Goal: Task Accomplishment & Management: Use online tool/utility

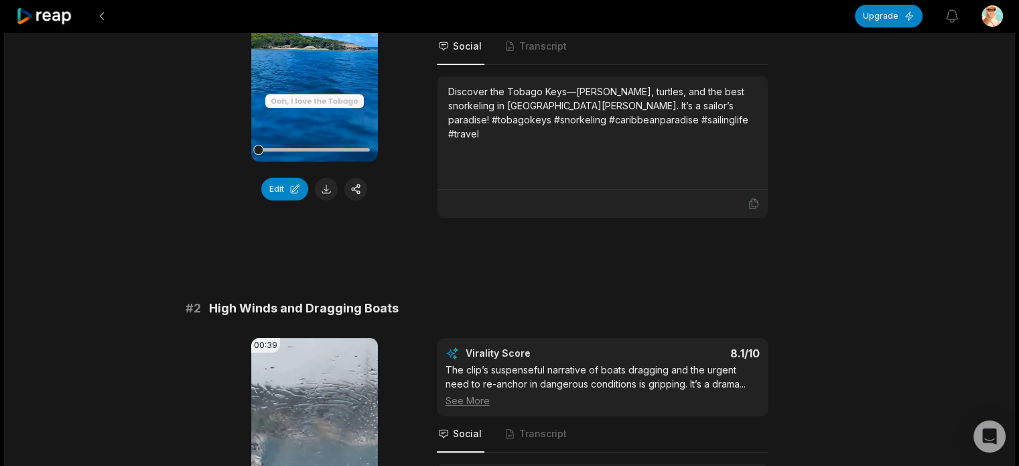
scroll to position [469, 0]
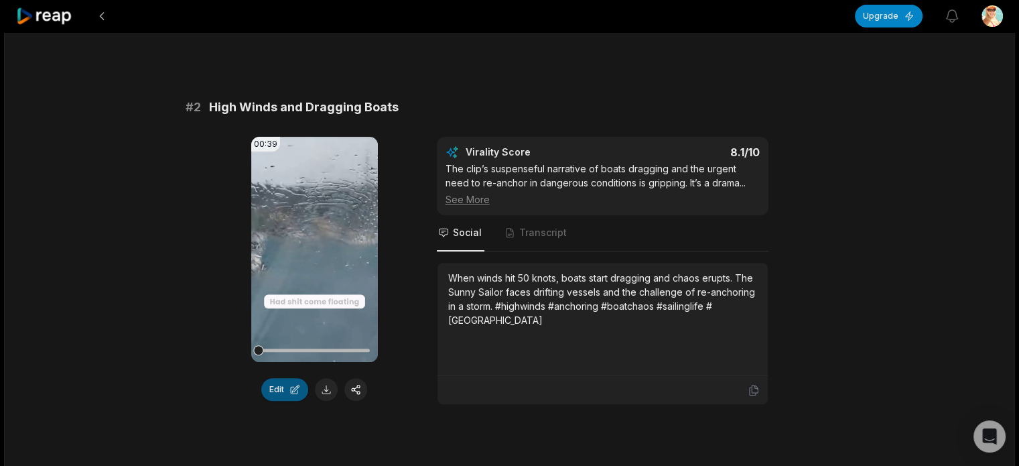
click at [296, 385] on button "Edit" at bounding box center [284, 389] width 47 height 23
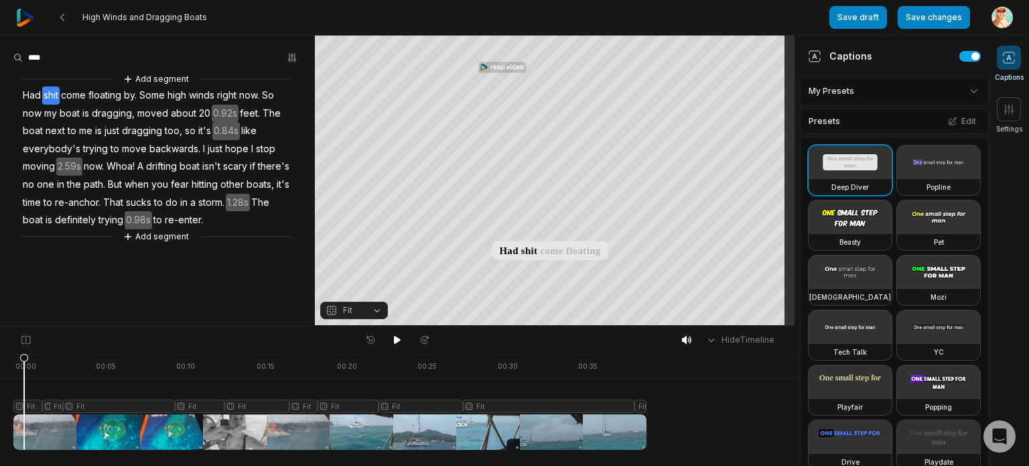
click at [24, 399] on div at bounding box center [329, 402] width 633 height 96
click at [23, 408] on icon at bounding box center [22, 401] width 9 height 96
click at [25, 88] on span "Had" at bounding box center [31, 95] width 21 height 18
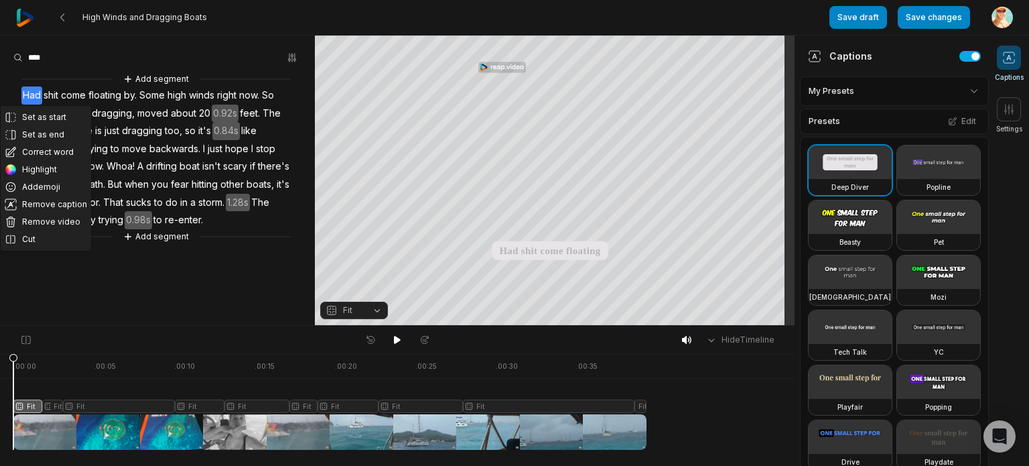
click at [23, 92] on span "Had" at bounding box center [31, 95] width 21 height 18
click at [40, 148] on button "Correct word" at bounding box center [46, 151] width 90 height 17
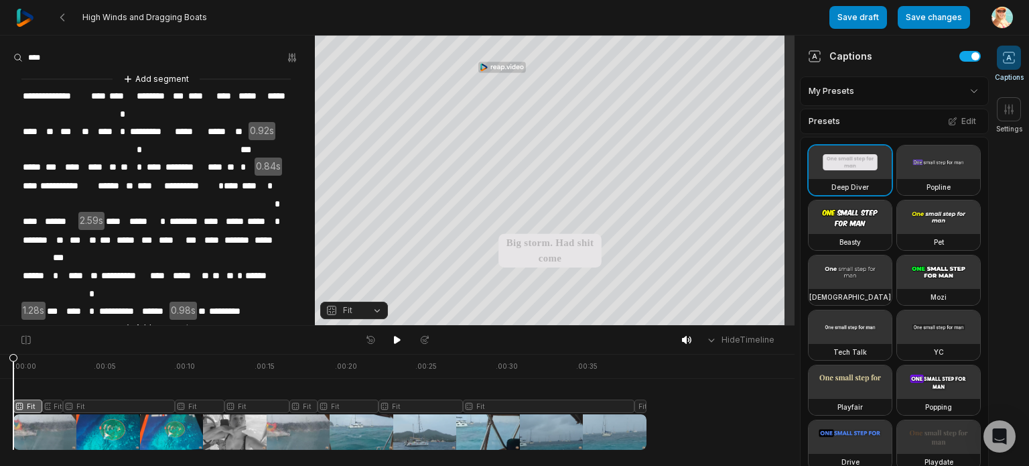
click at [91, 96] on span "****" at bounding box center [99, 96] width 19 height 18
click at [80, 98] on span "**********" at bounding box center [55, 96] width 68 height 18
click at [75, 94] on span "**********" at bounding box center [55, 96] width 68 height 18
click at [84, 93] on span "**********" at bounding box center [55, 96] width 68 height 18
click at [75, 94] on span "****" at bounding box center [81, 96] width 19 height 18
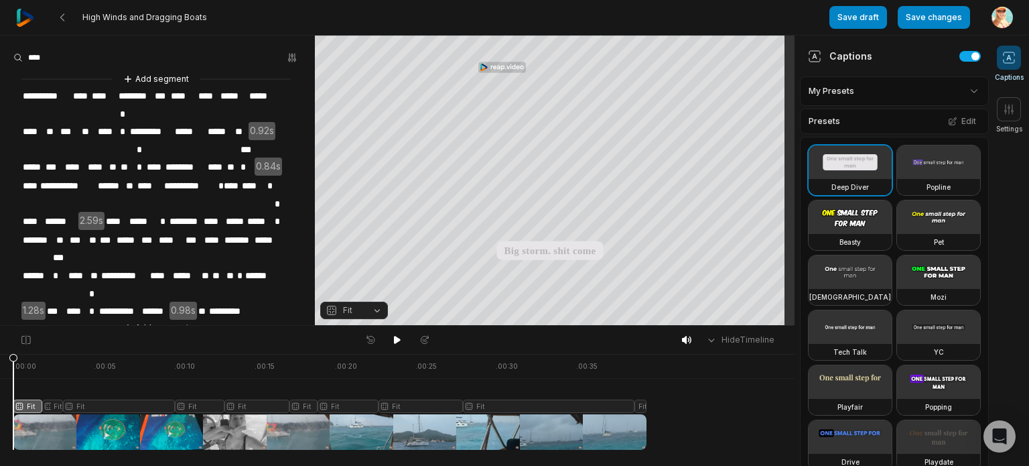
click at [77, 94] on span "****" at bounding box center [81, 96] width 19 height 18
click at [119, 90] on span "********" at bounding box center [137, 96] width 36 height 18
click at [106, 93] on span "****" at bounding box center [104, 96] width 27 height 18
click at [115, 98] on span "****" at bounding box center [104, 96] width 27 height 18
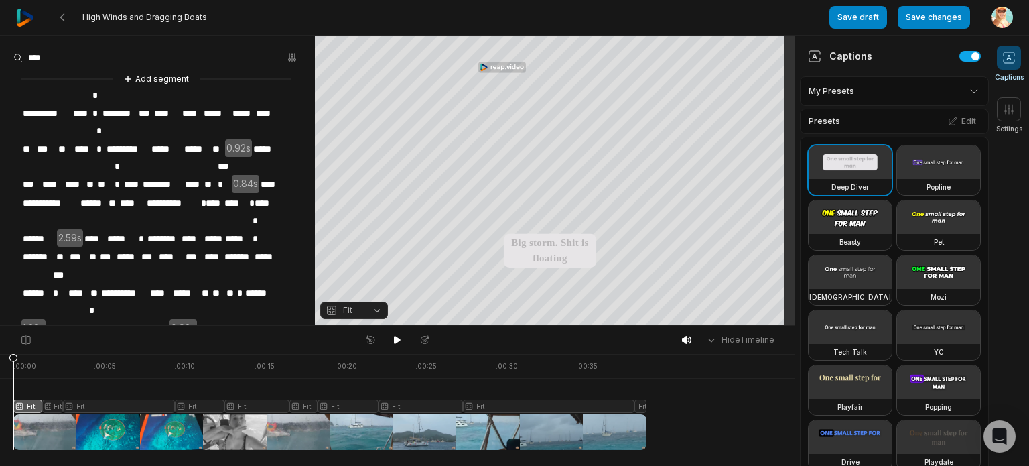
click at [159, 104] on span "****" at bounding box center [167, 113] width 28 height 18
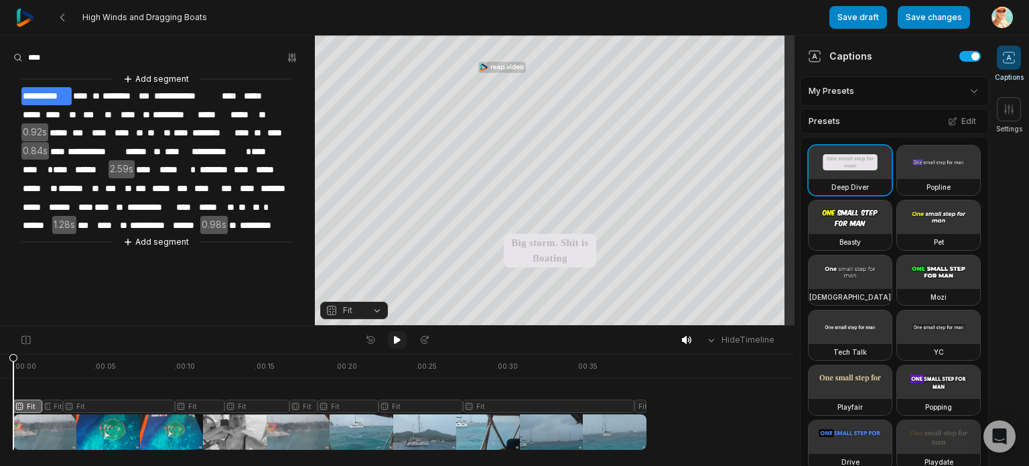
click at [396, 345] on button at bounding box center [397, 339] width 19 height 17
click at [26, 96] on span "**********" at bounding box center [46, 96] width 50 height 18
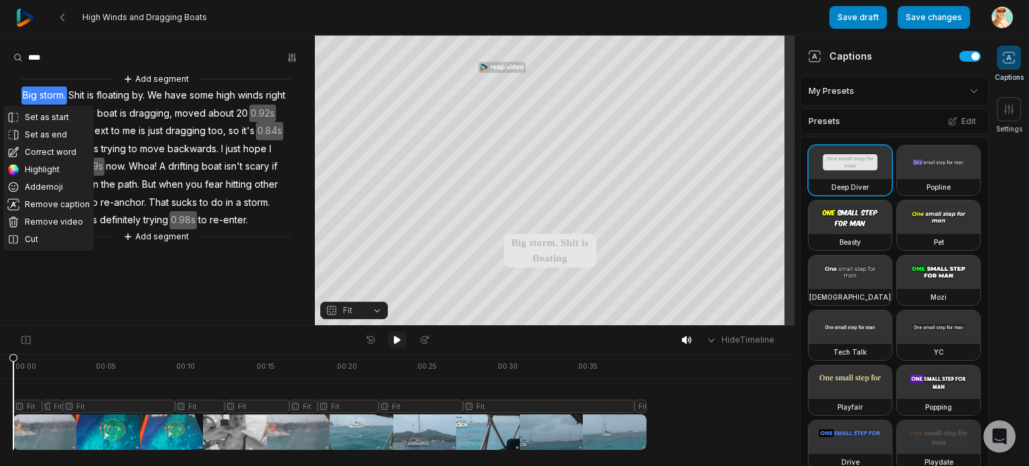
click at [395, 344] on icon at bounding box center [397, 339] width 11 height 11
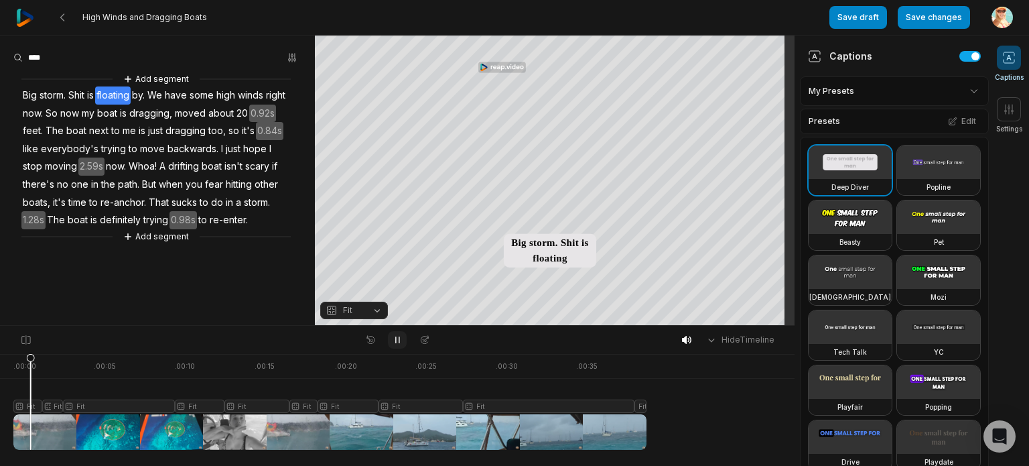
click at [395, 344] on icon at bounding box center [397, 339] width 11 height 11
click at [29, 100] on span "Big storm." at bounding box center [44, 95] width 46 height 18
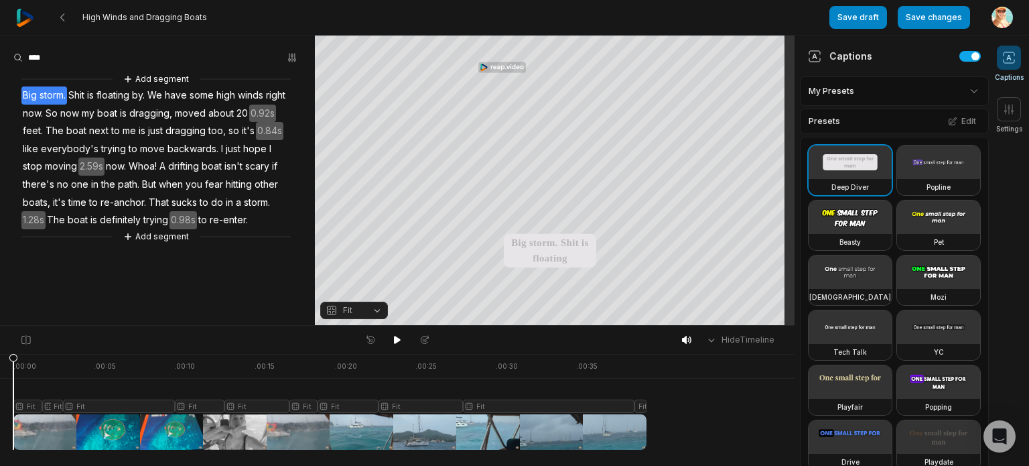
click at [67, 96] on span "Big storm." at bounding box center [44, 95] width 46 height 18
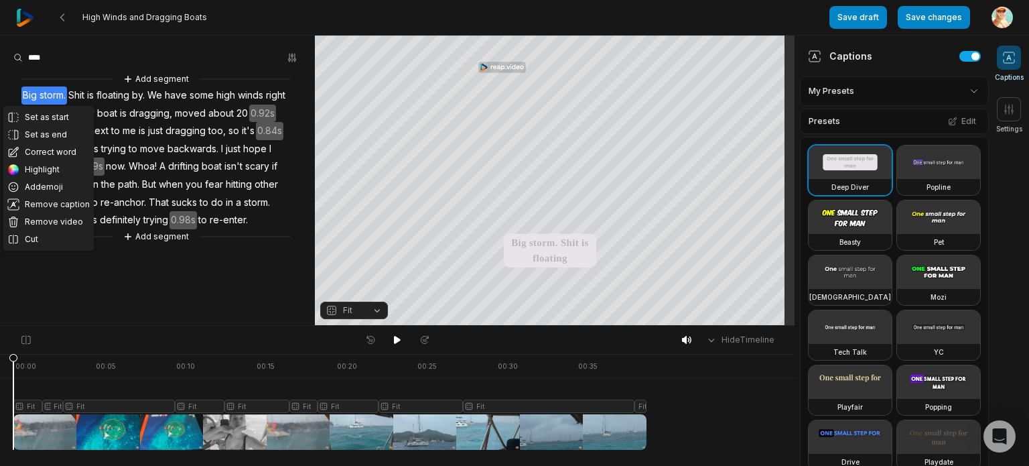
click at [75, 90] on span "Shit" at bounding box center [76, 95] width 19 height 18
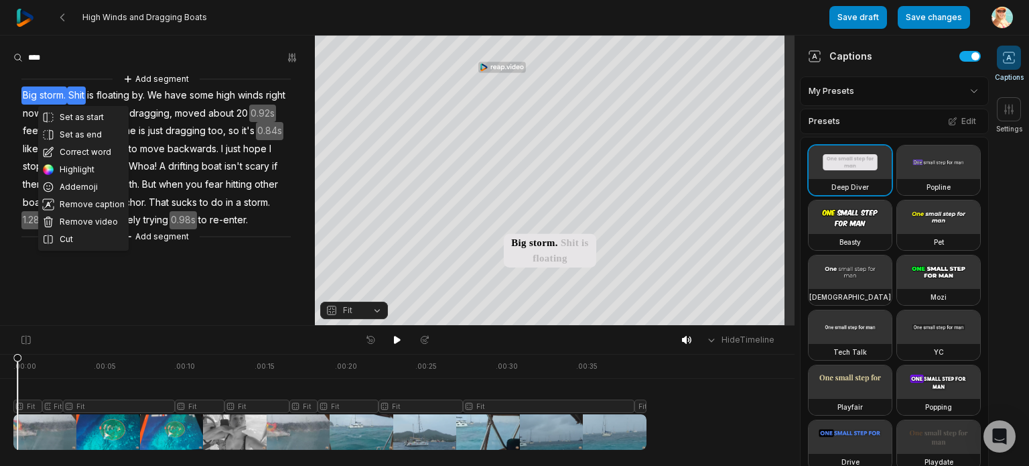
click at [58, 92] on span "Big storm." at bounding box center [44, 95] width 46 height 18
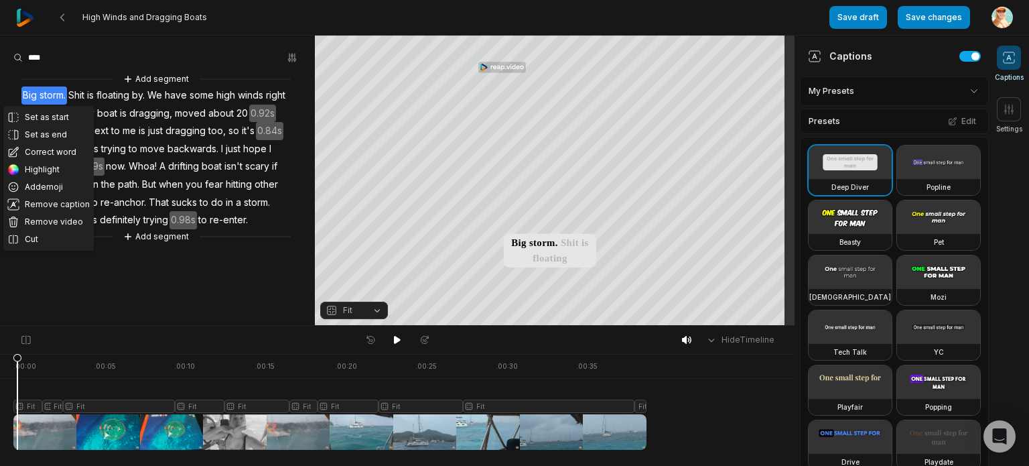
click at [17, 356] on icon at bounding box center [17, 405] width 8 height 102
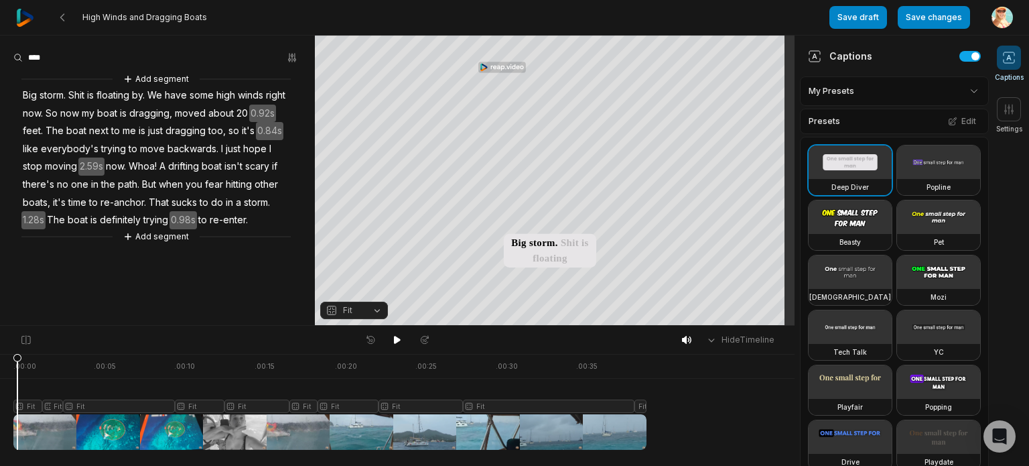
click at [117, 97] on span "floating" at bounding box center [113, 95] width 36 height 18
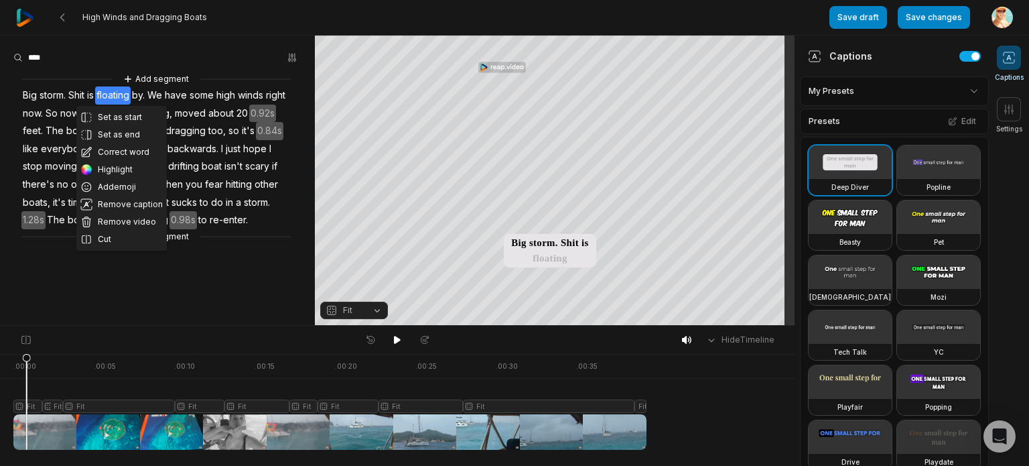
click at [161, 96] on span "We have some" at bounding box center [180, 95] width 69 height 18
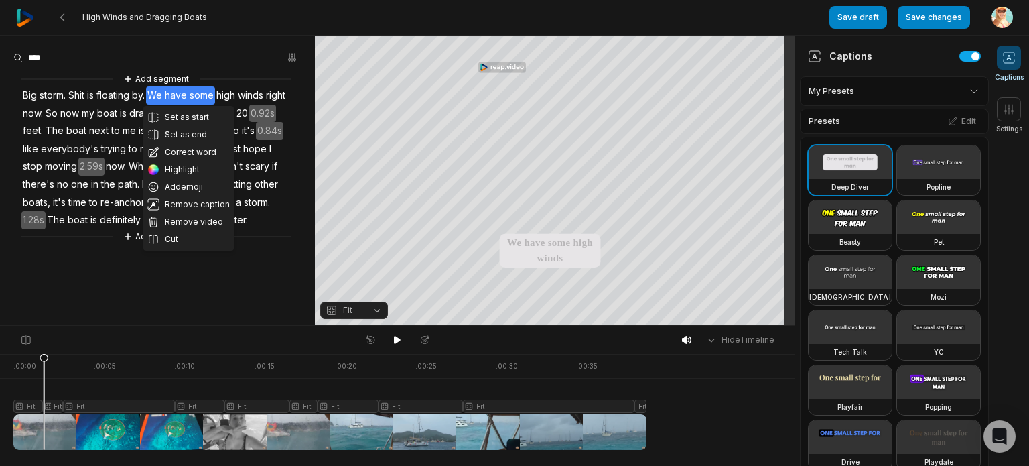
click at [83, 94] on span "Shit" at bounding box center [76, 95] width 19 height 18
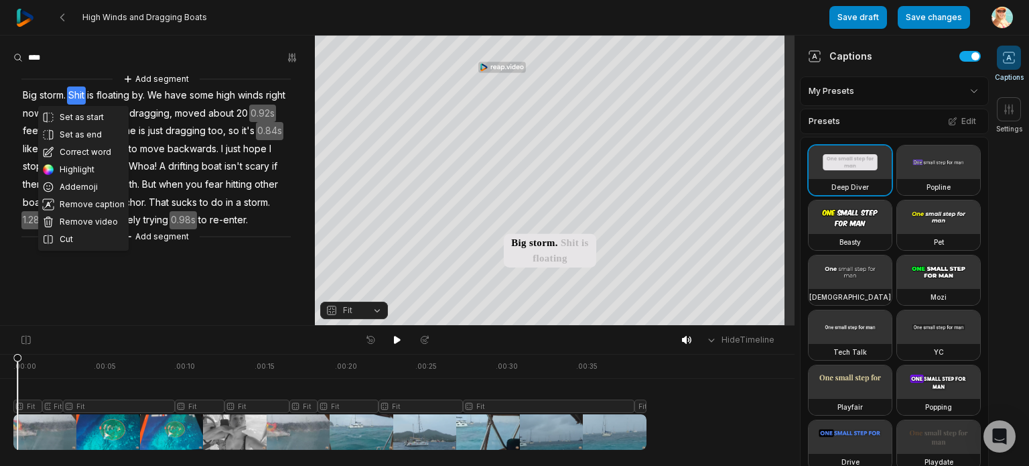
click at [23, 359] on div at bounding box center [329, 402] width 633 height 96
click at [18, 359] on icon at bounding box center [18, 405] width 8 height 102
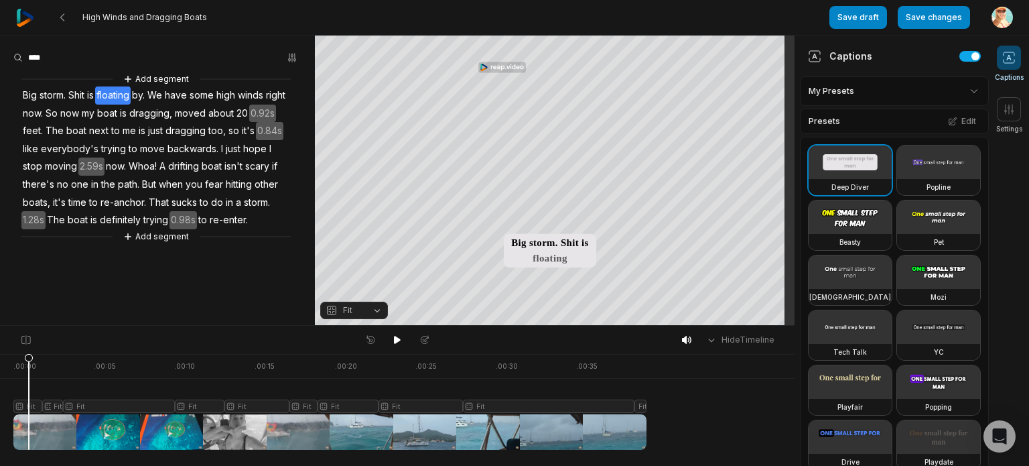
drag, startPoint x: 17, startPoint y: 360, endPoint x: 29, endPoint y: 364, distance: 12.3
click at [29, 364] on icon at bounding box center [29, 405] width 8 height 102
click at [72, 94] on span "Shit" at bounding box center [76, 95] width 19 height 18
click at [94, 97] on span "is" at bounding box center [90, 95] width 9 height 18
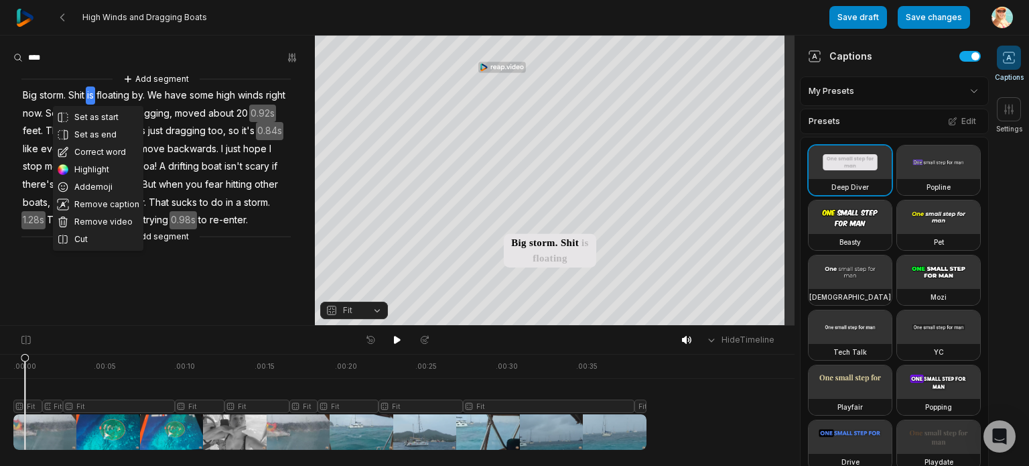
click at [57, 100] on span "Big storm." at bounding box center [44, 95] width 46 height 18
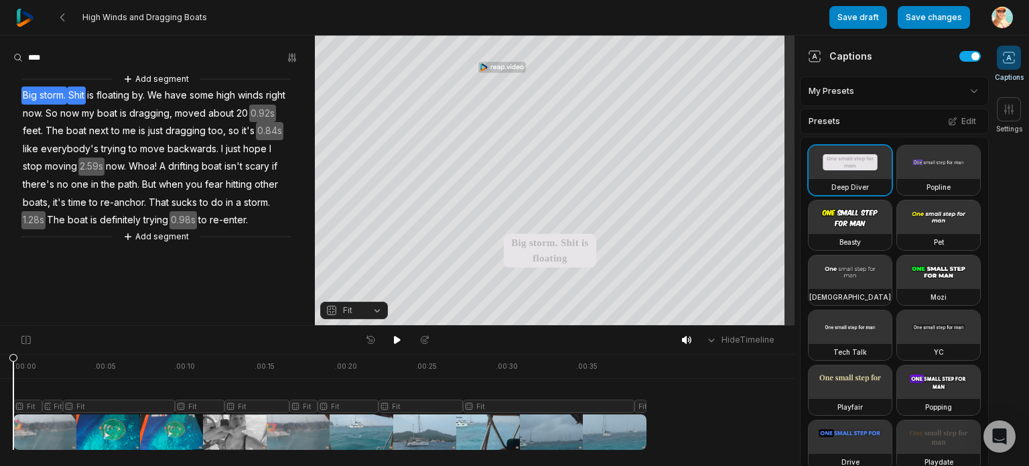
click at [86, 93] on span "Shit" at bounding box center [76, 95] width 19 height 18
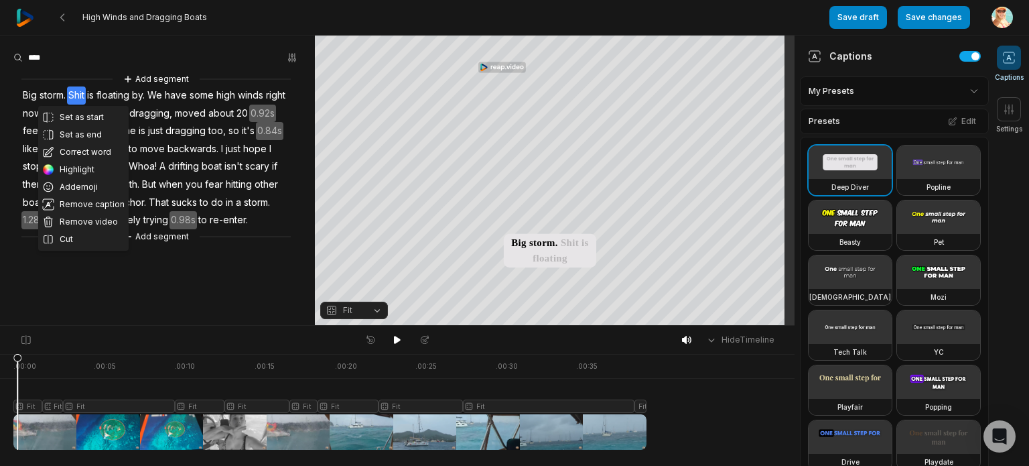
click at [114, 92] on span "floating" at bounding box center [113, 95] width 36 height 18
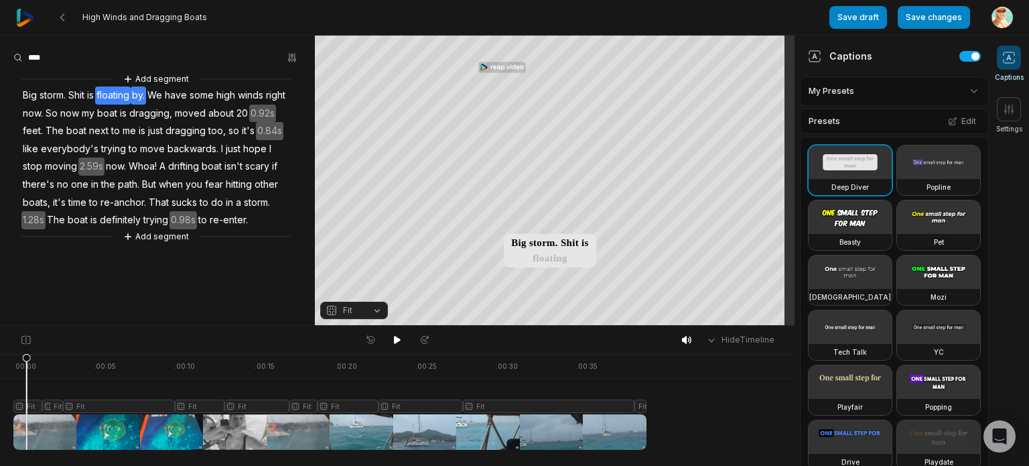
click at [143, 95] on span "by." at bounding box center [138, 95] width 15 height 18
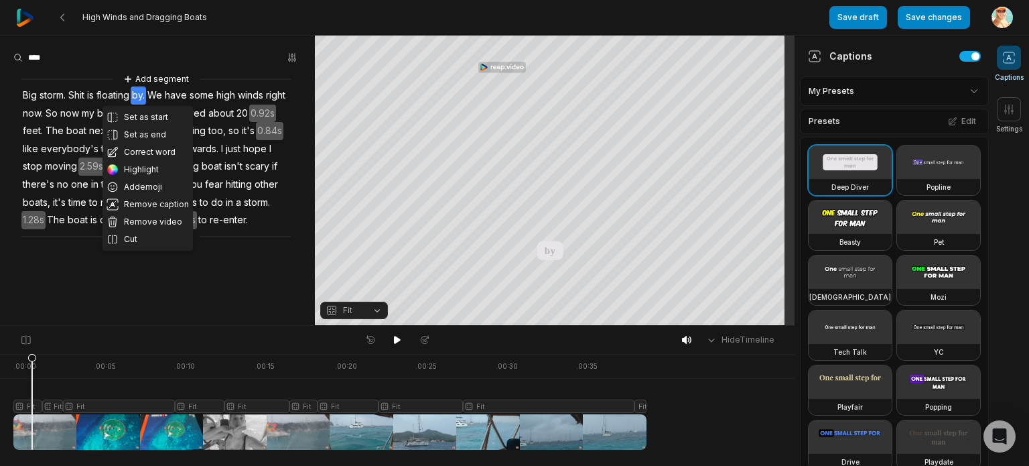
click at [146, 94] on span "by." at bounding box center [138, 95] width 15 height 18
click at [121, 93] on span "floating" at bounding box center [113, 95] width 36 height 18
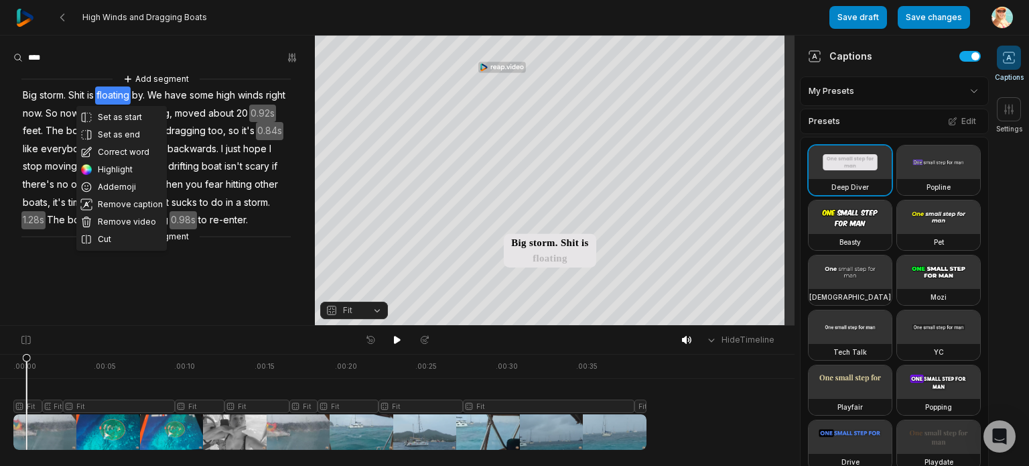
click at [26, 409] on icon at bounding box center [26, 401] width 9 height 96
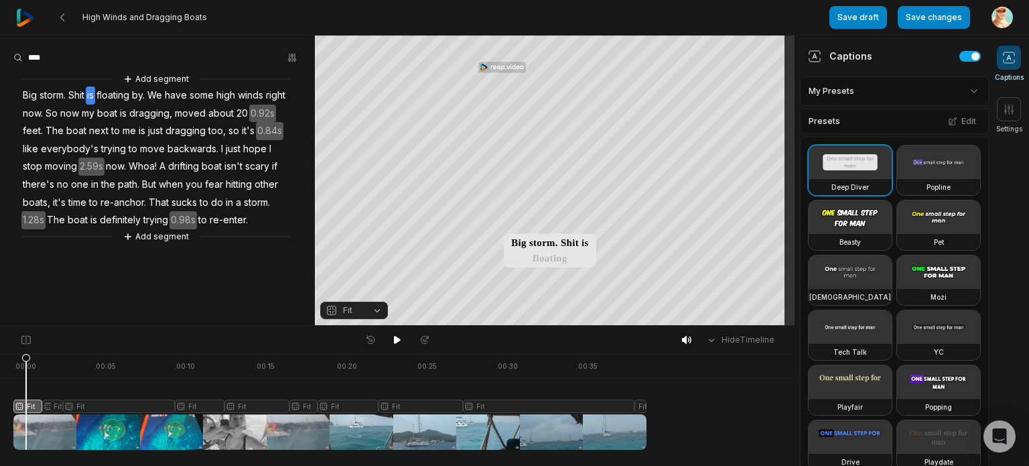
click at [74, 90] on span "Shit" at bounding box center [76, 95] width 19 height 18
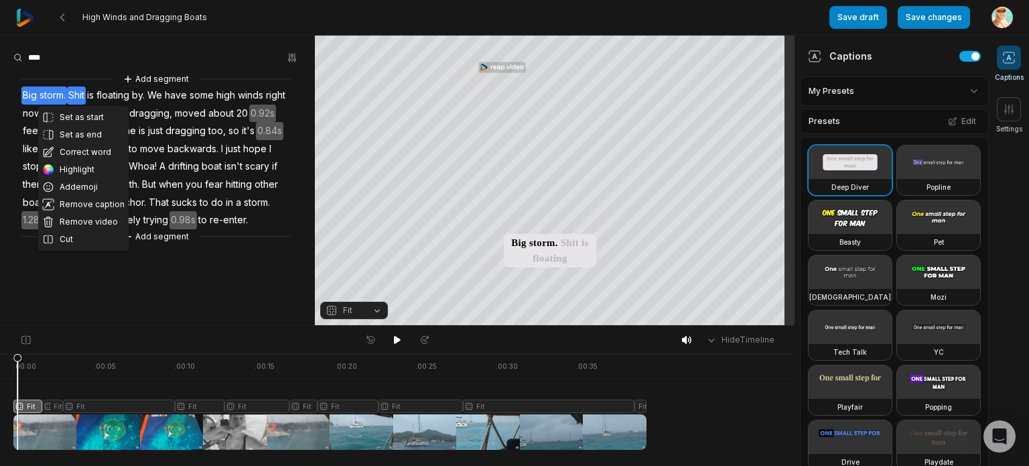
click at [84, 95] on span "Shit" at bounding box center [76, 95] width 19 height 18
click at [81, 96] on span "Shit" at bounding box center [76, 95] width 19 height 18
click at [79, 113] on button "Set as start" at bounding box center [83, 117] width 90 height 17
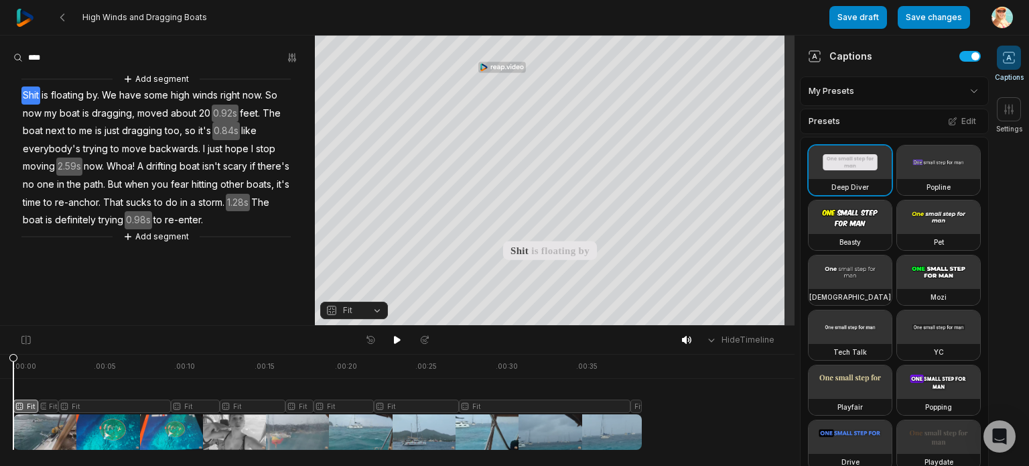
click at [31, 93] on span "Shit" at bounding box center [30, 95] width 19 height 18
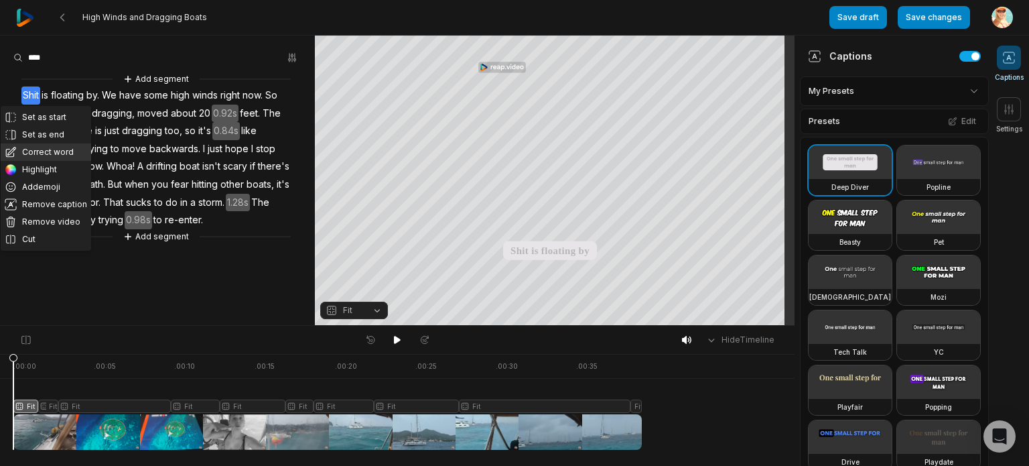
click at [50, 147] on button "Correct word" at bounding box center [46, 151] width 90 height 17
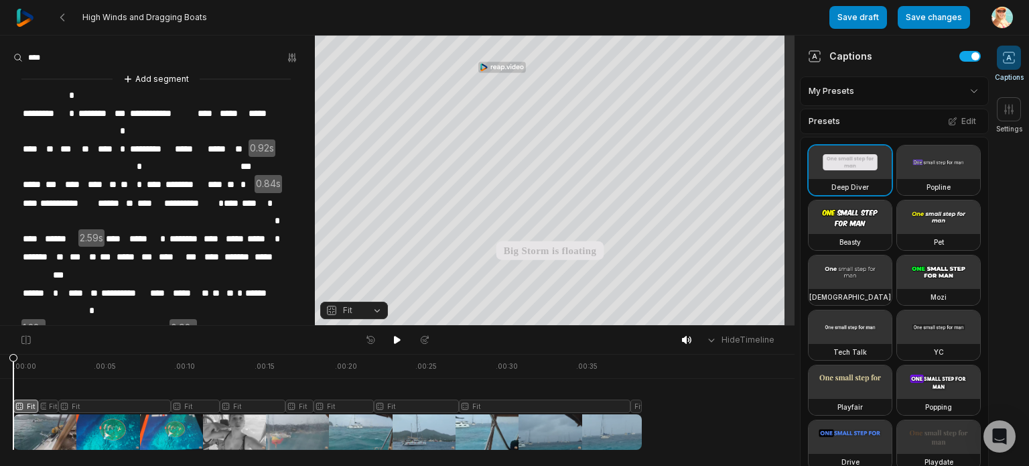
click at [123, 104] on span "***" at bounding box center [121, 113] width 16 height 18
click at [92, 104] on span "********" at bounding box center [95, 113] width 36 height 18
click at [89, 104] on span "********" at bounding box center [95, 113] width 36 height 18
click at [98, 104] on span "********" at bounding box center [95, 113] width 36 height 18
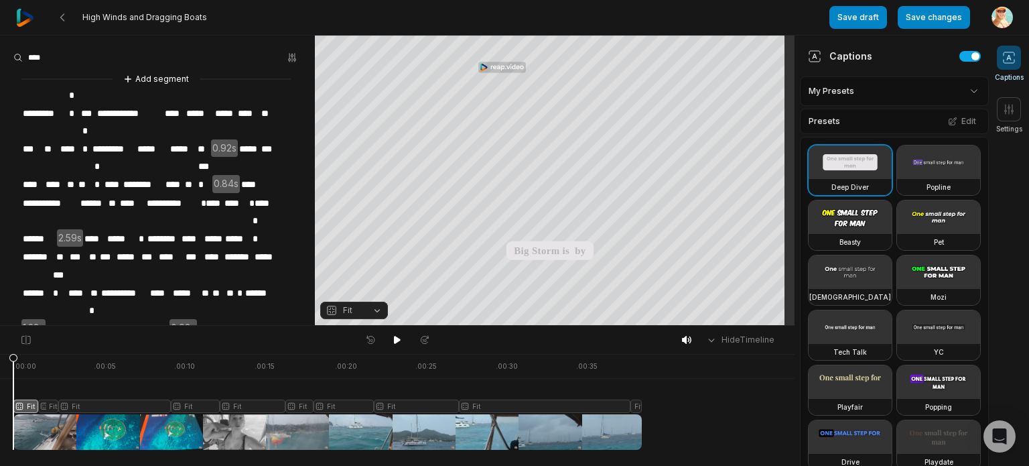
click at [73, 96] on span "**" at bounding box center [73, 95] width 10 height 18
click at [76, 96] on span "**" at bounding box center [73, 95] width 10 height 18
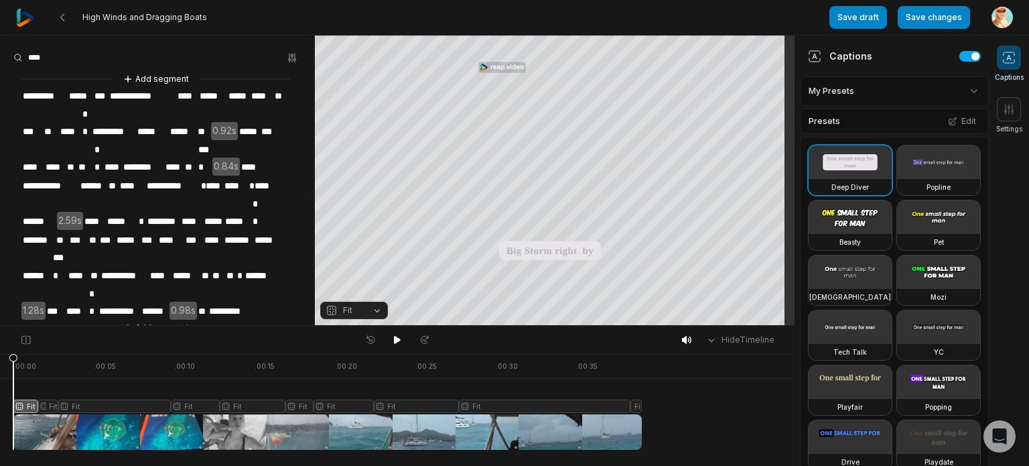
drag, startPoint x: 100, startPoint y: 90, endPoint x: 104, endPoint y: 99, distance: 10.5
click at [101, 92] on span "***" at bounding box center [101, 96] width 16 height 18
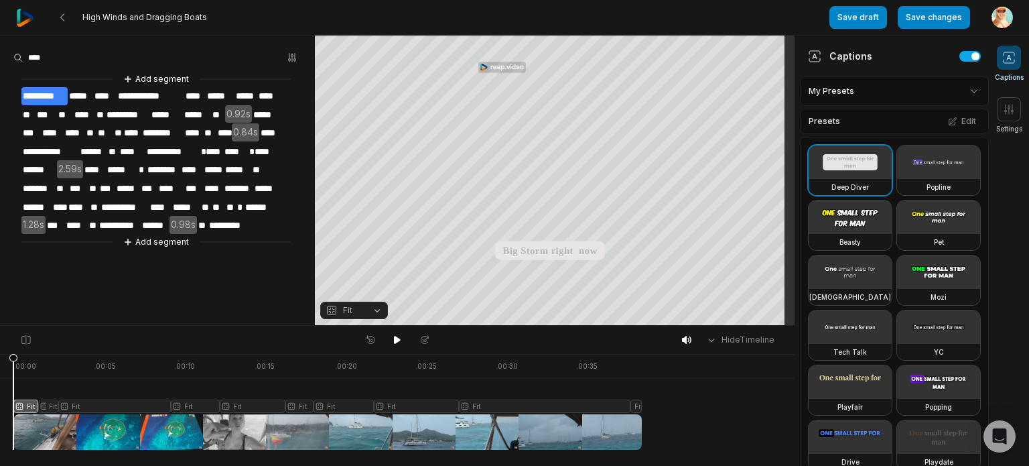
drag, startPoint x: 11, startPoint y: 360, endPoint x: 373, endPoint y: 354, distance: 361.8
click at [9, 365] on icon at bounding box center [13, 405] width 8 height 102
click at [397, 338] on icon at bounding box center [397, 340] width 7 height 8
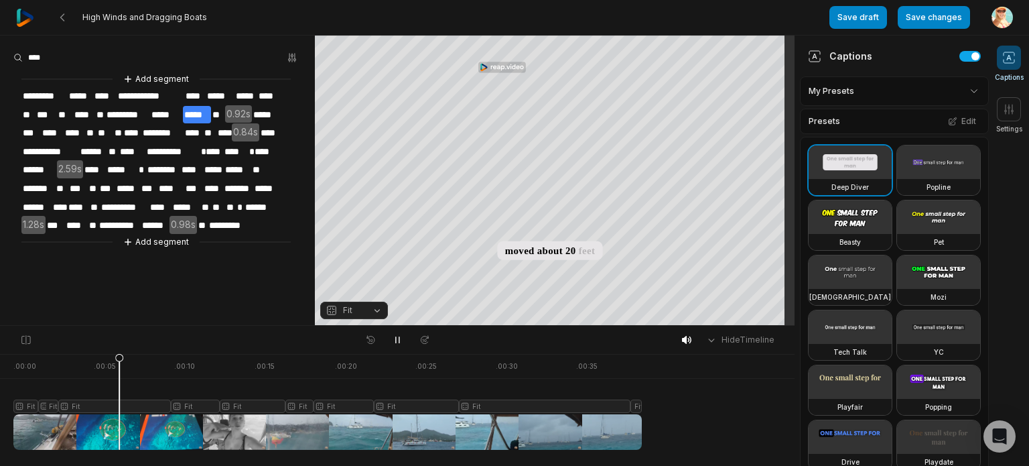
drag, startPoint x: 18, startPoint y: 380, endPoint x: 25, endPoint y: 396, distance: 17.7
click at [17, 380] on div at bounding box center [327, 402] width 628 height 96
click at [31, 94] on span "*********" at bounding box center [44, 96] width 46 height 18
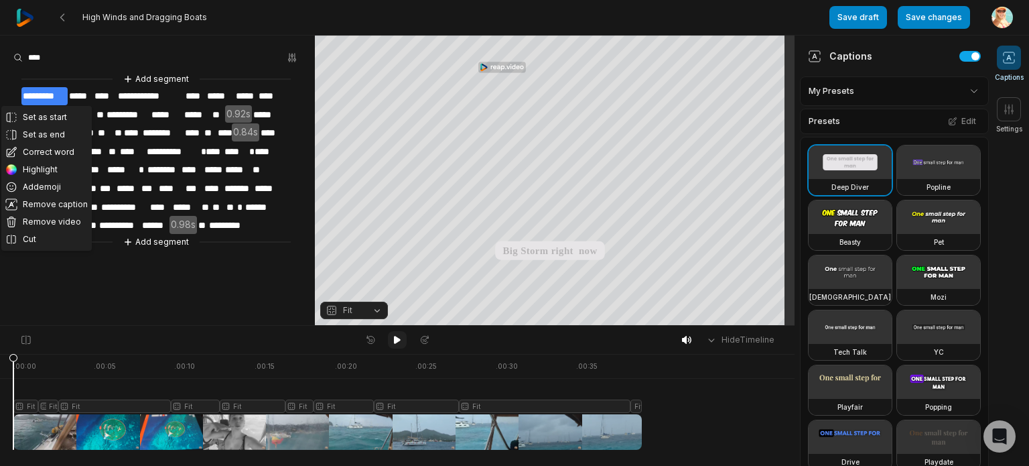
click at [397, 336] on icon at bounding box center [397, 339] width 11 height 11
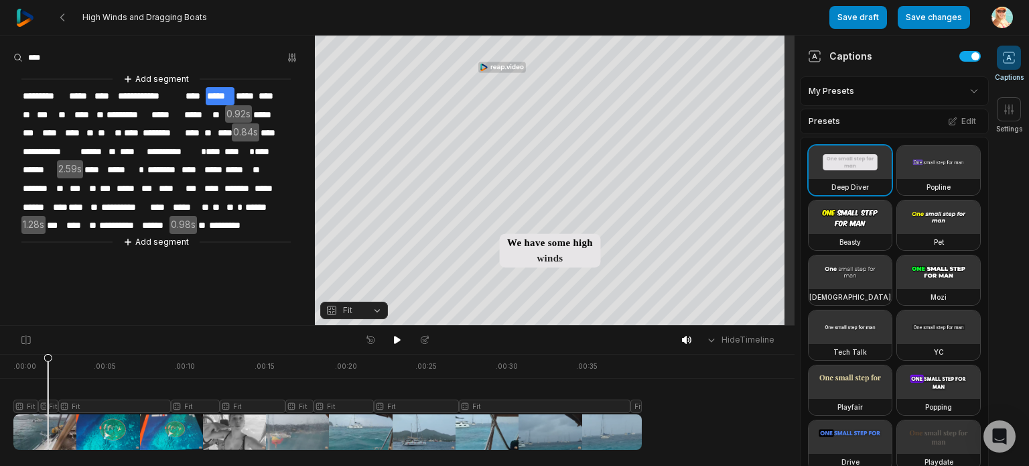
click at [74, 96] on span "*****" at bounding box center [79, 96] width 23 height 18
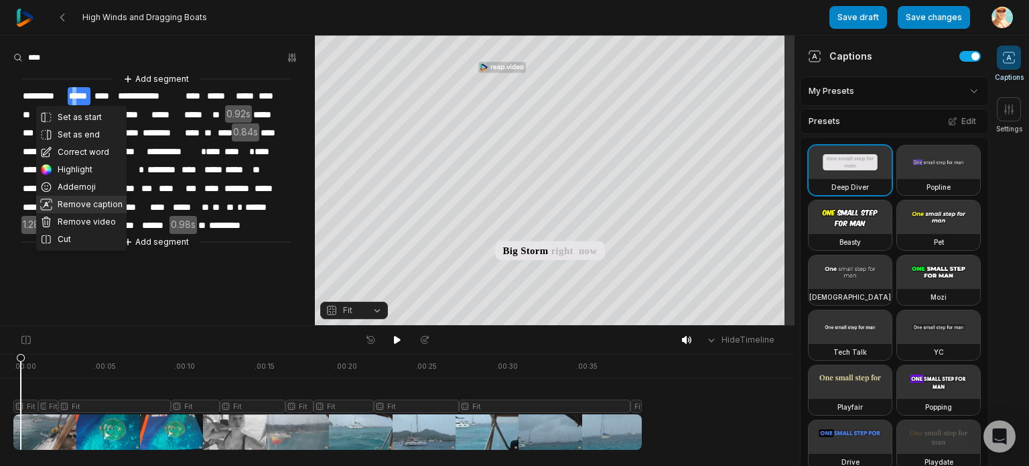
click at [80, 200] on button "Remove caption" at bounding box center [81, 204] width 90 height 17
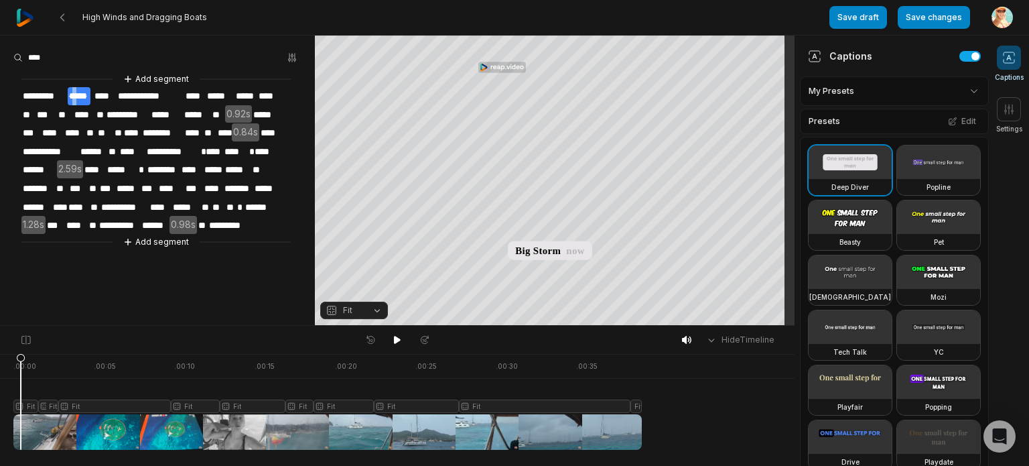
click at [103, 95] on span "****" at bounding box center [104, 96] width 23 height 18
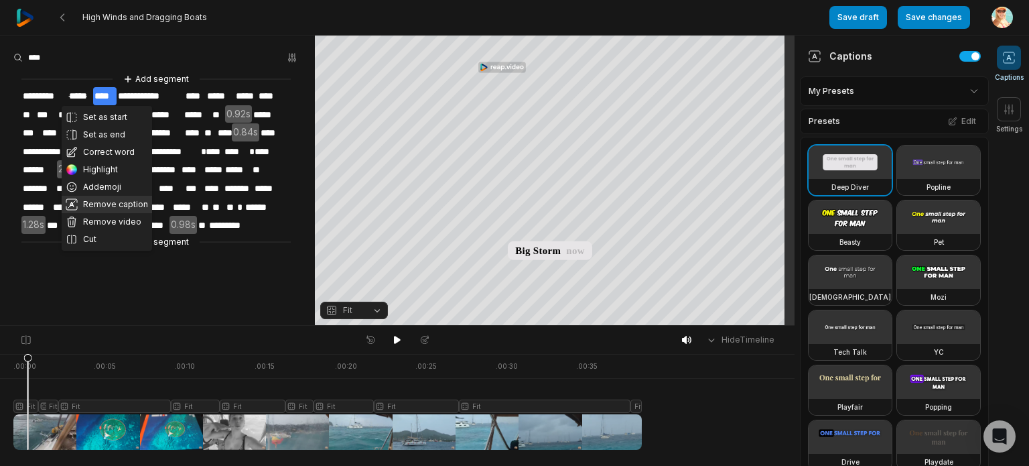
click at [102, 204] on button "Remove caption" at bounding box center [107, 204] width 90 height 17
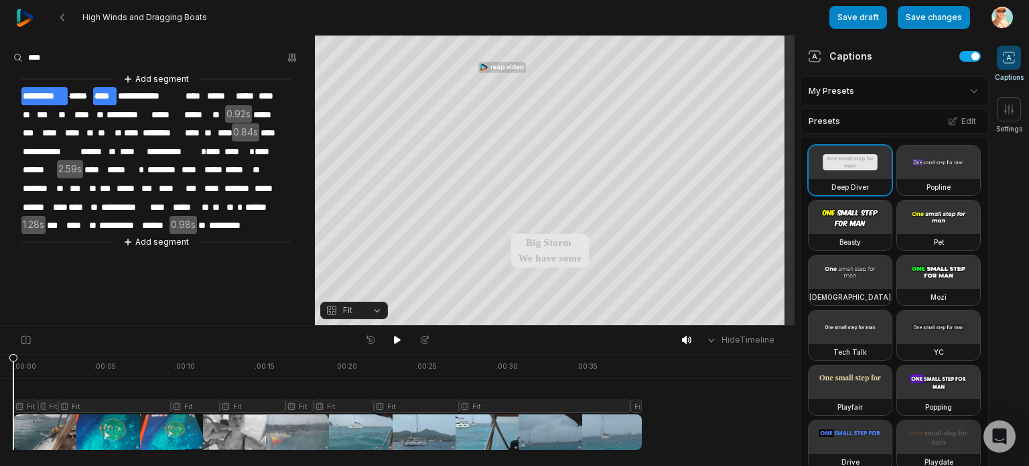
drag, startPoint x: 28, startPoint y: 356, endPoint x: 0, endPoint y: 357, distance: 28.2
click at [9, 357] on icon at bounding box center [13, 405] width 8 height 102
click at [396, 339] on icon at bounding box center [397, 340] width 7 height 8
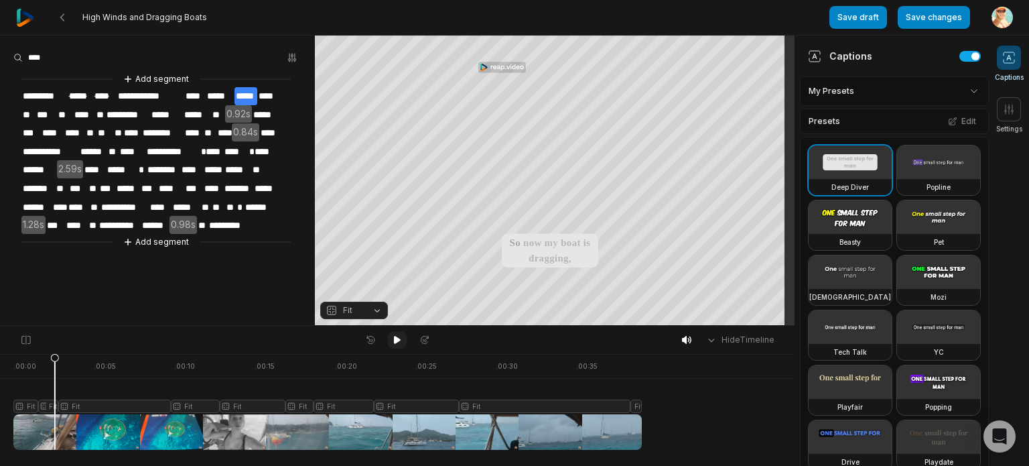
click at [388, 331] on button at bounding box center [397, 339] width 19 height 17
click at [396, 339] on icon at bounding box center [397, 340] width 7 height 8
click at [80, 97] on span "*****" at bounding box center [79, 96] width 23 height 18
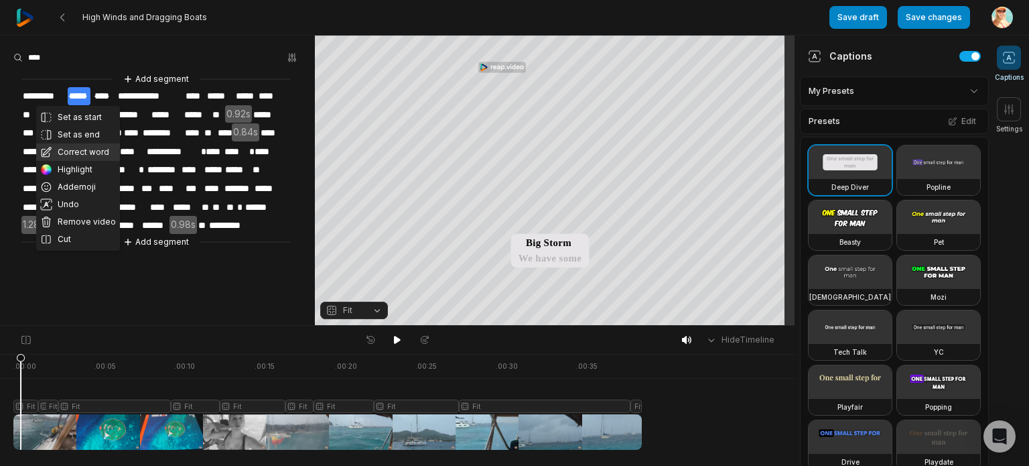
click at [82, 145] on button "Correct word" at bounding box center [78, 151] width 84 height 17
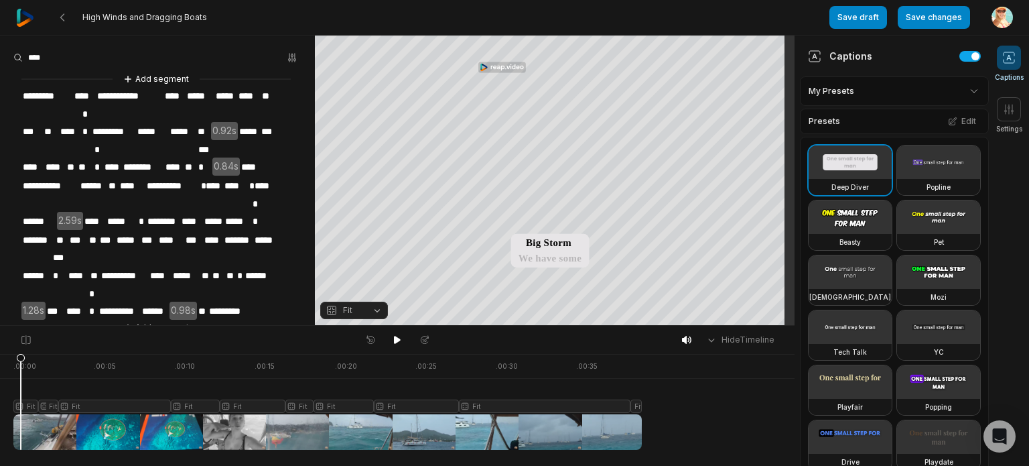
click at [87, 96] on span "****" at bounding box center [84, 96] width 23 height 18
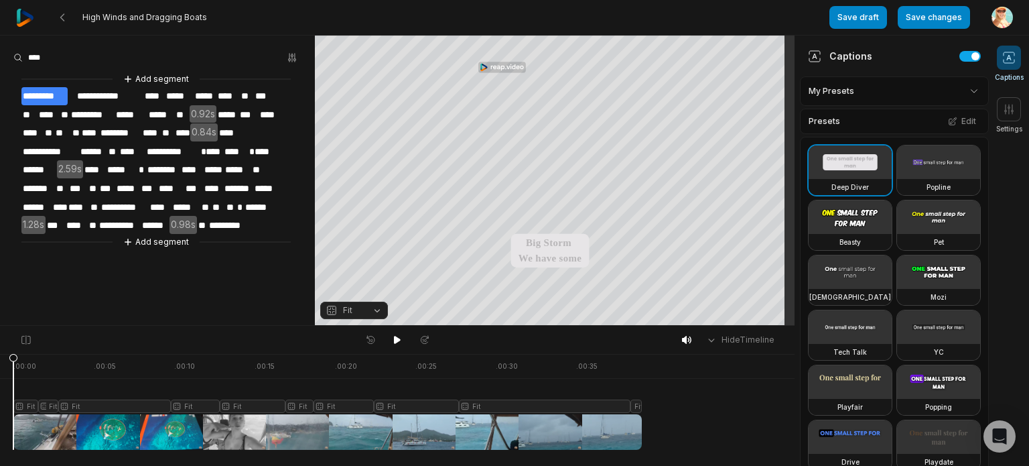
drag, startPoint x: 21, startPoint y: 357, endPoint x: 0, endPoint y: 365, distance: 22.9
click at [9, 365] on icon at bounding box center [13, 405] width 8 height 102
click at [391, 337] on button at bounding box center [397, 339] width 19 height 17
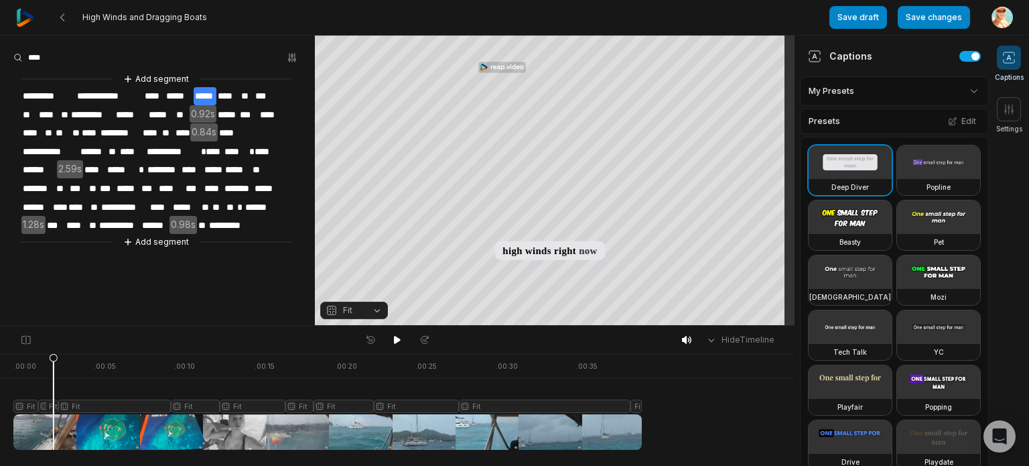
click at [68, 91] on div "**********" at bounding box center [157, 161] width 315 height 178
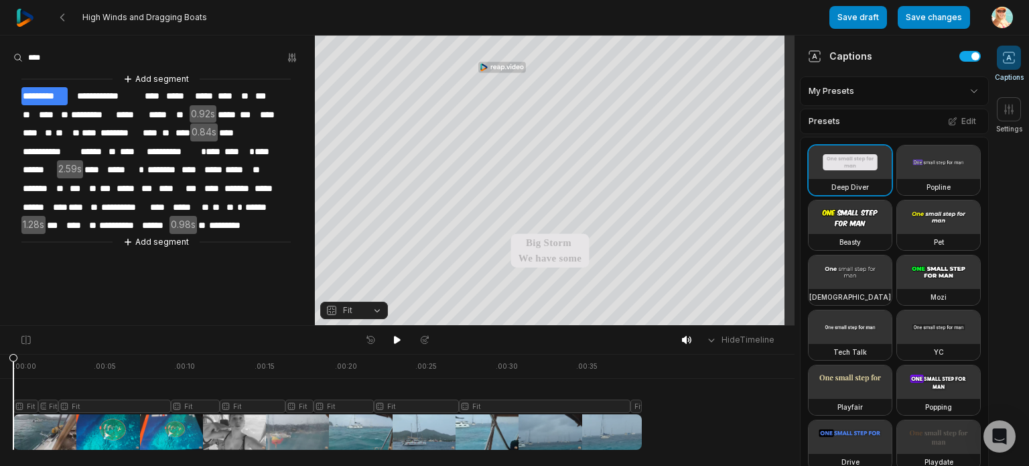
drag, startPoint x: 54, startPoint y: 361, endPoint x: 0, endPoint y: 373, distance: 54.9
click at [9, 373] on icon at bounding box center [13, 401] width 9 height 96
click at [27, 404] on div at bounding box center [327, 402] width 628 height 96
click at [46, 404] on div at bounding box center [327, 402] width 628 height 96
drag, startPoint x: 47, startPoint y: 361, endPoint x: 7, endPoint y: 364, distance: 40.3
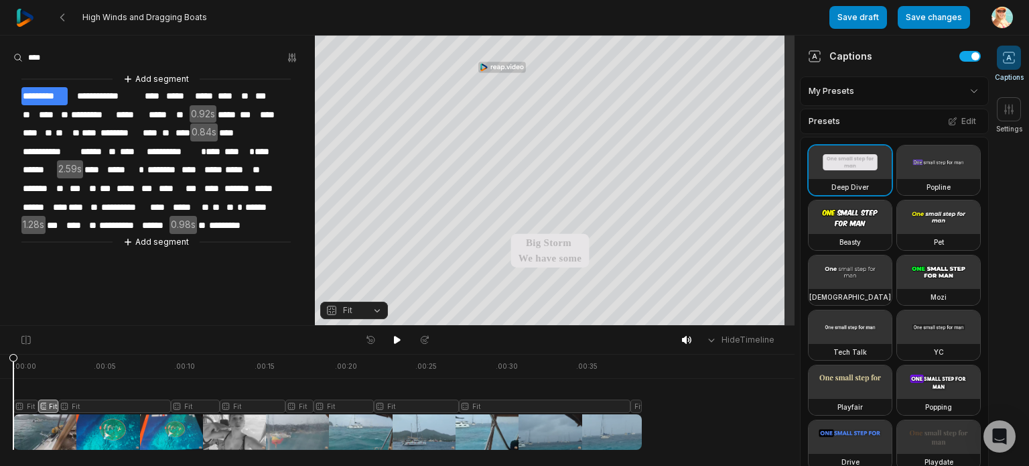
click at [9, 364] on icon at bounding box center [13, 401] width 9 height 96
click at [22, 405] on div at bounding box center [327, 402] width 628 height 96
click at [846, 234] on video at bounding box center [849, 216] width 83 height 33
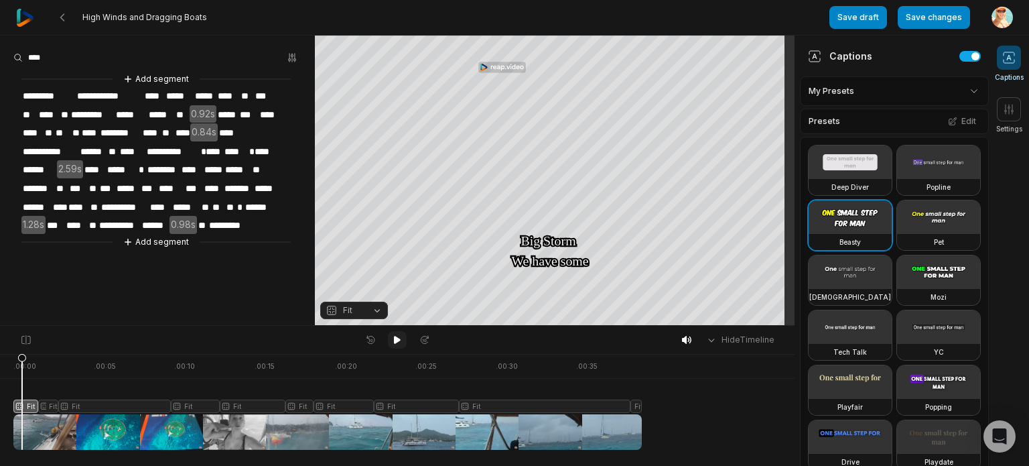
click at [397, 338] on icon at bounding box center [397, 340] width 7 height 8
click at [397, 338] on icon at bounding box center [397, 339] width 11 height 11
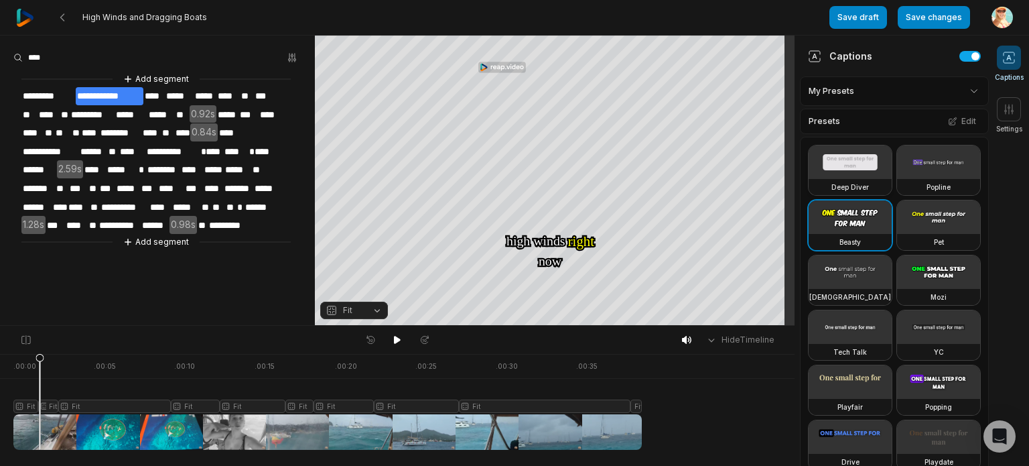
click at [853, 170] on video at bounding box center [849, 161] width 83 height 33
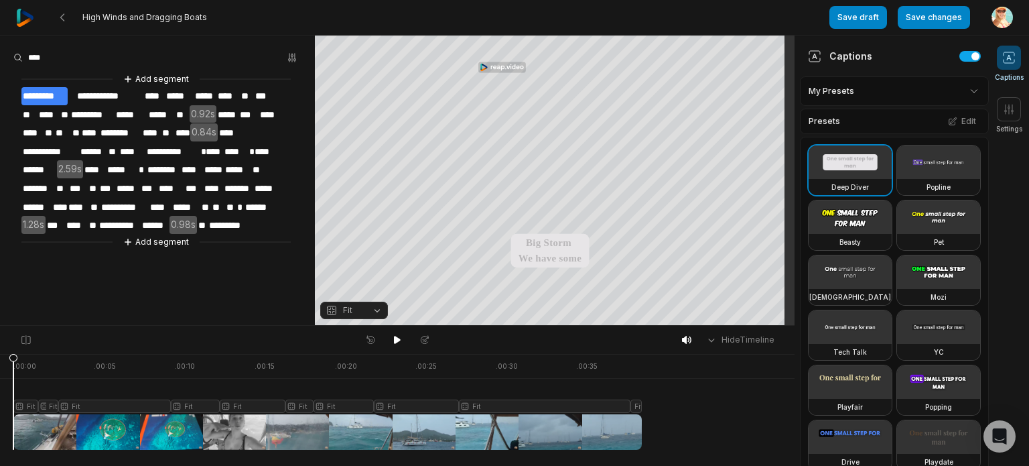
drag, startPoint x: 39, startPoint y: 361, endPoint x: 0, endPoint y: 377, distance: 42.0
click at [9, 377] on icon at bounding box center [13, 401] width 9 height 96
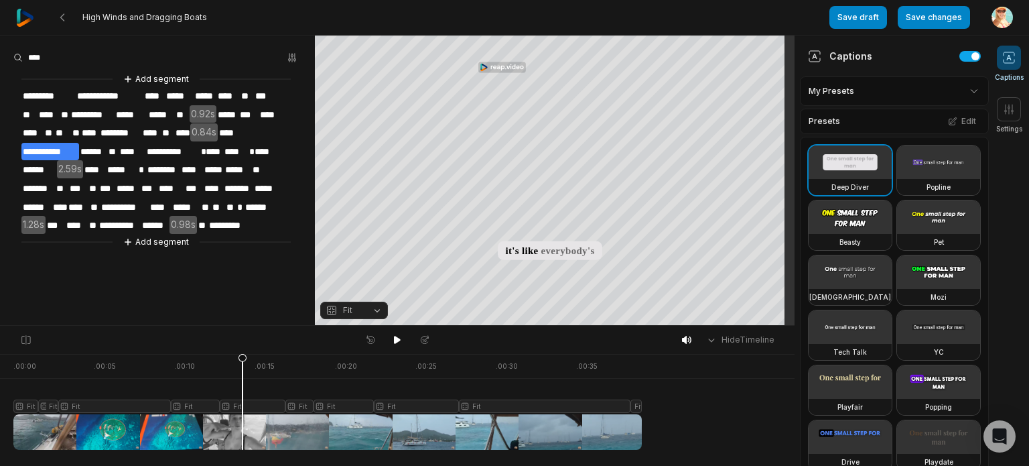
drag, startPoint x: 276, startPoint y: 356, endPoint x: 240, endPoint y: 364, distance: 37.1
click at [240, 364] on icon at bounding box center [242, 405] width 8 height 102
click at [256, 405] on div at bounding box center [327, 402] width 628 height 96
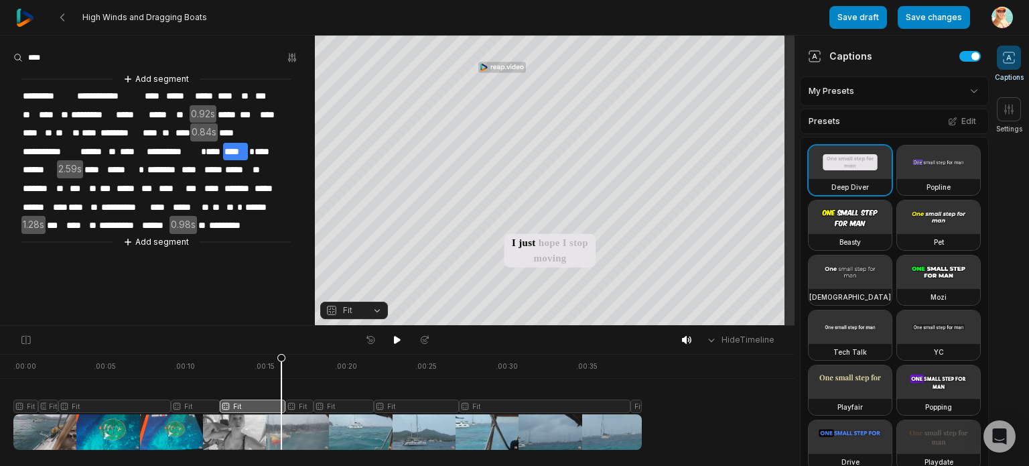
drag, startPoint x: 301, startPoint y: 407, endPoint x: 281, endPoint y: 409, distance: 19.6
click at [281, 409] on div at bounding box center [327, 402] width 628 height 96
click at [261, 399] on div at bounding box center [327, 402] width 628 height 96
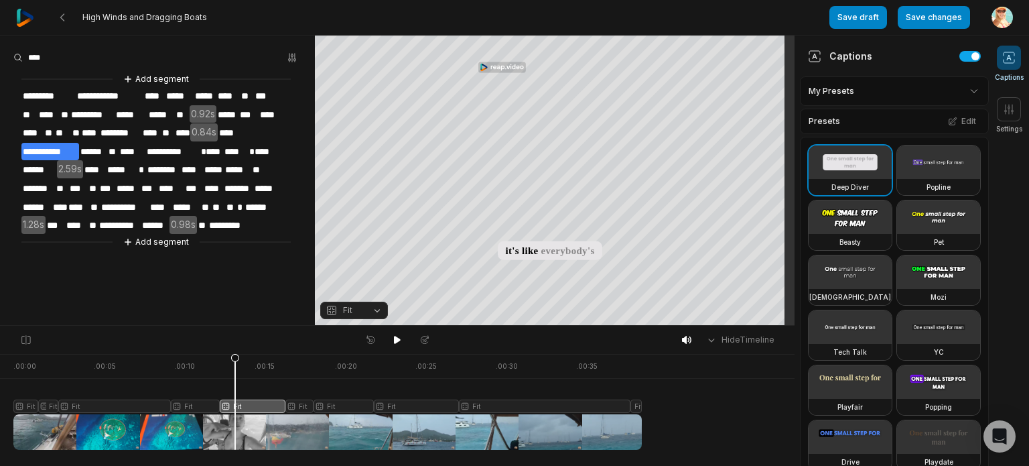
drag, startPoint x: 283, startPoint y: 401, endPoint x: 235, endPoint y: 397, distance: 48.5
click at [235, 397] on div at bounding box center [327, 402] width 628 height 96
click at [261, 407] on div at bounding box center [327, 402] width 628 height 96
click at [21, 338] on icon at bounding box center [25, 339] width 9 height 9
click at [265, 408] on div at bounding box center [327, 402] width 628 height 96
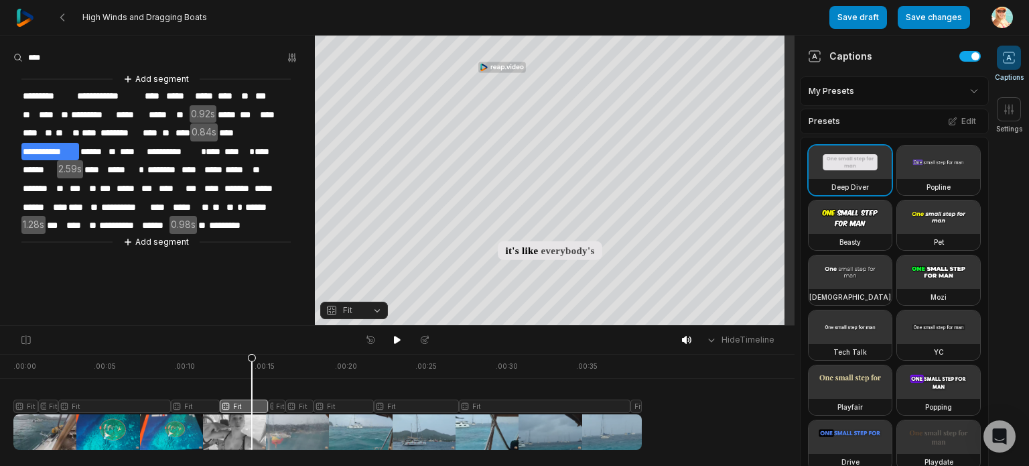
drag, startPoint x: 263, startPoint y: 409, endPoint x: 246, endPoint y: 408, distance: 16.1
click at [248, 408] on icon at bounding box center [252, 405] width 8 height 102
drag, startPoint x: 283, startPoint y: 401, endPoint x: 269, endPoint y: 403, distance: 13.7
click at [269, 403] on div at bounding box center [327, 402] width 628 height 96
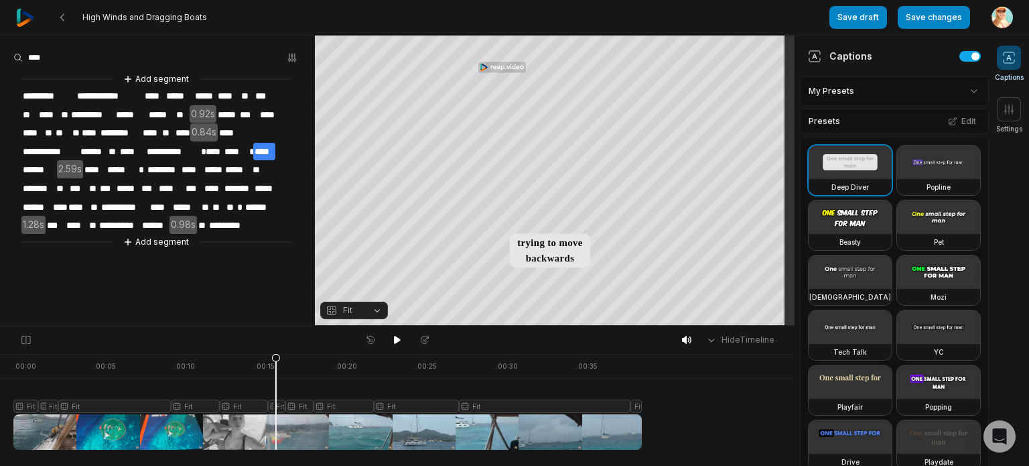
click at [276, 404] on div at bounding box center [327, 402] width 628 height 96
drag, startPoint x: 275, startPoint y: 408, endPoint x: 176, endPoint y: 407, distance: 99.1
click at [176, 407] on icon at bounding box center [175, 401] width 9 height 96
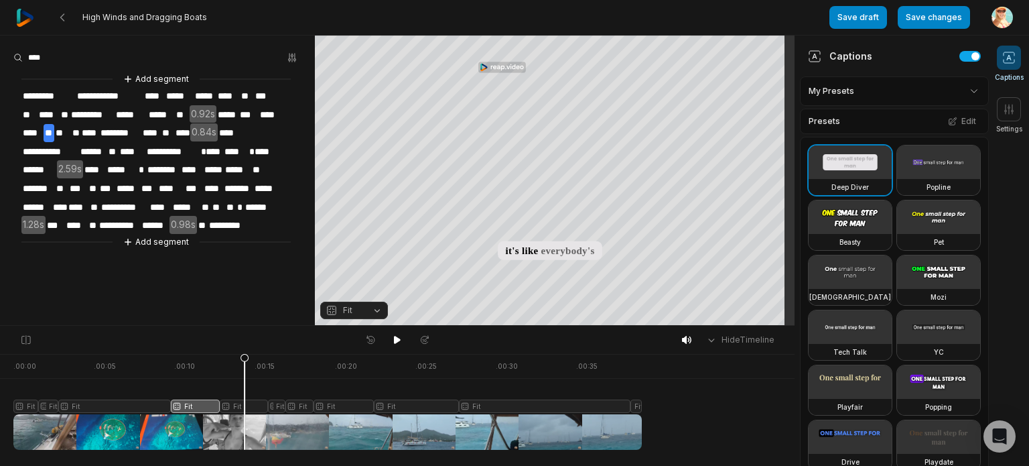
click at [245, 401] on div at bounding box center [327, 402] width 628 height 96
click at [251, 405] on div at bounding box center [327, 402] width 628 height 96
click at [159, 405] on div at bounding box center [327, 402] width 628 height 96
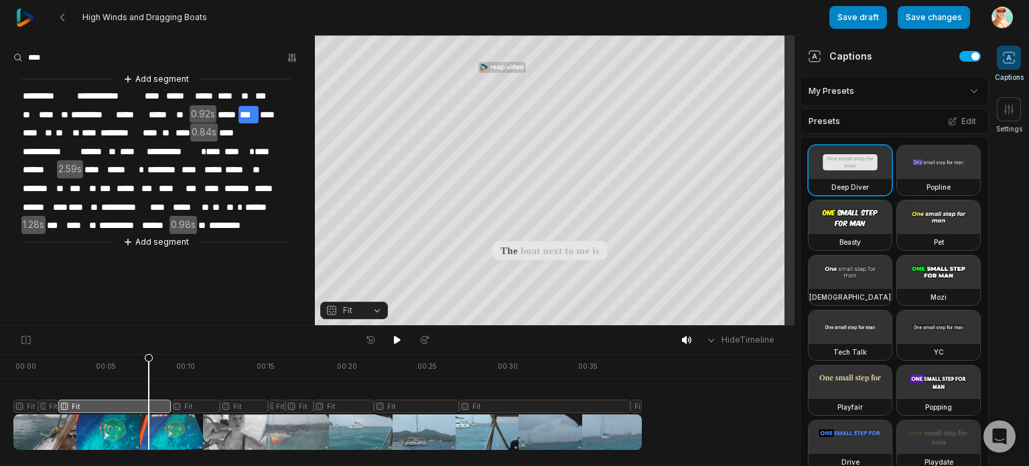
drag, startPoint x: 170, startPoint y: 402, endPoint x: 149, endPoint y: 401, distance: 21.4
click at [149, 401] on div at bounding box center [327, 402] width 628 height 96
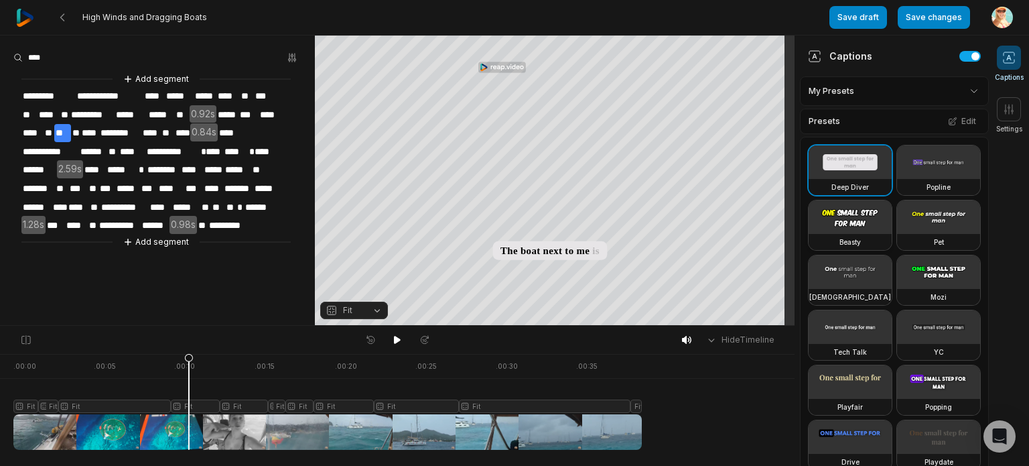
click at [869, 234] on video at bounding box center [849, 216] width 83 height 33
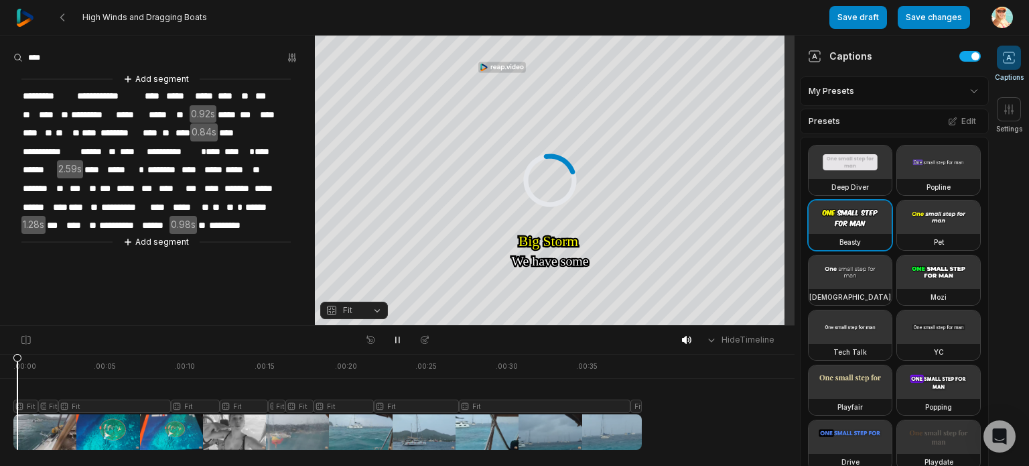
click at [17, 389] on div at bounding box center [327, 402] width 628 height 96
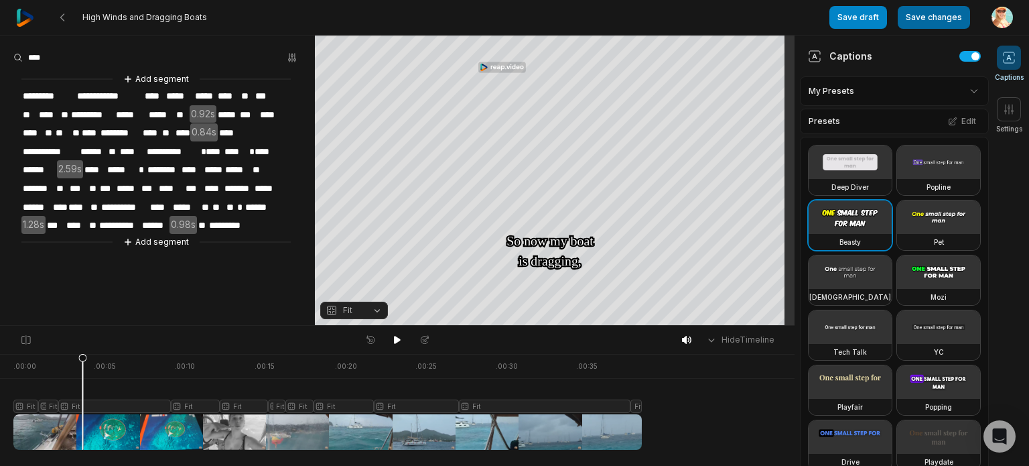
click at [921, 15] on button "Save changes" at bounding box center [934, 17] width 72 height 23
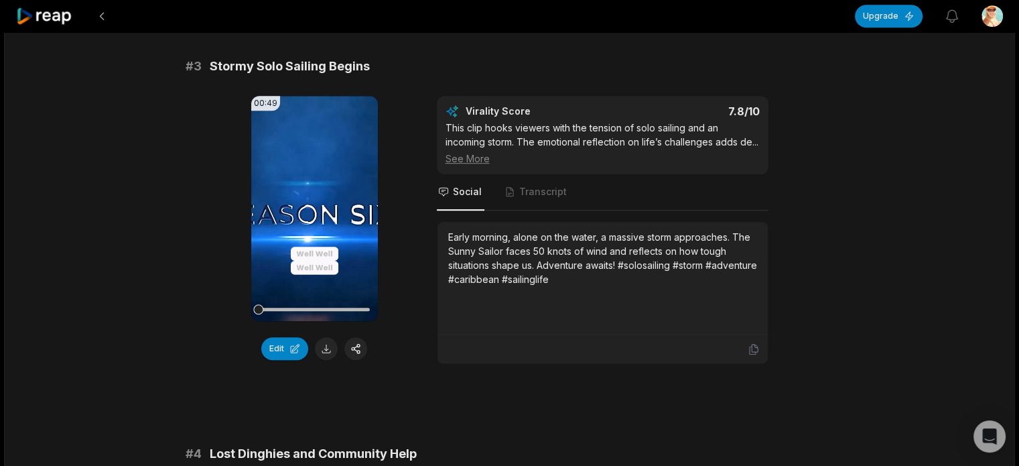
scroll to position [938, 0]
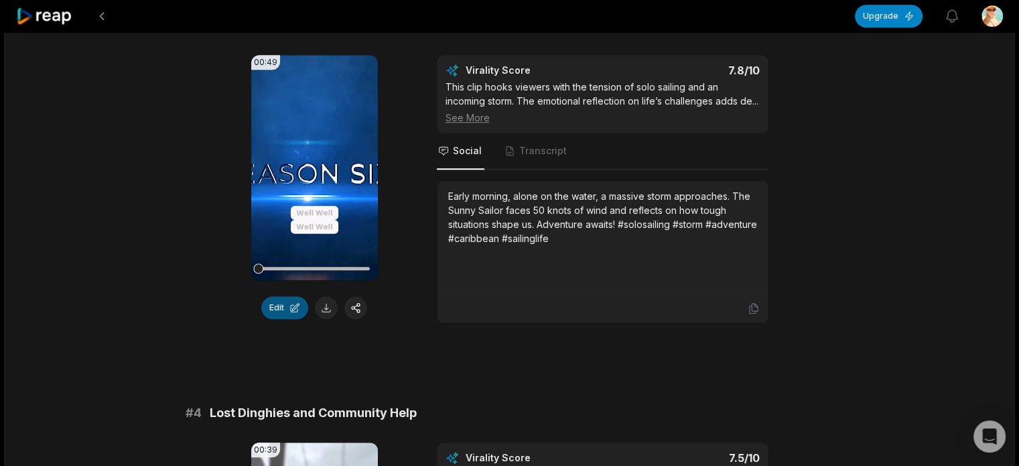
click at [291, 309] on button "Edit" at bounding box center [284, 307] width 47 height 23
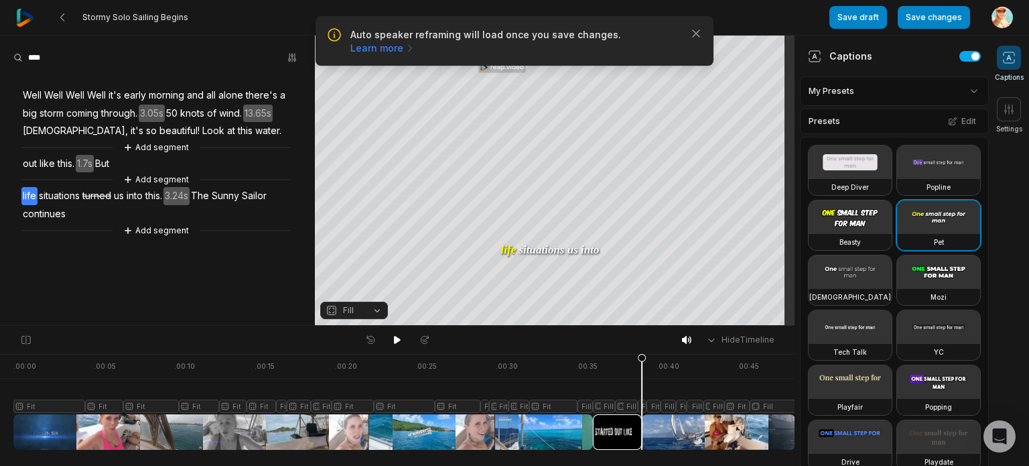
click at [620, 431] on div at bounding box center [404, 402] width 782 height 96
click at [104, 198] on span "turned" at bounding box center [96, 196] width 31 height 18
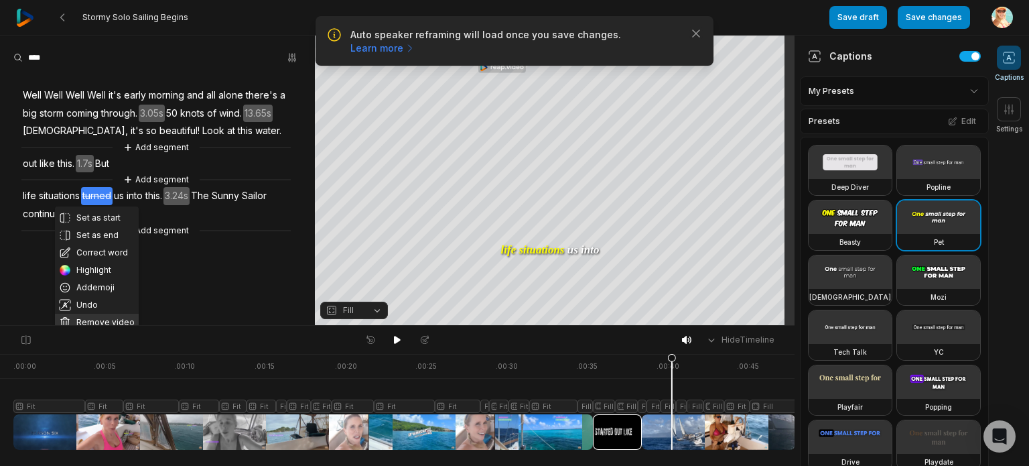
click at [102, 320] on button "Remove video" at bounding box center [97, 321] width 84 height 17
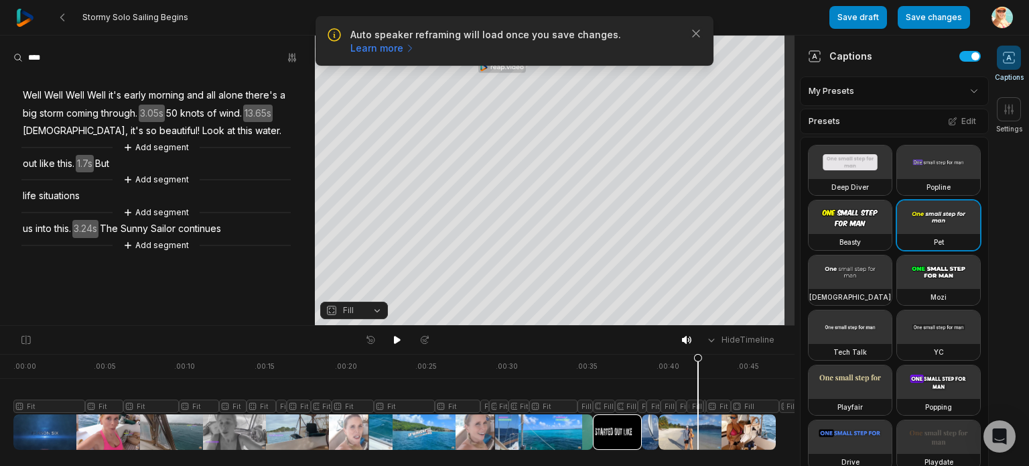
click at [698, 425] on div at bounding box center [394, 402] width 762 height 96
click at [175, 227] on span "Sailor" at bounding box center [162, 229] width 27 height 18
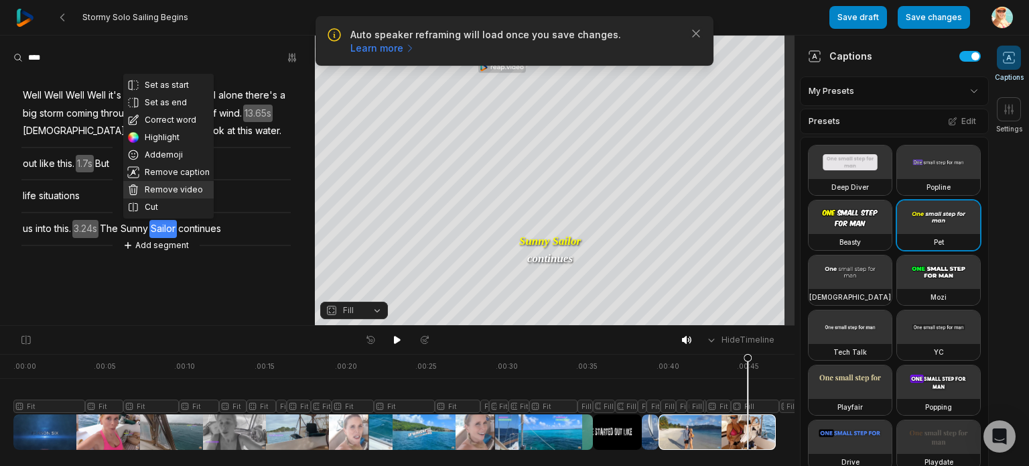
click at [176, 194] on button "Remove video" at bounding box center [168, 189] width 90 height 17
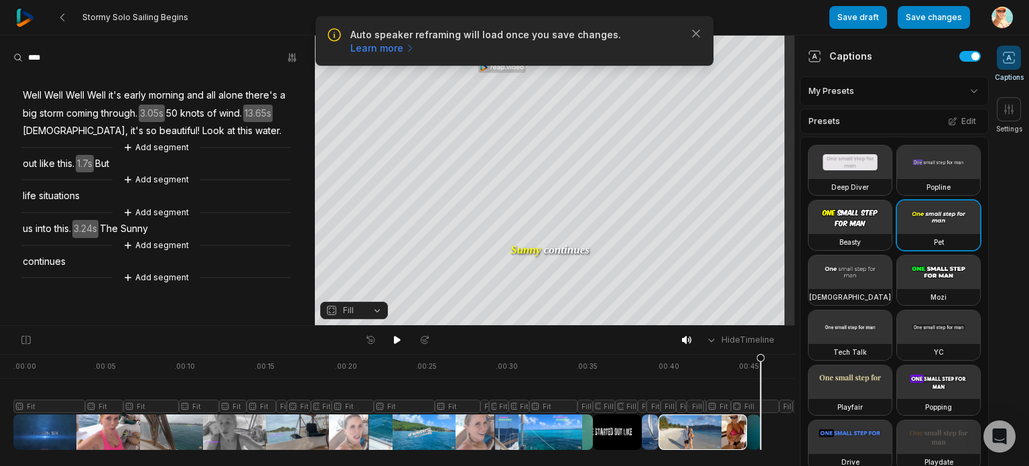
click at [164, 232] on div "Well Well Well Well it's early morning and all alone there's a big storm coming…" at bounding box center [157, 178] width 315 height 213
click at [142, 227] on span "Sunny" at bounding box center [134, 229] width 30 height 18
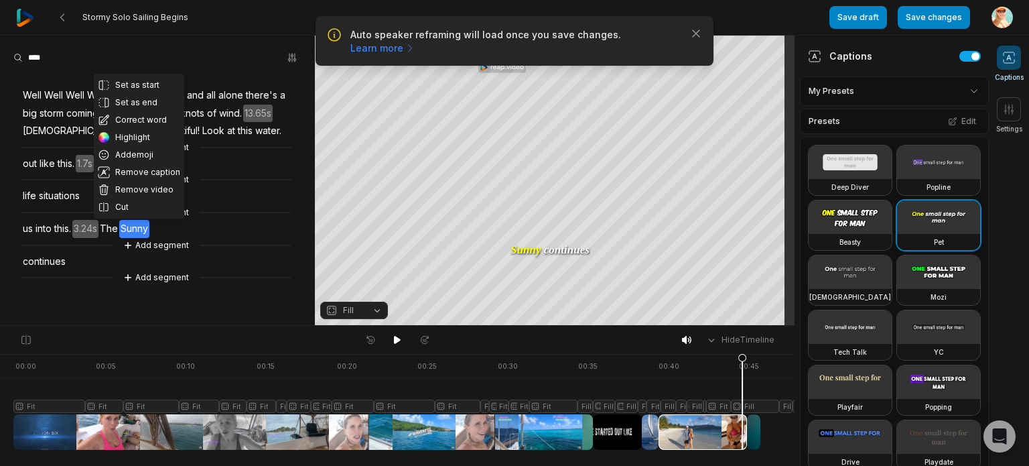
click at [157, 190] on button "Remove video" at bounding box center [139, 189] width 90 height 17
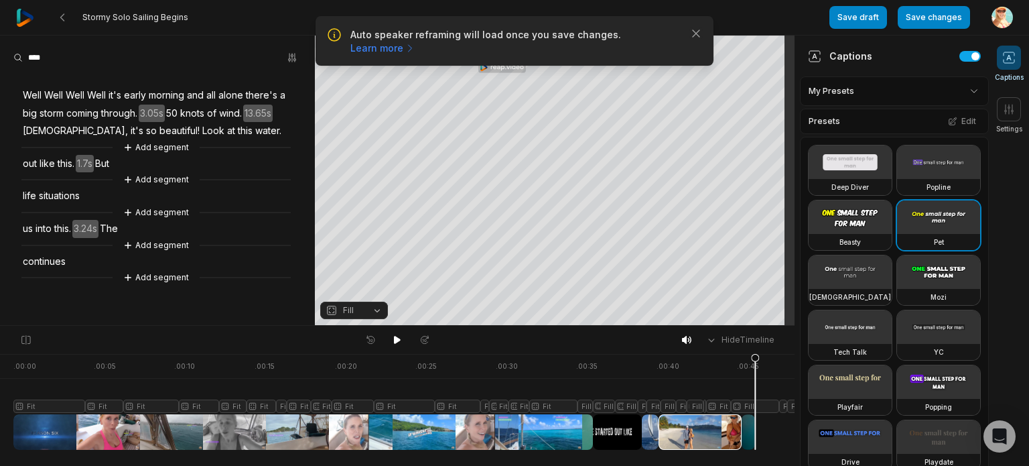
click at [93, 200] on div "Well Well Well Well it's early morning and all alone there's a big storm coming…" at bounding box center [157, 178] width 315 height 213
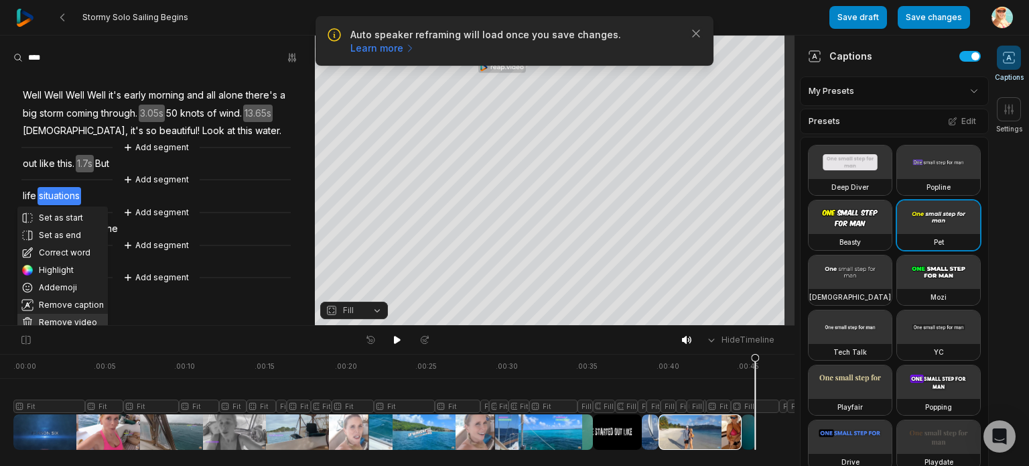
click at [64, 319] on button "Remove video" at bounding box center [62, 321] width 90 height 17
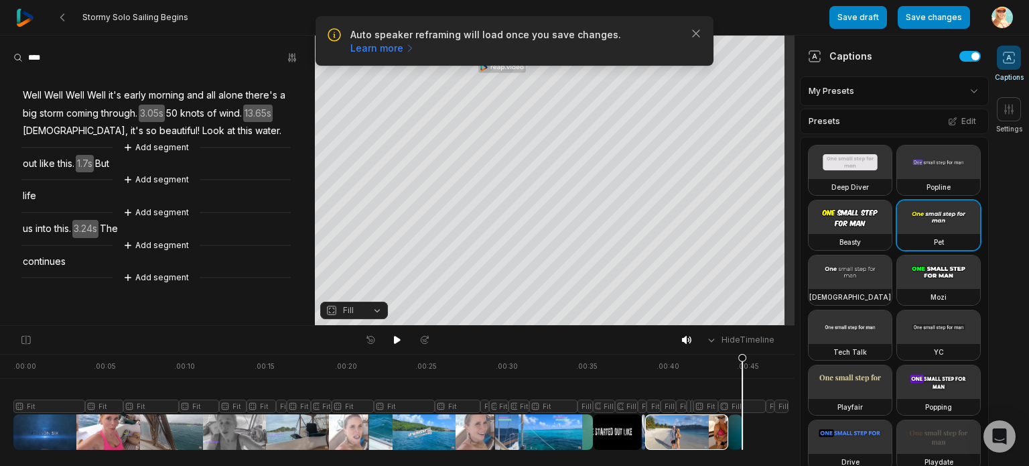
click at [29, 199] on span "life" at bounding box center [29, 196] width 16 height 18
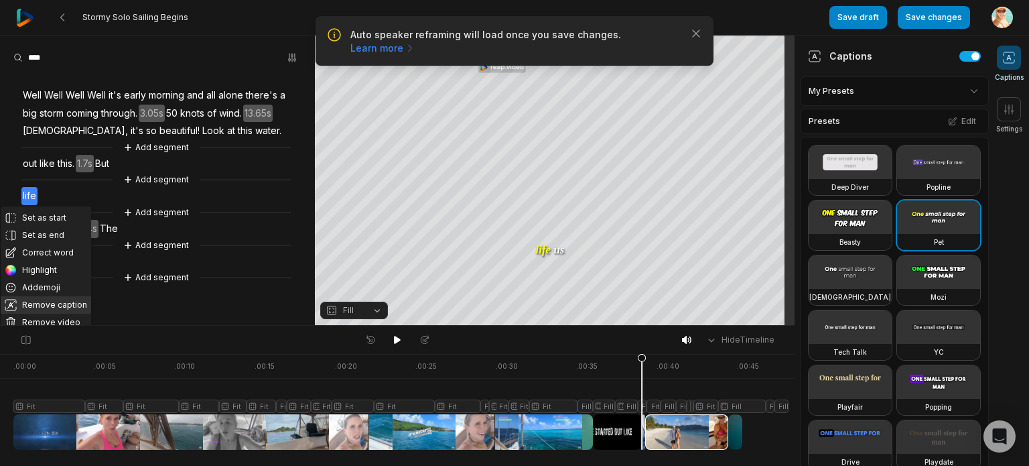
click at [59, 300] on button "Remove caption" at bounding box center [46, 304] width 90 height 17
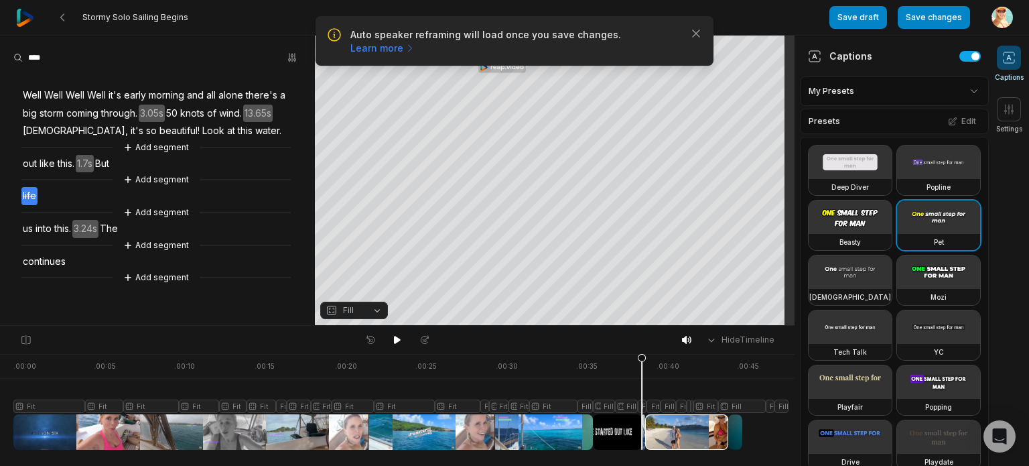
click at [68, 199] on div "Well Well Well Well it's early morning and all alone there's a big storm coming…" at bounding box center [157, 178] width 315 height 213
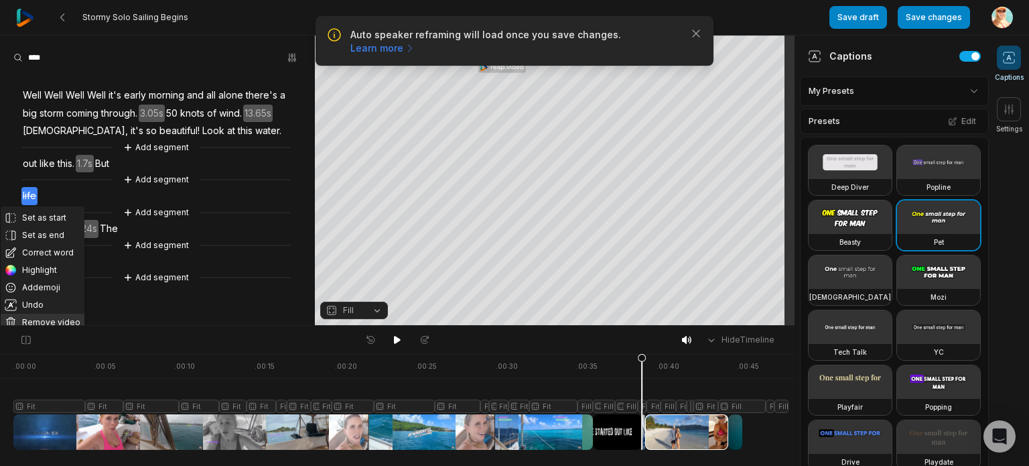
click at [56, 320] on button "Remove video" at bounding box center [43, 321] width 84 height 17
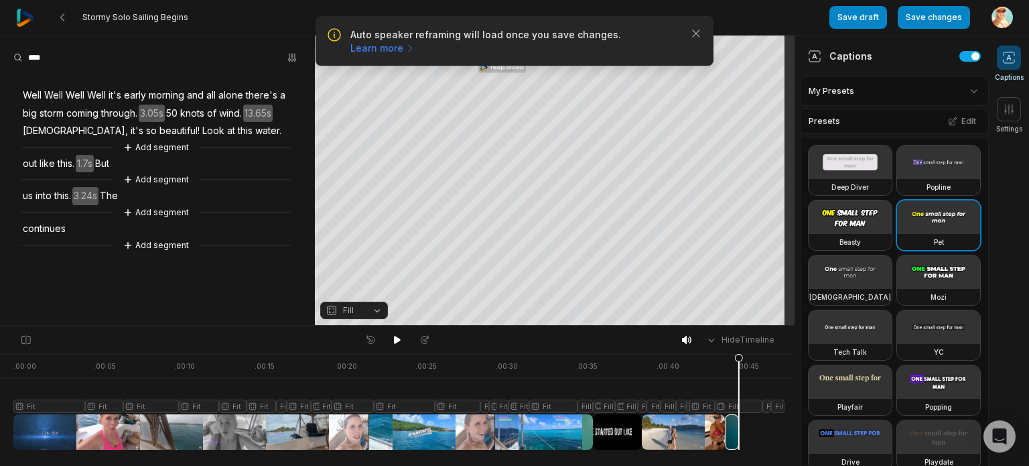
click at [60, 163] on span "this." at bounding box center [65, 164] width 19 height 18
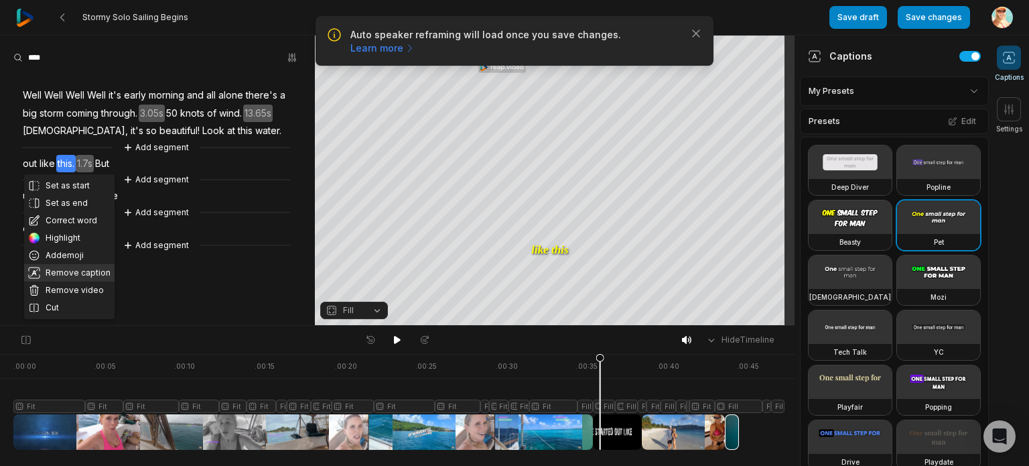
click at [96, 268] on button "Remove caption" at bounding box center [69, 272] width 90 height 17
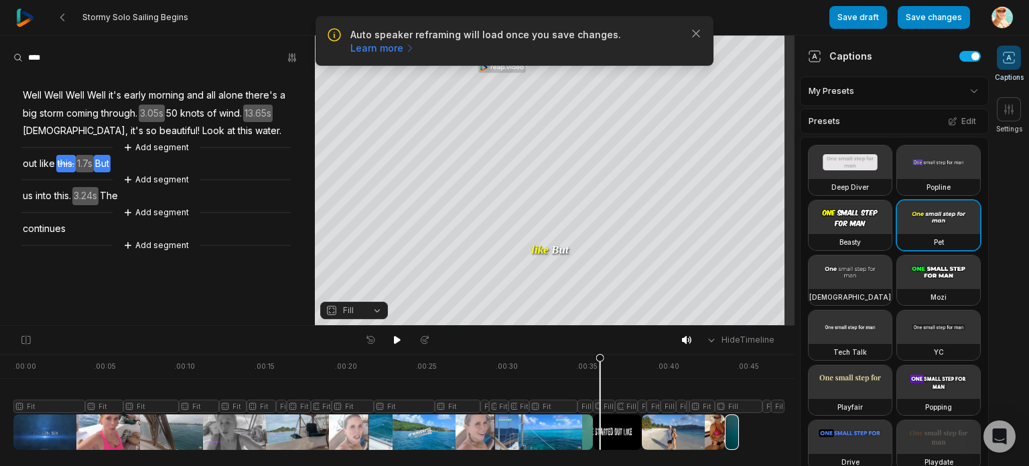
click at [123, 167] on div "Well Well Well Well it's early morning and all alone there's a big storm coming…" at bounding box center [157, 162] width 315 height 181
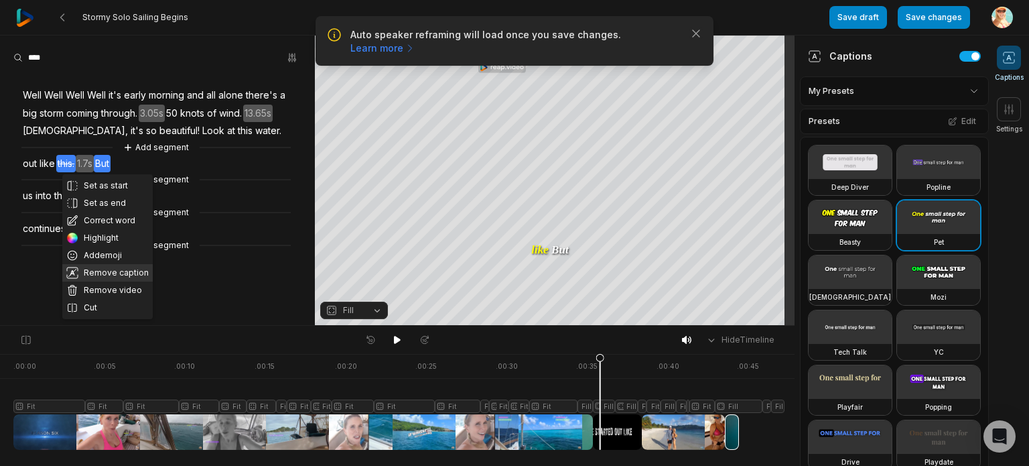
click at [116, 281] on button "Remove caption" at bounding box center [107, 272] width 90 height 17
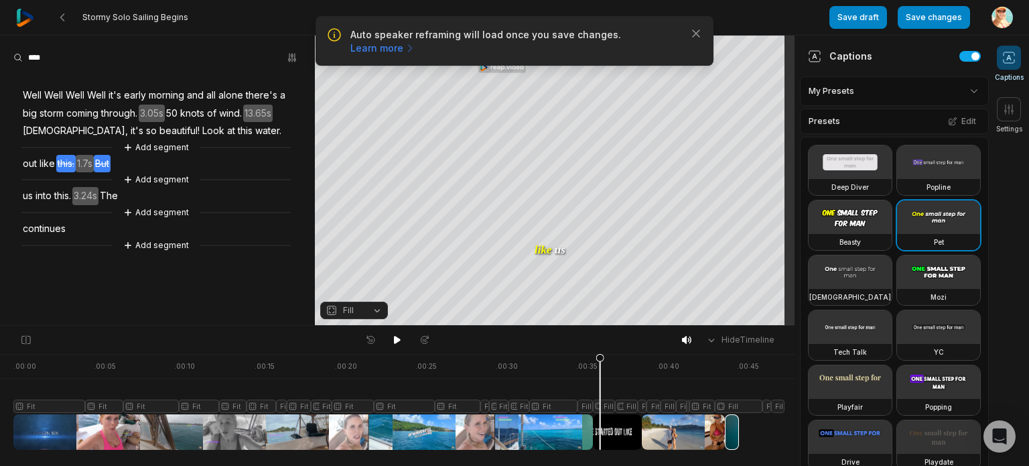
click at [138, 165] on div "Well Well Well Well it's early morning and all alone there's a big storm coming…" at bounding box center [157, 162] width 315 height 181
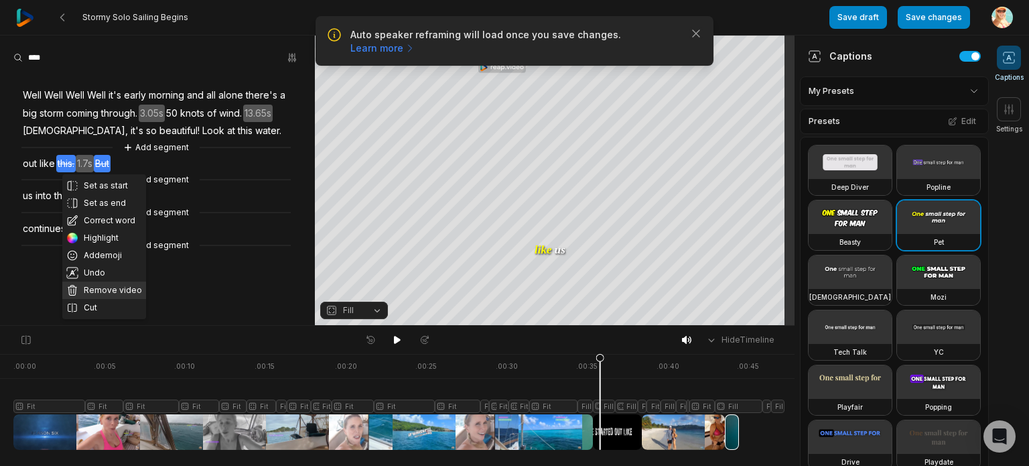
click at [104, 290] on button "Remove video" at bounding box center [104, 289] width 84 height 17
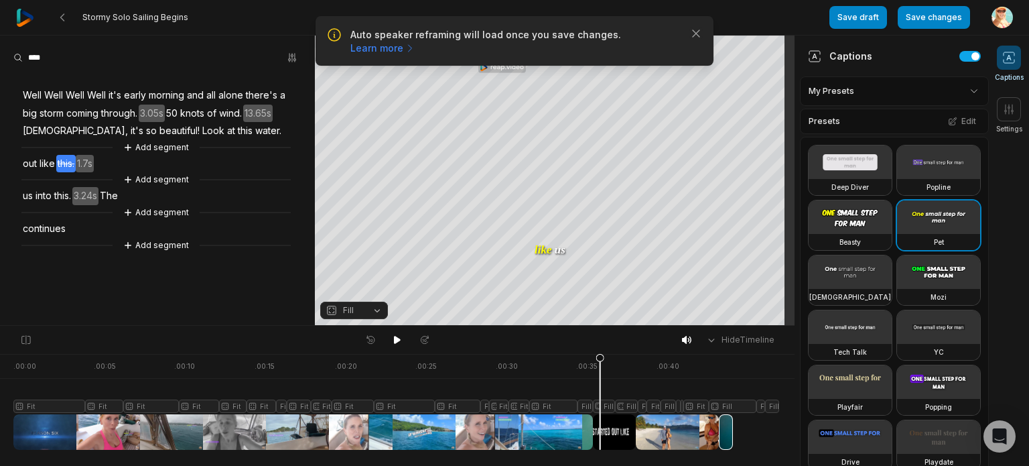
click at [113, 161] on div "Well Well Well Well it's early morning and all alone there's a big storm coming…" at bounding box center [157, 162] width 315 height 181
click at [80, 228] on div "Well Well Well Well it's early morning and all alone there's a big storm coming…" at bounding box center [157, 162] width 315 height 181
click at [98, 226] on div "Well Well Well Well it's early morning and all alone there's a big storm coming…" at bounding box center [157, 162] width 315 height 181
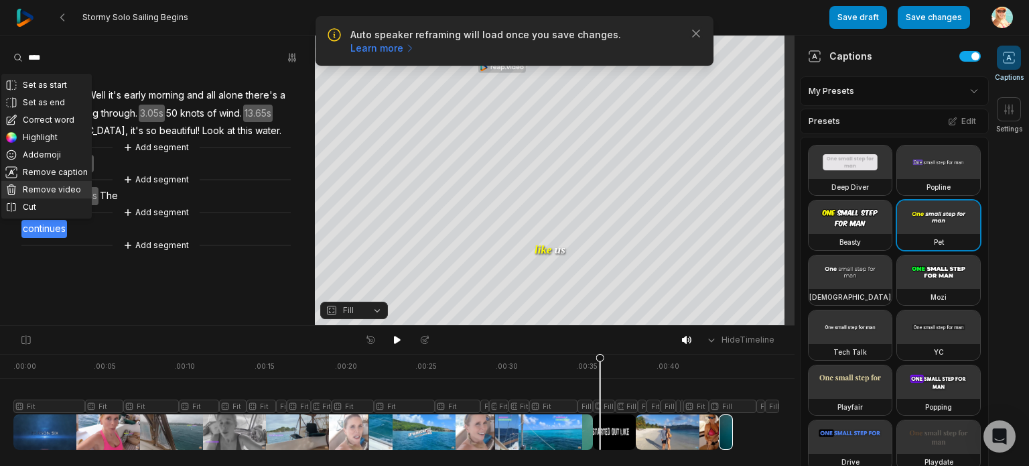
click at [64, 191] on button "Remove video" at bounding box center [46, 189] width 90 height 17
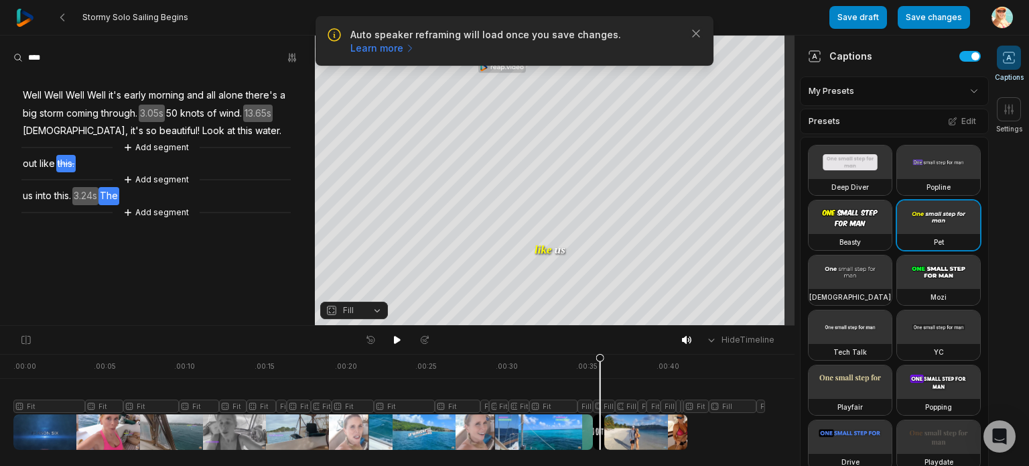
click at [135, 194] on div "Well Well Well Well it's early morning and all alone there's a big storm coming…" at bounding box center [157, 146] width 315 height 148
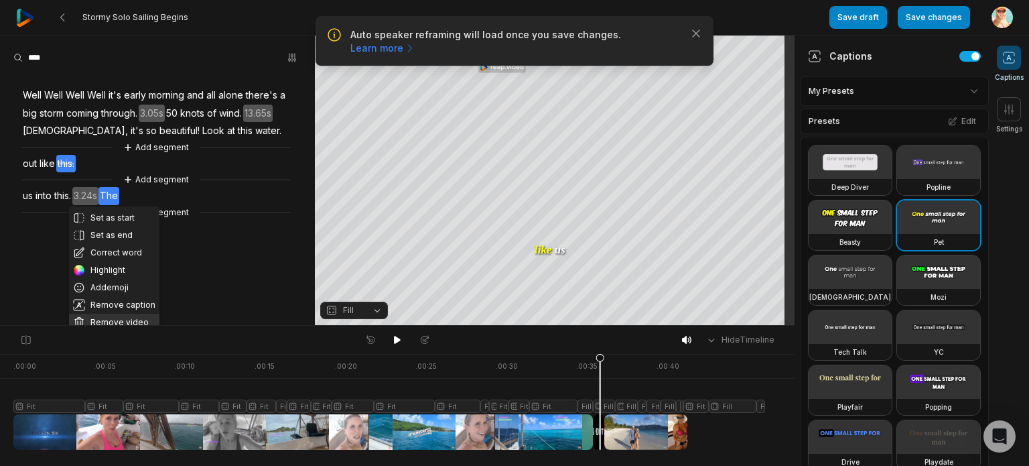
click at [115, 324] on button "Remove video" at bounding box center [114, 321] width 90 height 17
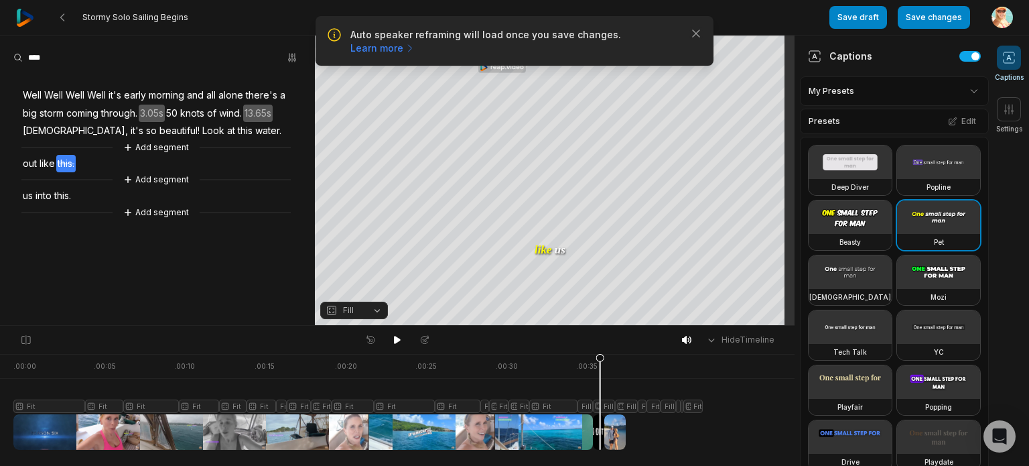
click at [691, 407] on div "Fit" at bounding box center [692, 405] width 19 height 13
click at [97, 197] on div "Well Well Well Well it's early morning and all alone there's a big storm coming…" at bounding box center [157, 146] width 315 height 148
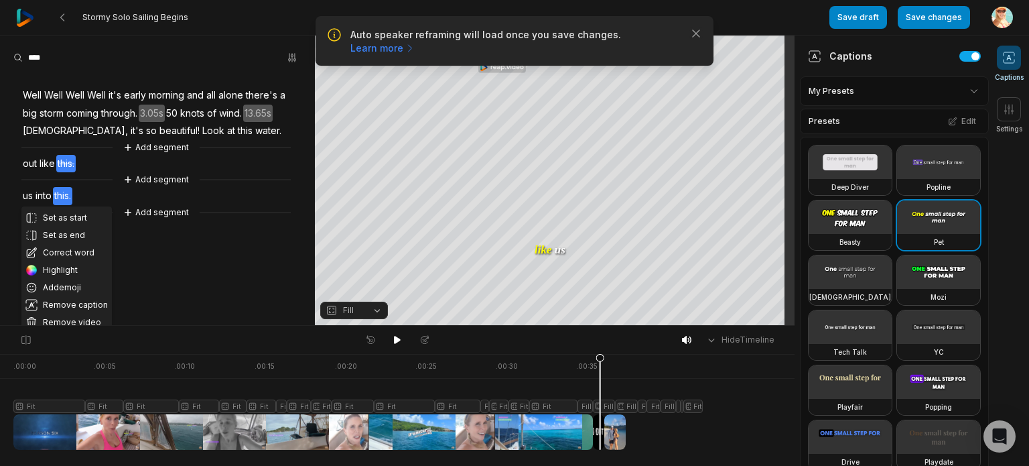
click at [82, 305] on button "Remove caption" at bounding box center [66, 304] width 90 height 17
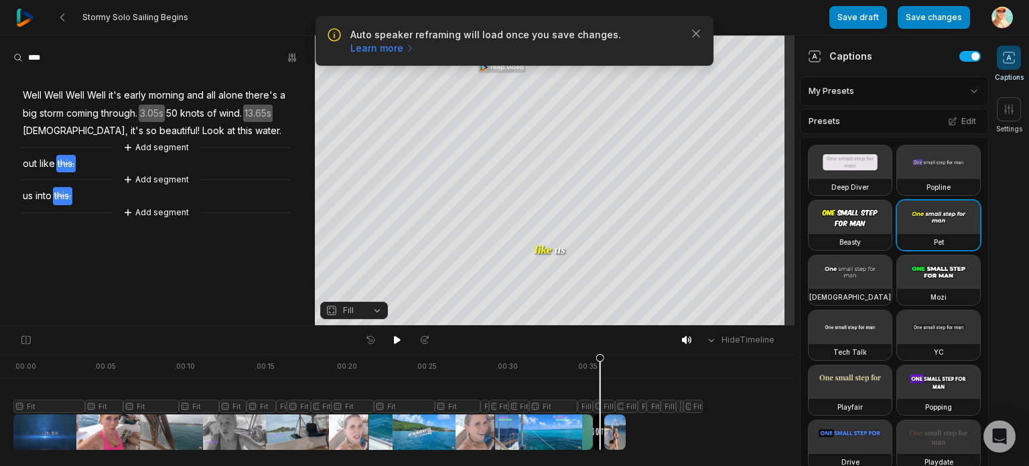
click at [110, 202] on div "Well Well Well Well it's early morning and all alone there's a big storm coming…" at bounding box center [157, 146] width 315 height 148
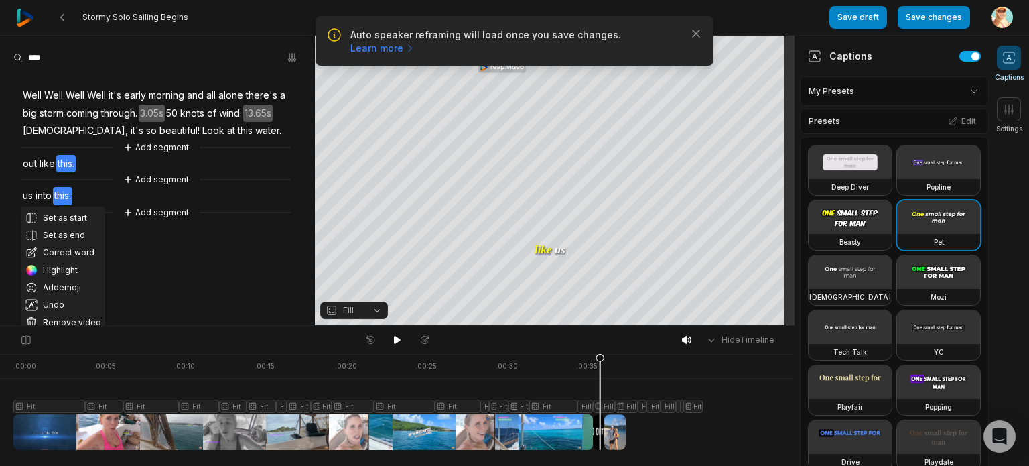
click at [88, 318] on button "Remove video" at bounding box center [63, 321] width 84 height 17
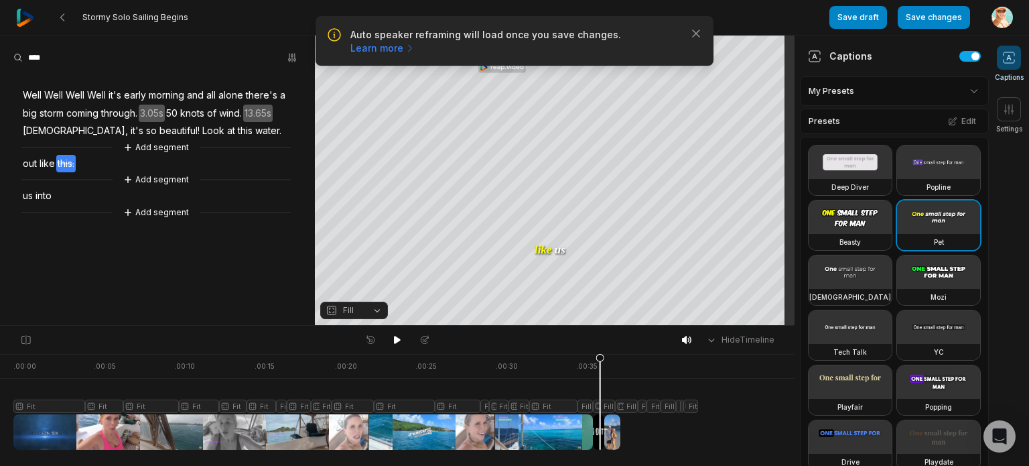
click at [73, 196] on div "Well Well Well Well it's early morning and all alone there's a big storm coming…" at bounding box center [157, 146] width 315 height 148
click at [83, 192] on div "Well Well Well Well it's early morning and all alone there's a big storm coming…" at bounding box center [157, 146] width 315 height 148
click at [155, 194] on div "Well Well Well Well it's early morning and all alone there's a big storm coming…" at bounding box center [157, 146] width 315 height 148
click at [98, 162] on div "Well Well Well Well it's early morning and all alone there's a big storm coming…" at bounding box center [157, 146] width 315 height 148
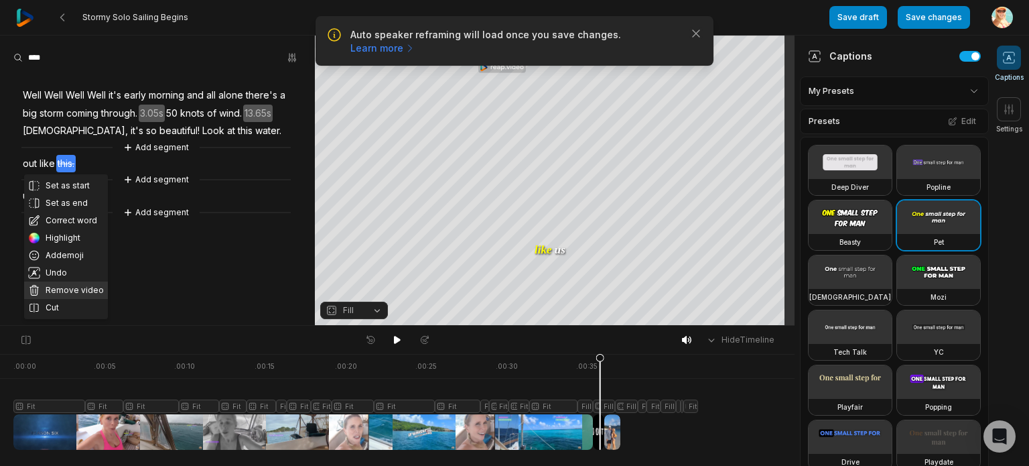
click at [66, 290] on button "Remove video" at bounding box center [66, 289] width 84 height 17
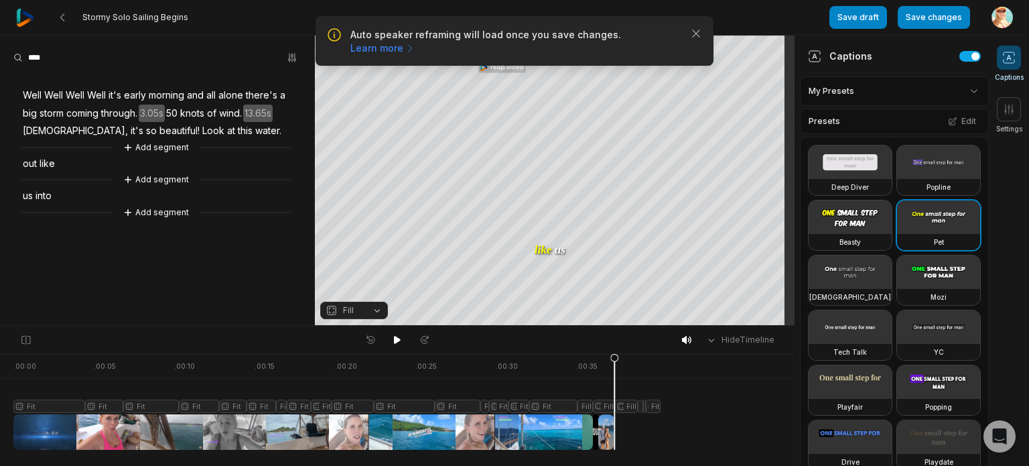
click at [72, 199] on div "Well Well Well Well it's early morning and all alone there's a big storm coming…" at bounding box center [157, 146] width 315 height 148
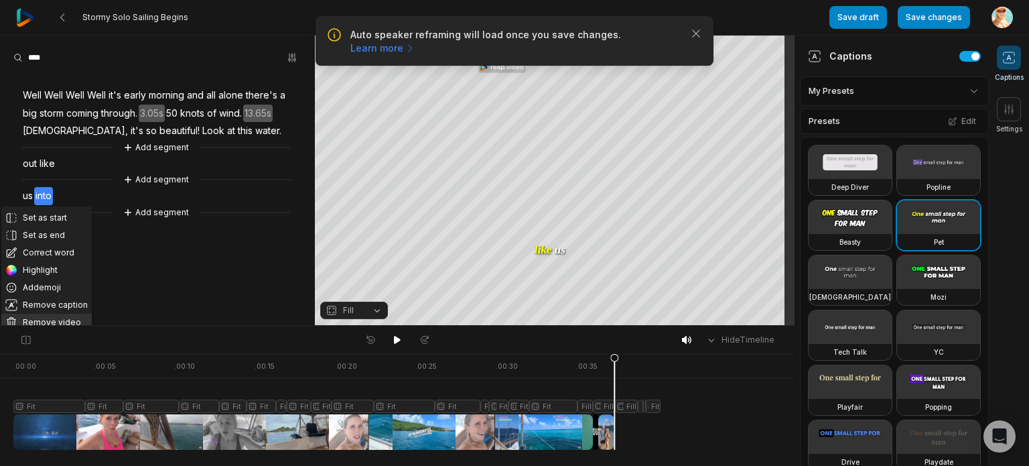
click at [61, 318] on button "Remove video" at bounding box center [46, 321] width 90 height 17
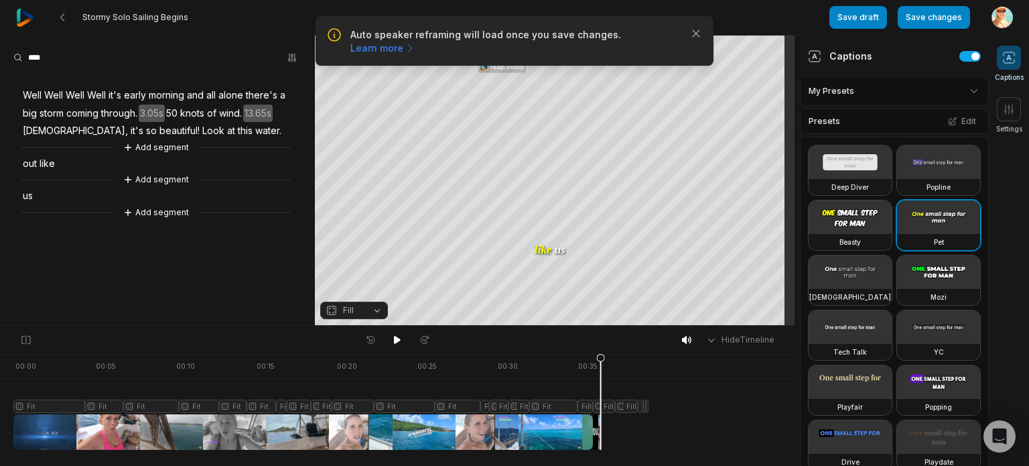
click at [90, 196] on div "Well Well Well Well it's early morning and all alone there's a big storm coming…" at bounding box center [157, 146] width 315 height 148
click at [99, 188] on div "Well Well Well Well it's early morning and all alone there's a big storm coming…" at bounding box center [157, 146] width 315 height 148
click at [95, 158] on div "Well Well Well Well it's early morning and all alone there's a big storm coming…" at bounding box center [157, 146] width 315 height 148
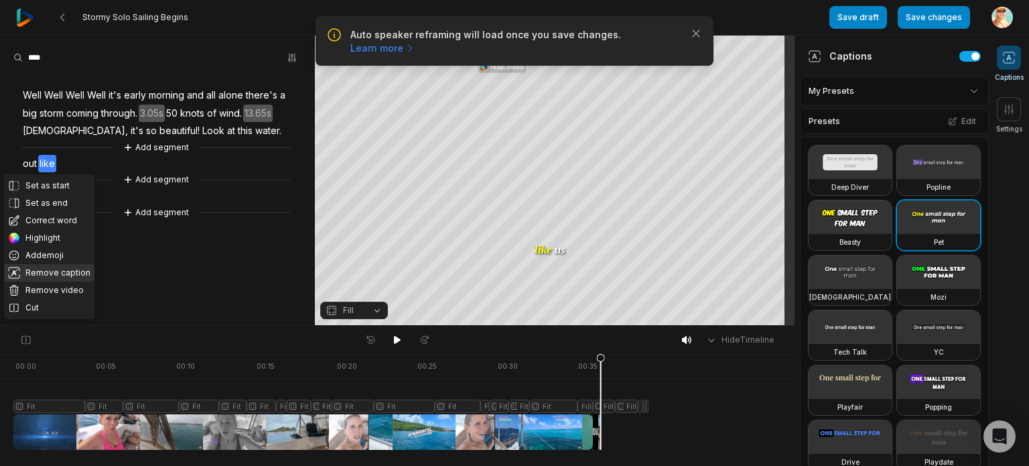
click at [64, 273] on button "Remove caption" at bounding box center [49, 272] width 90 height 17
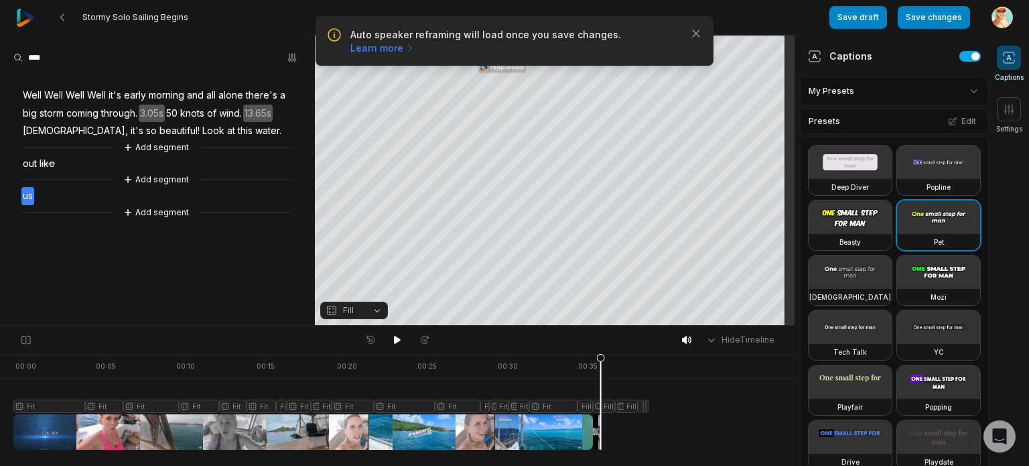
click at [91, 194] on div "Well Well Well Well it's early morning and all alone there's a big storm coming…" at bounding box center [157, 146] width 315 height 148
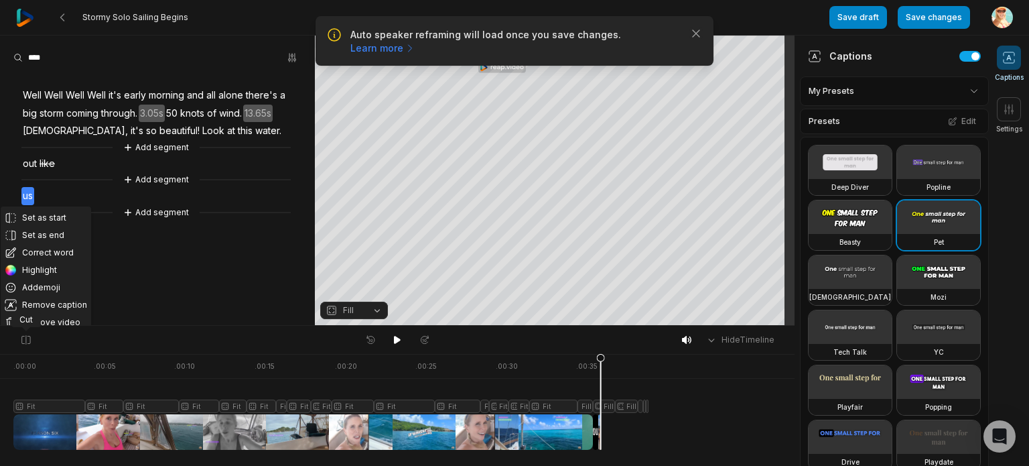
drag, startPoint x: 40, startPoint y: 324, endPoint x: 57, endPoint y: 317, distance: 18.0
click at [41, 324] on div "Cut" at bounding box center [26, 319] width 31 height 16
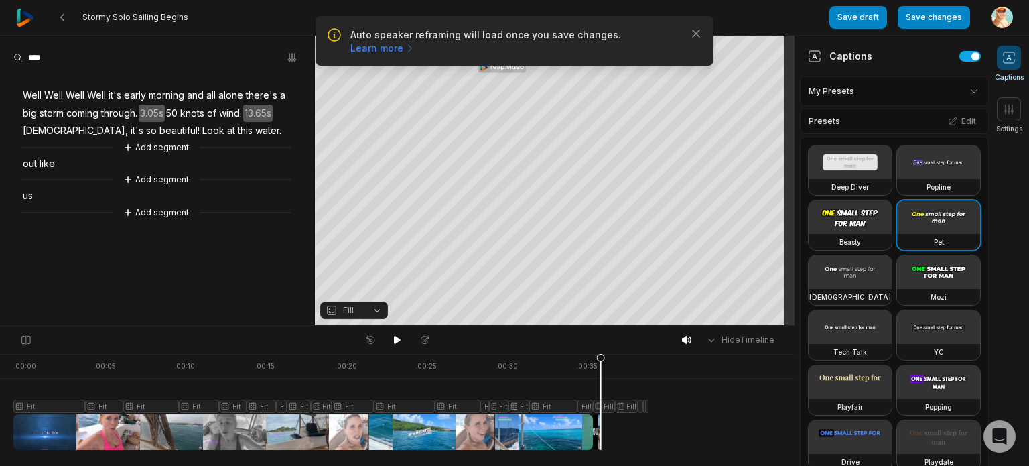
click at [103, 198] on div "Well Well Well Well it's early morning and all alone there's a big storm coming…" at bounding box center [157, 146] width 315 height 148
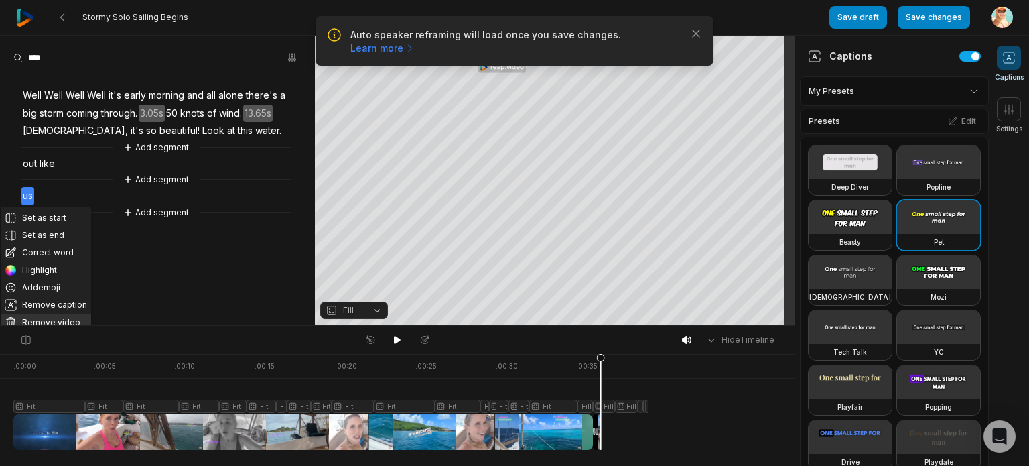
click at [58, 324] on button "Remove video" at bounding box center [46, 321] width 90 height 17
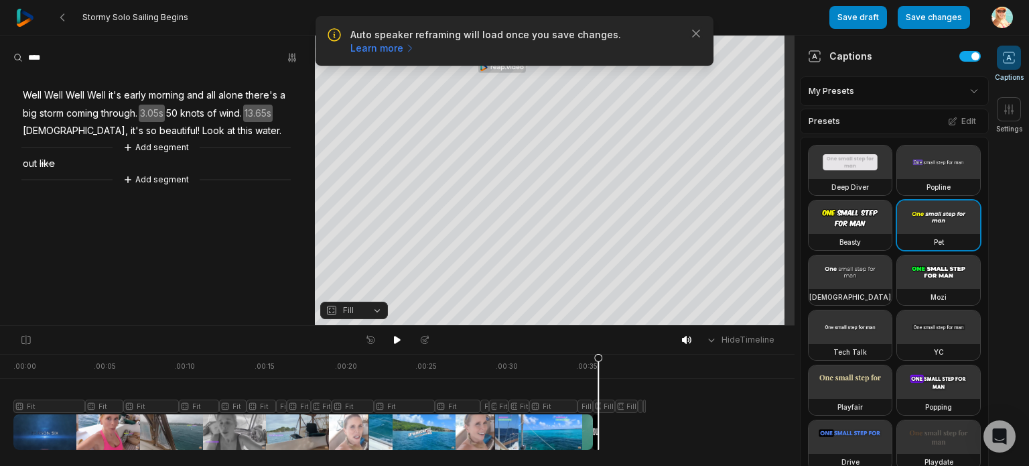
click at [92, 160] on div "Well Well Well Well it's early morning and all alone there's a big storm coming…" at bounding box center [157, 129] width 315 height 115
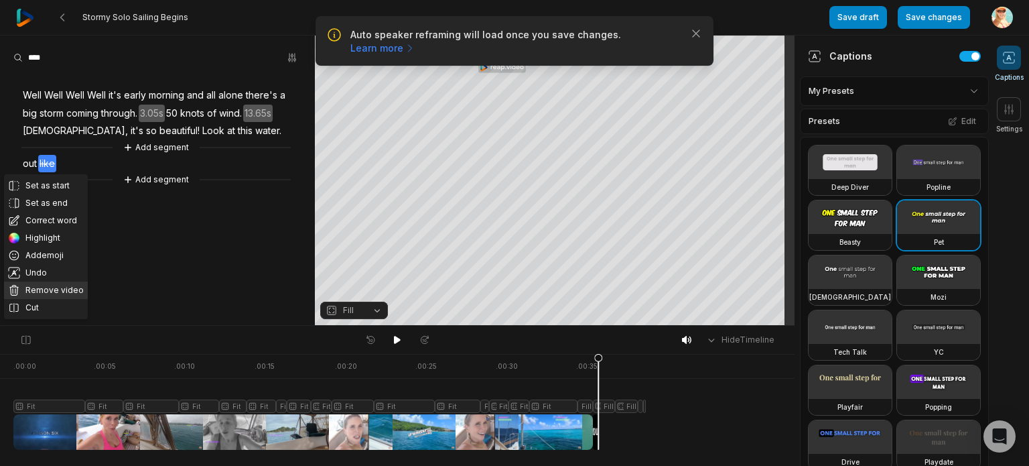
click at [70, 287] on button "Remove video" at bounding box center [46, 289] width 84 height 17
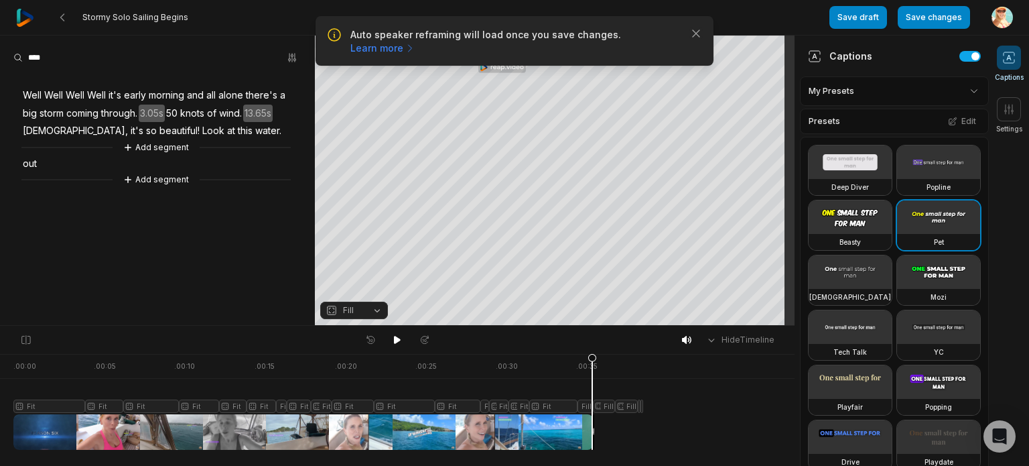
click at [592, 354] on icon at bounding box center [592, 405] width 8 height 102
click at [89, 161] on div "Well Well Well Well it's early morning and all alone there's a big storm coming…" at bounding box center [157, 129] width 315 height 115
click at [70, 169] on div "Well Well Well Well it's early morning and all alone there's a big storm coming…" at bounding box center [157, 129] width 315 height 115
drag, startPoint x: 70, startPoint y: 161, endPoint x: 60, endPoint y: 168, distance: 12.1
click at [60, 168] on div "Well Well Well Well it's early morning and all alone there's a big storm coming…" at bounding box center [157, 129] width 315 height 115
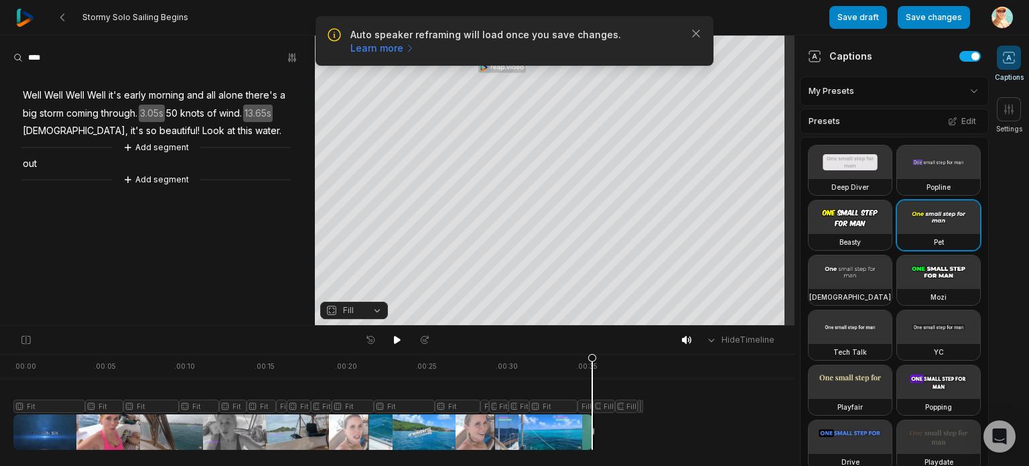
click at [72, 161] on div "Well Well Well Well it's early morning and all alone there's a big storm coming…" at bounding box center [157, 129] width 315 height 115
click at [151, 157] on div "Well Well Well Well it's early morning and all alone there's a big storm coming…" at bounding box center [157, 129] width 315 height 115
drag, startPoint x: 78, startPoint y: 169, endPoint x: 0, endPoint y: 163, distance: 78.0
click at [77, 169] on div "Well Well Well Well it's early morning and all alone there's a big storm coming…" at bounding box center [157, 129] width 315 height 115
click at [41, 161] on div "Well Well Well Well it's early morning and all alone there's a big storm coming…" at bounding box center [157, 129] width 315 height 115
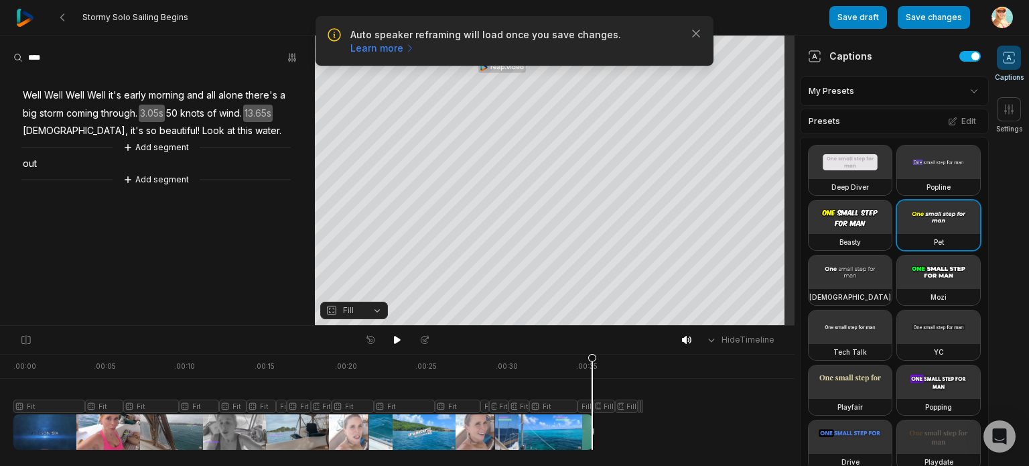
click at [31, 165] on span "out" at bounding box center [29, 164] width 17 height 18
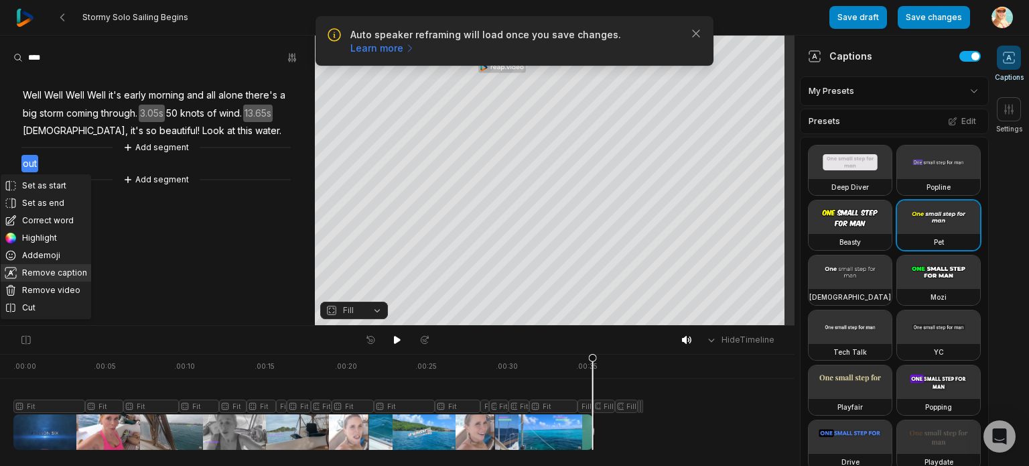
click at [76, 274] on button "Remove caption" at bounding box center [46, 272] width 90 height 17
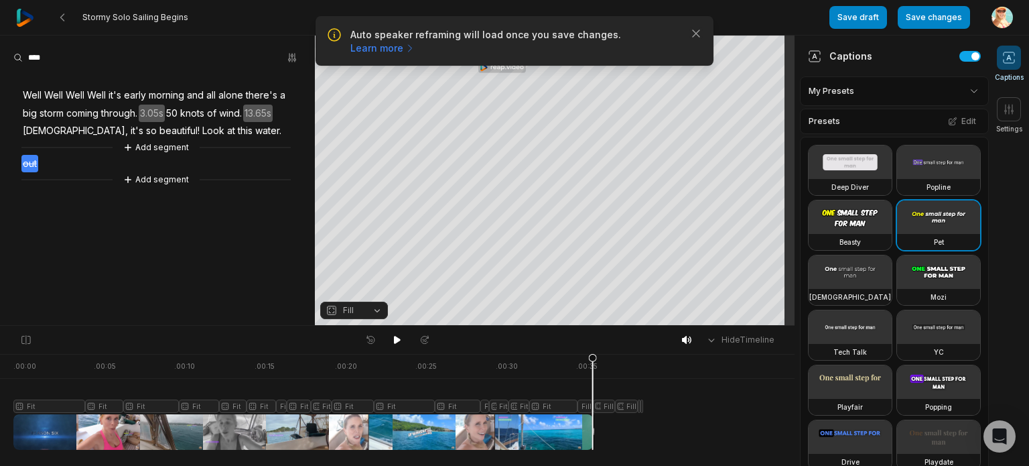
click at [35, 169] on span "out" at bounding box center [29, 164] width 17 height 18
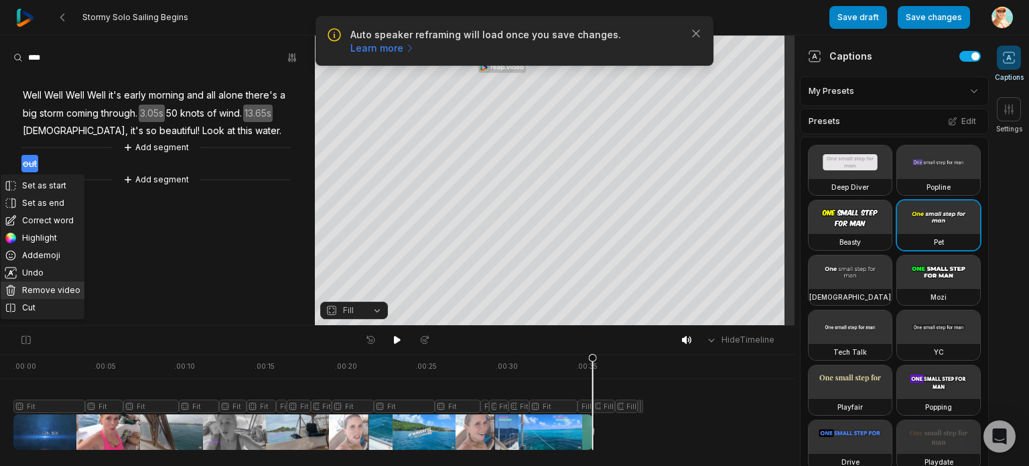
click at [50, 287] on button "Remove video" at bounding box center [43, 289] width 84 height 17
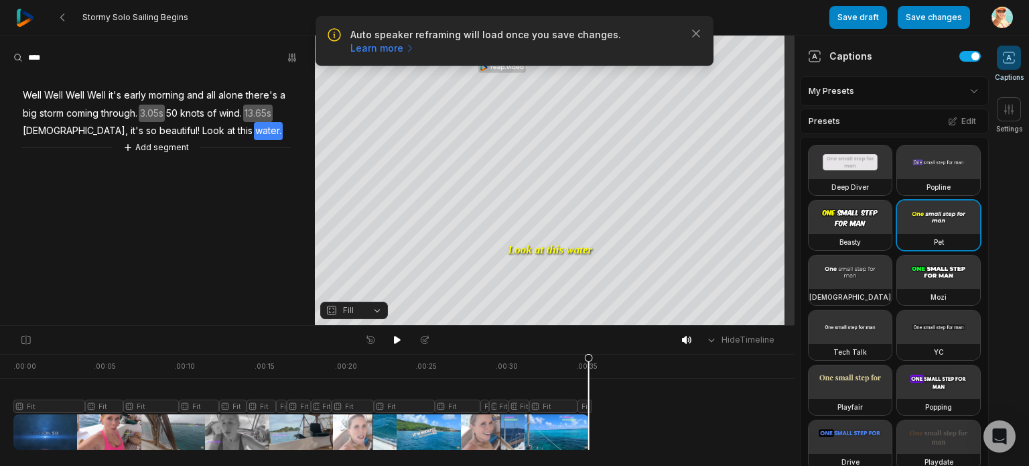
drag, startPoint x: 588, startPoint y: 360, endPoint x: 596, endPoint y: 347, distance: 15.1
click at [593, 354] on icon at bounding box center [589, 405] width 8 height 102
click at [547, 384] on div at bounding box center [300, 402] width 575 height 96
click at [946, 13] on button "Save changes" at bounding box center [934, 17] width 72 height 23
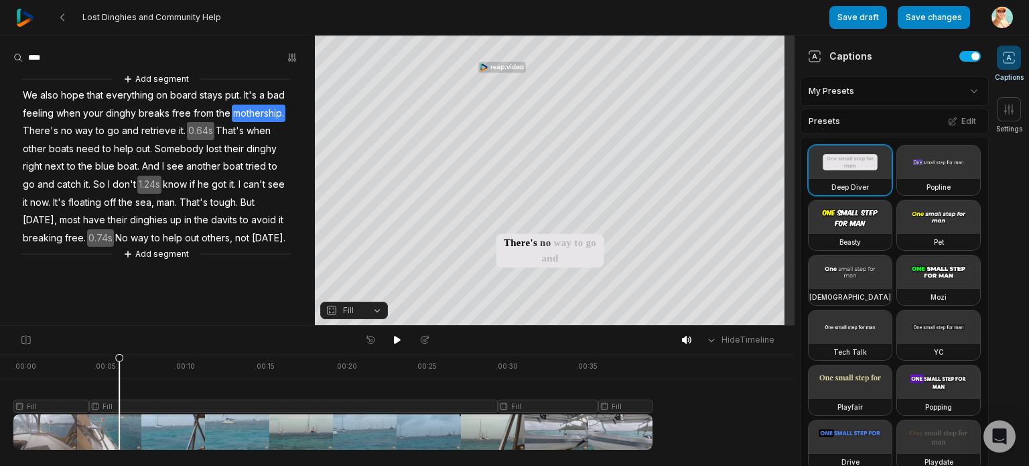
click at [31, 352] on div "Hide Timeline" at bounding box center [397, 340] width 794 height 28
drag, startPoint x: 117, startPoint y: 363, endPoint x: 3, endPoint y: 360, distance: 113.9
click at [9, 360] on icon at bounding box center [13, 405] width 8 height 102
click at [50, 400] on div at bounding box center [332, 402] width 639 height 96
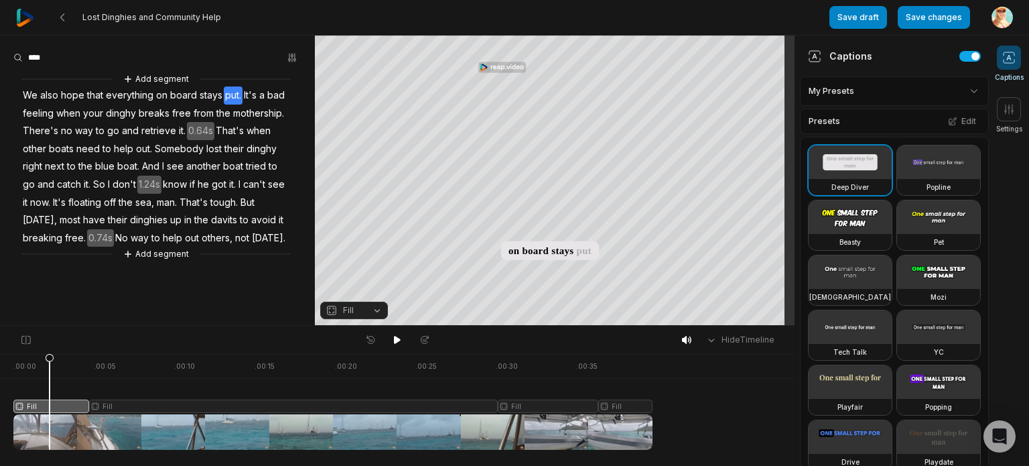
click at [378, 309] on button "Fill" at bounding box center [354, 309] width 68 height 17
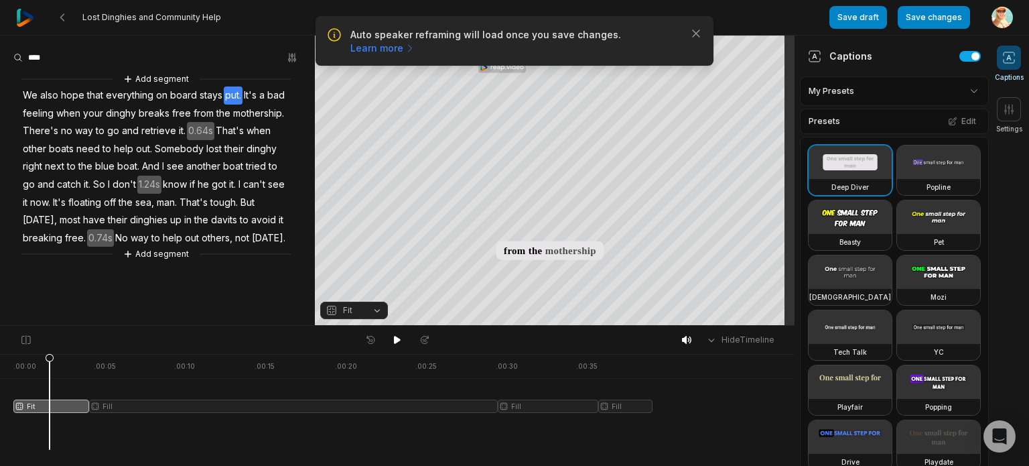
click at [135, 403] on div at bounding box center [332, 402] width 639 height 96
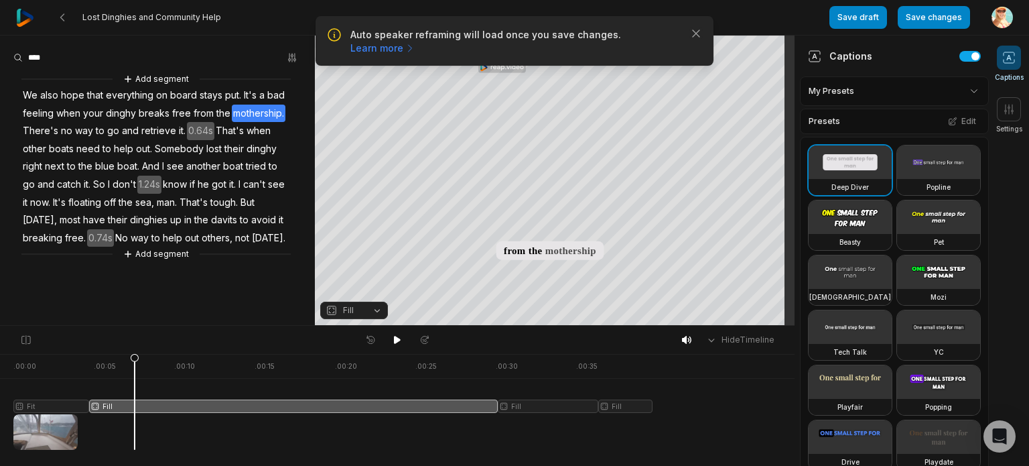
click at [375, 311] on button "Fill" at bounding box center [354, 309] width 68 height 17
click at [556, 405] on div at bounding box center [332, 402] width 639 height 96
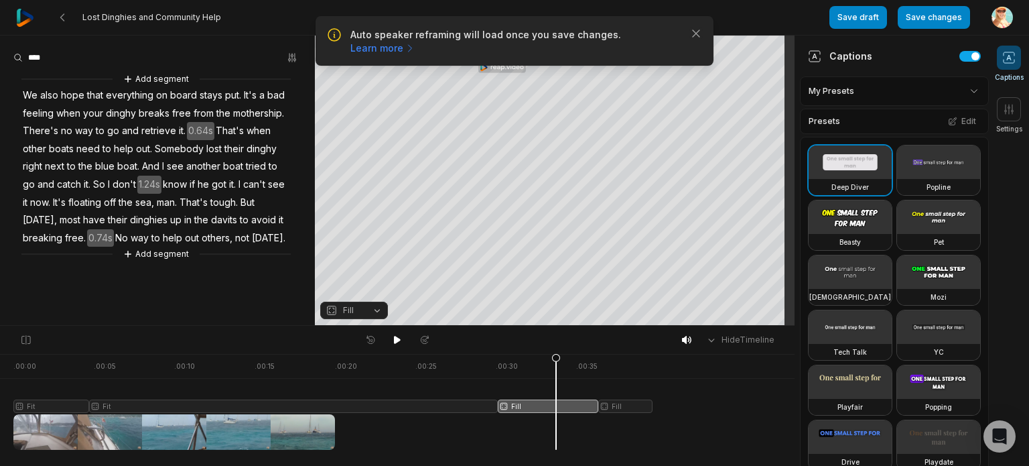
drag, startPoint x: 380, startPoint y: 311, endPoint x: 391, endPoint y: 271, distance: 42.4
click at [380, 311] on button "Fill" at bounding box center [354, 309] width 68 height 17
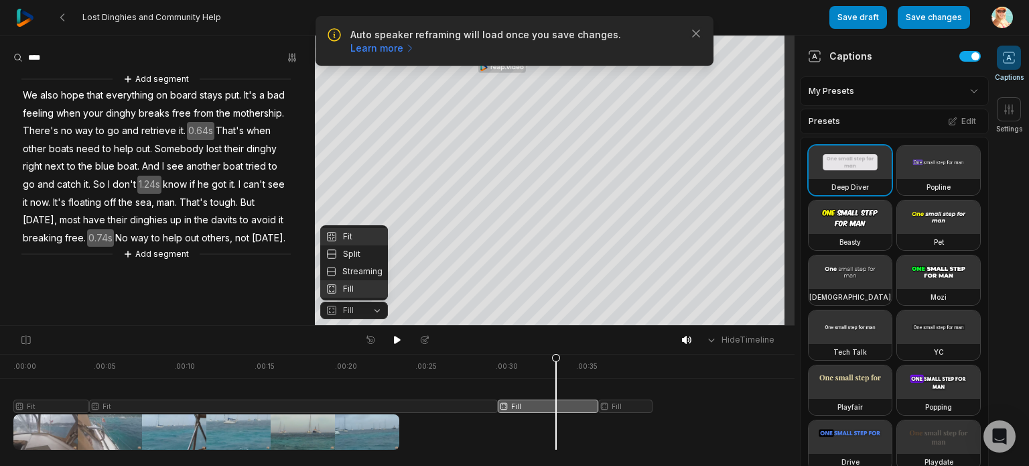
click at [354, 237] on div "Fit" at bounding box center [354, 236] width 68 height 17
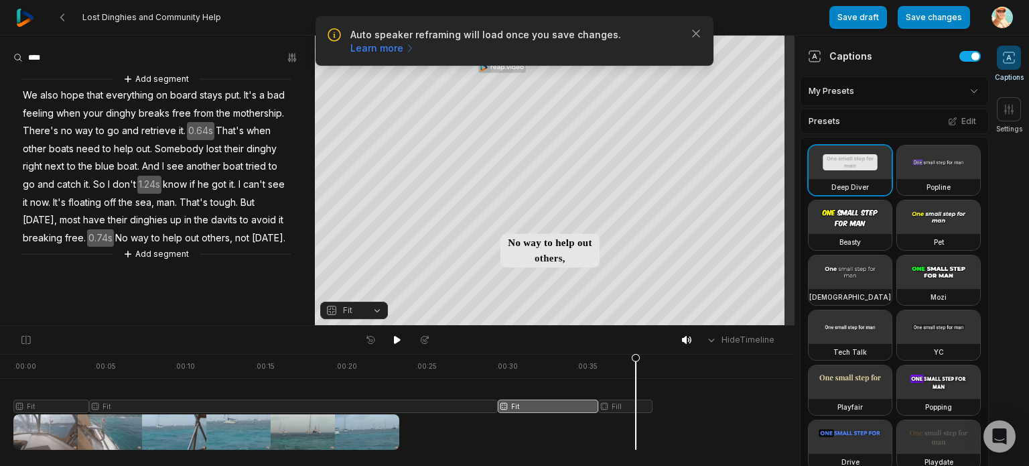
click at [636, 405] on div at bounding box center [332, 402] width 639 height 96
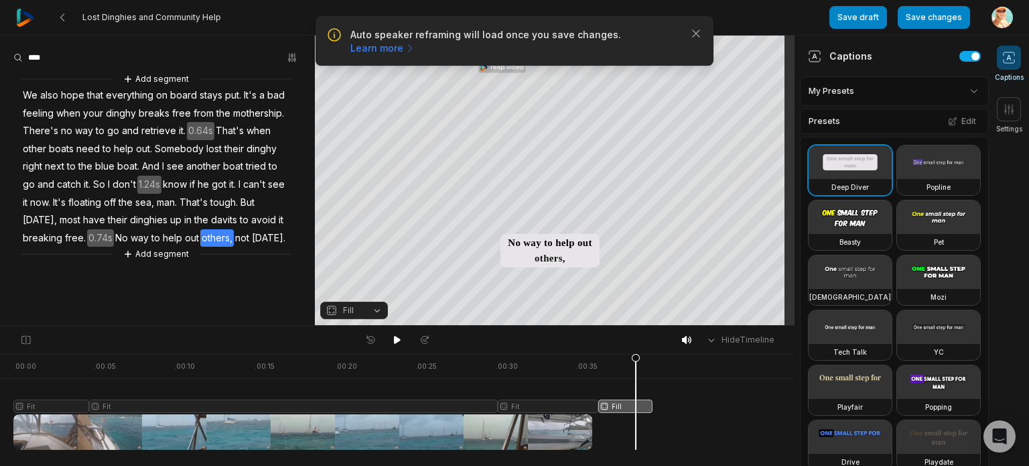
click at [375, 310] on button "Fill" at bounding box center [354, 309] width 68 height 17
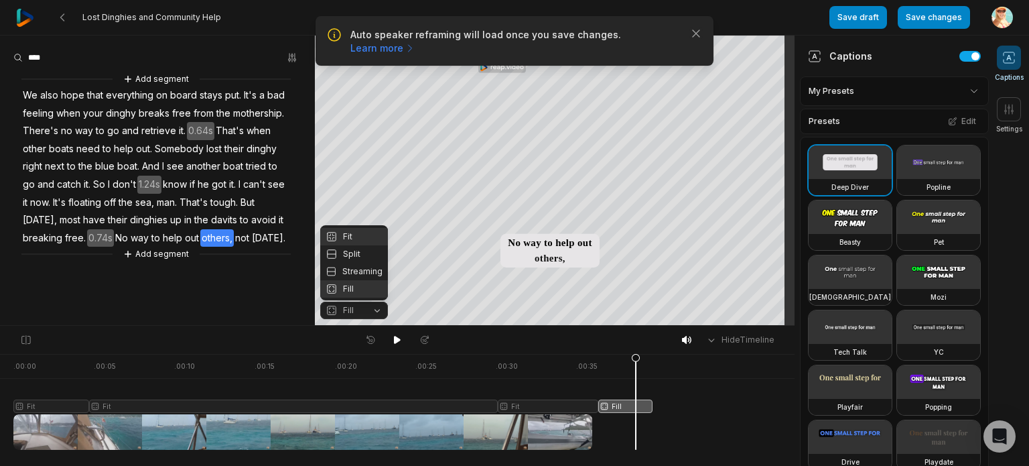
click at [341, 230] on div "Fit" at bounding box center [354, 236] width 68 height 17
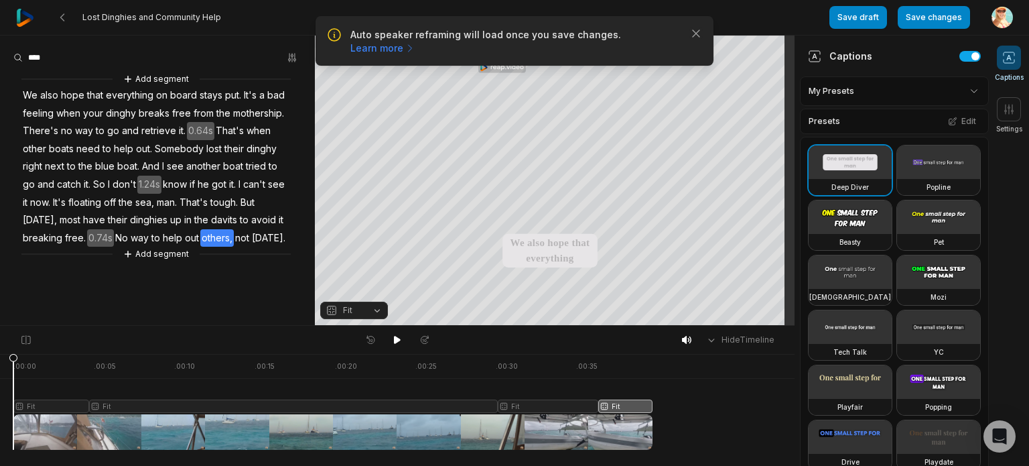
drag, startPoint x: 545, startPoint y: 367, endPoint x: 32, endPoint y: 374, distance: 513.1
click at [9, 372] on icon at bounding box center [13, 405] width 8 height 102
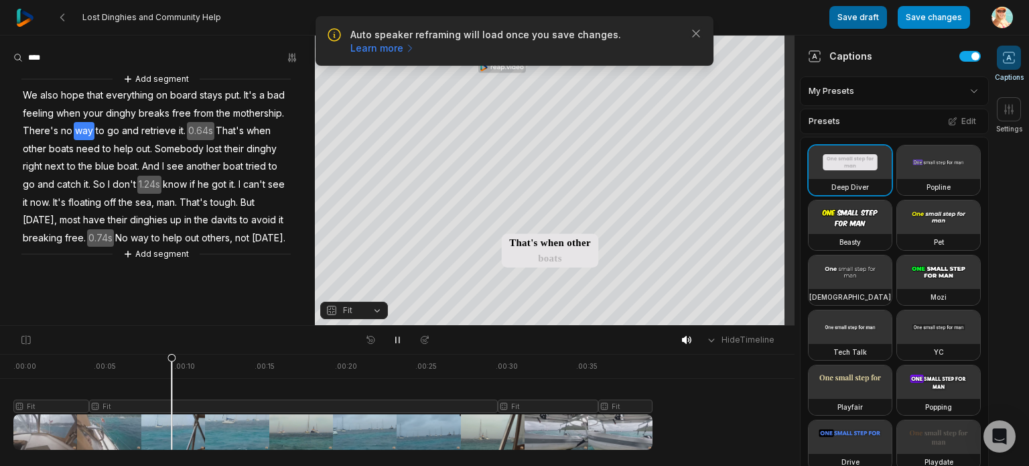
click at [858, 15] on button "Save draft" at bounding box center [858, 17] width 58 height 23
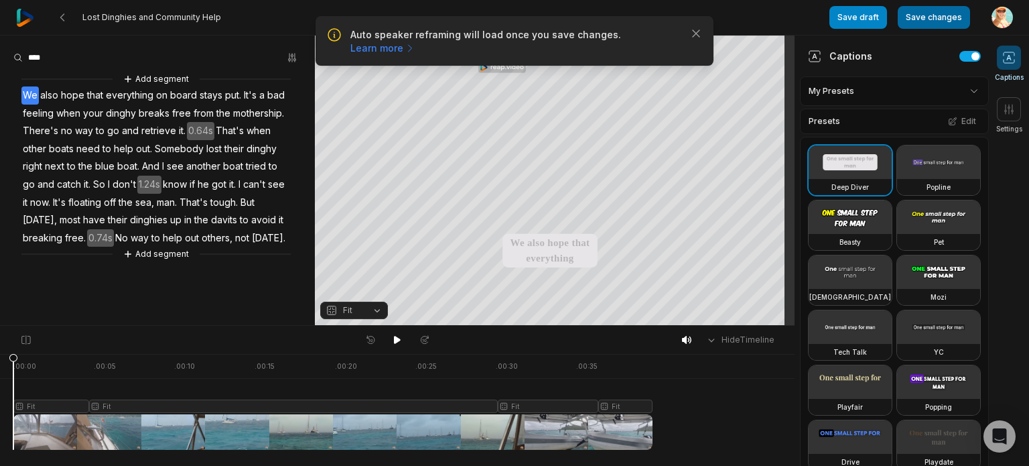
click at [934, 16] on button "Save changes" at bounding box center [934, 17] width 72 height 23
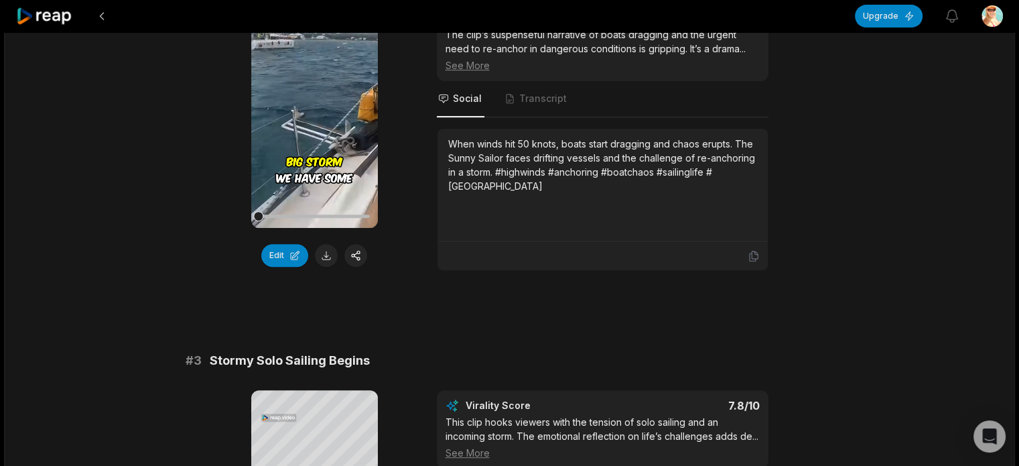
scroll to position [938, 0]
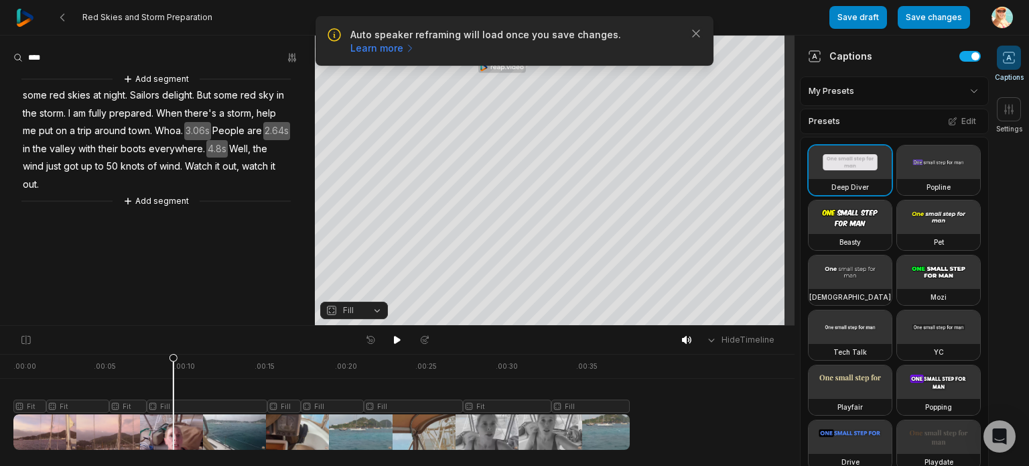
click at [189, 403] on div at bounding box center [321, 402] width 616 height 96
click at [378, 309] on button "Fill" at bounding box center [354, 309] width 68 height 17
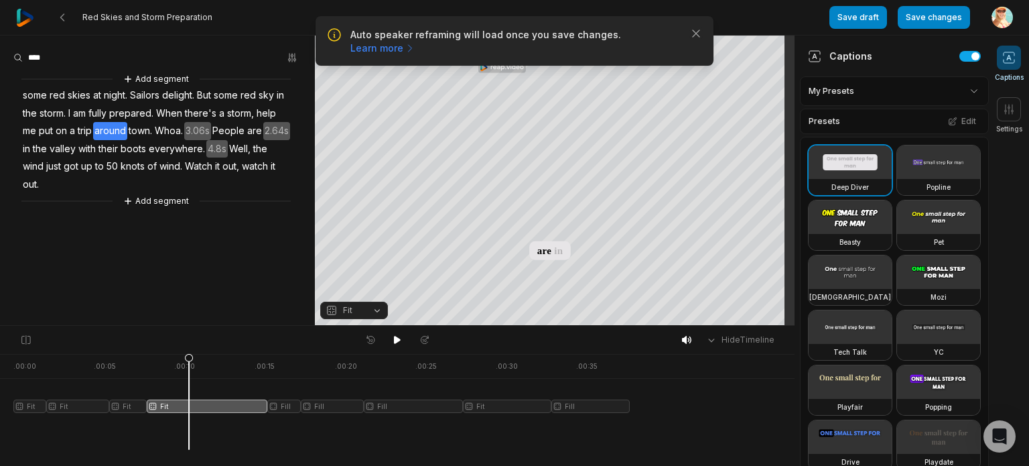
click at [287, 358] on div at bounding box center [321, 402] width 616 height 96
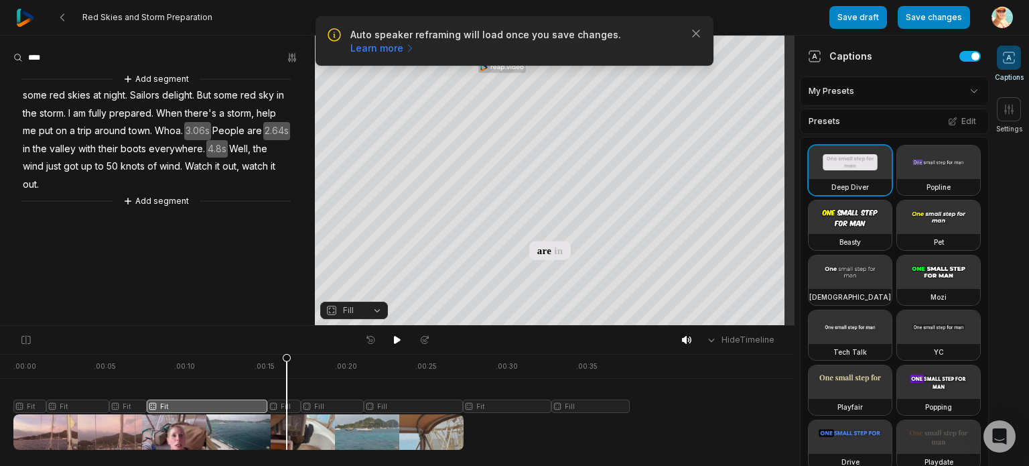
click at [287, 407] on icon at bounding box center [286, 401] width 9 height 96
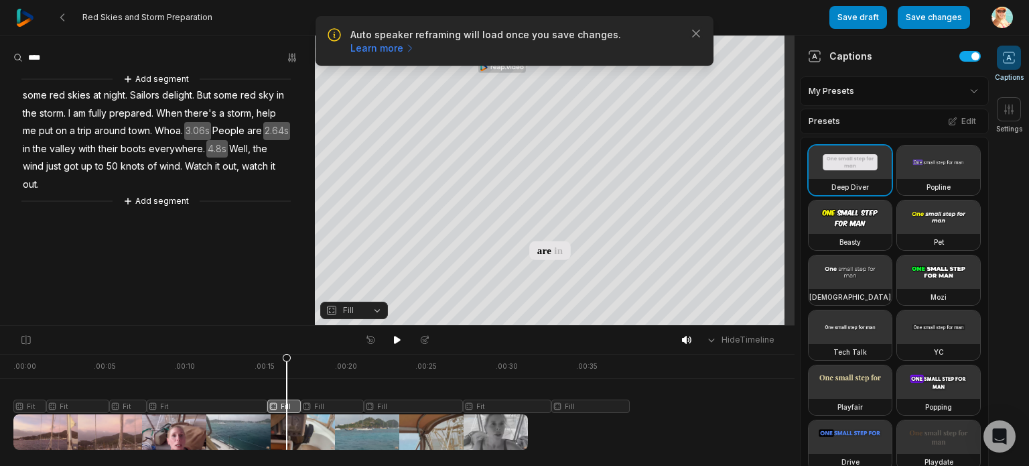
click at [380, 308] on button "Fill" at bounding box center [354, 309] width 68 height 17
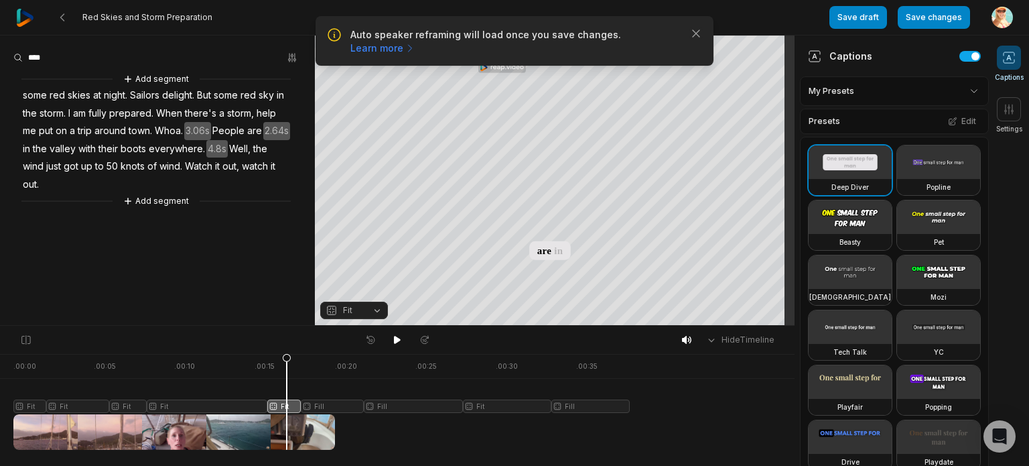
click at [326, 352] on div "Hide Timeline" at bounding box center [397, 340] width 794 height 28
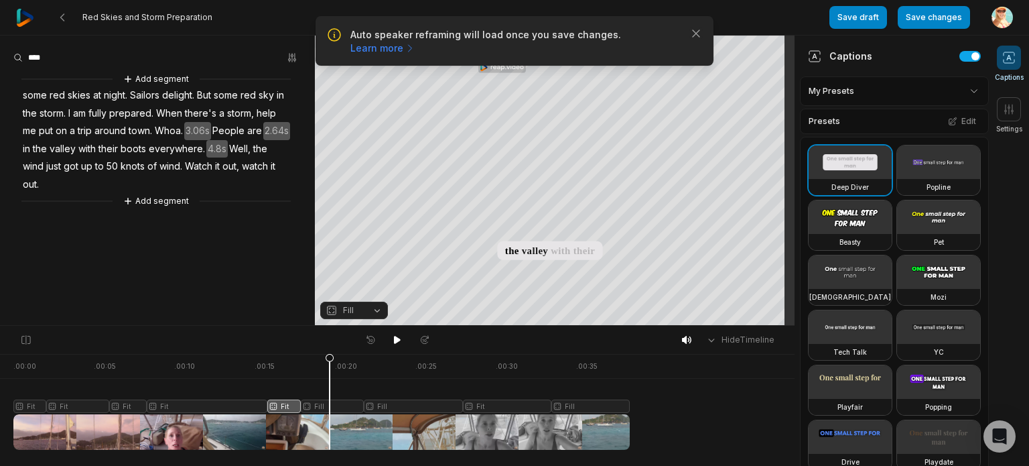
click at [330, 405] on div at bounding box center [321, 402] width 616 height 96
click at [376, 307] on button "Fill" at bounding box center [354, 309] width 68 height 17
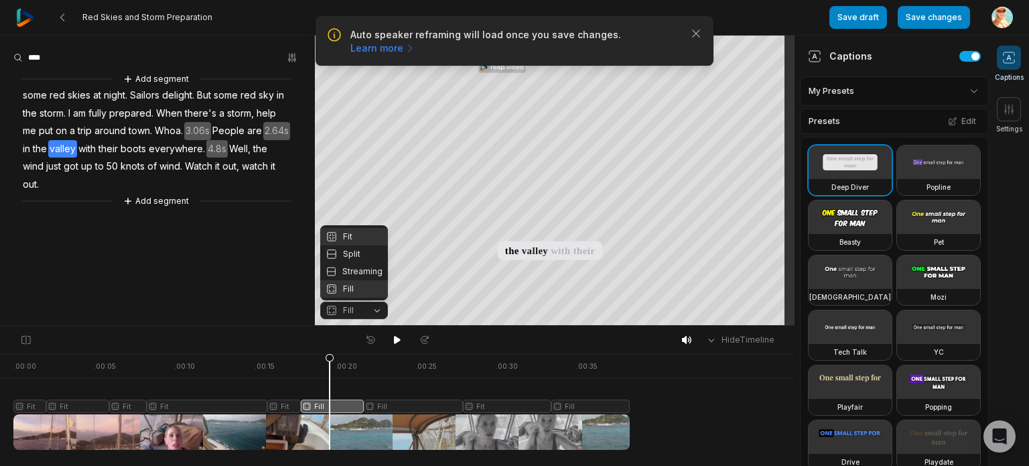
click at [352, 234] on div "Fit" at bounding box center [354, 236] width 68 height 17
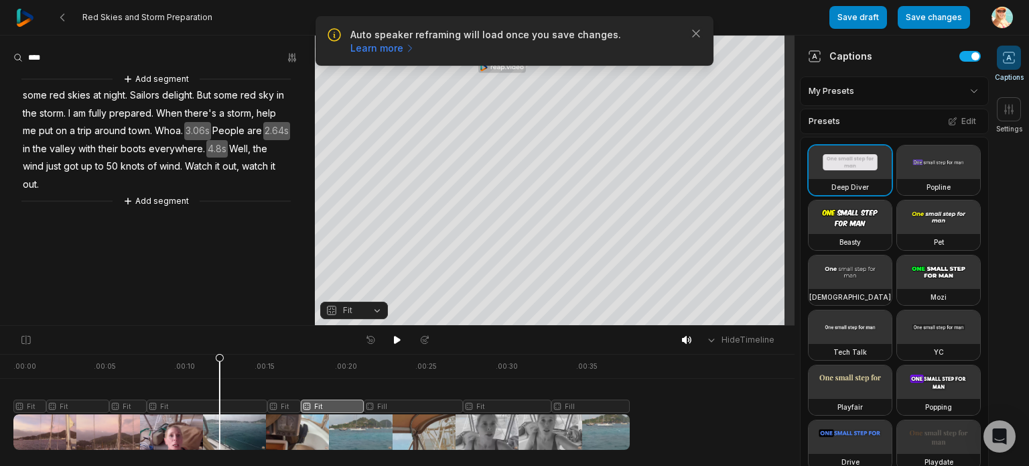
drag, startPoint x: 330, startPoint y: 359, endPoint x: 241, endPoint y: 351, distance: 89.4
click at [224, 359] on icon at bounding box center [220, 405] width 8 height 102
click at [393, 338] on icon at bounding box center [397, 339] width 11 height 11
click at [36, 92] on span "some" at bounding box center [34, 95] width 27 height 18
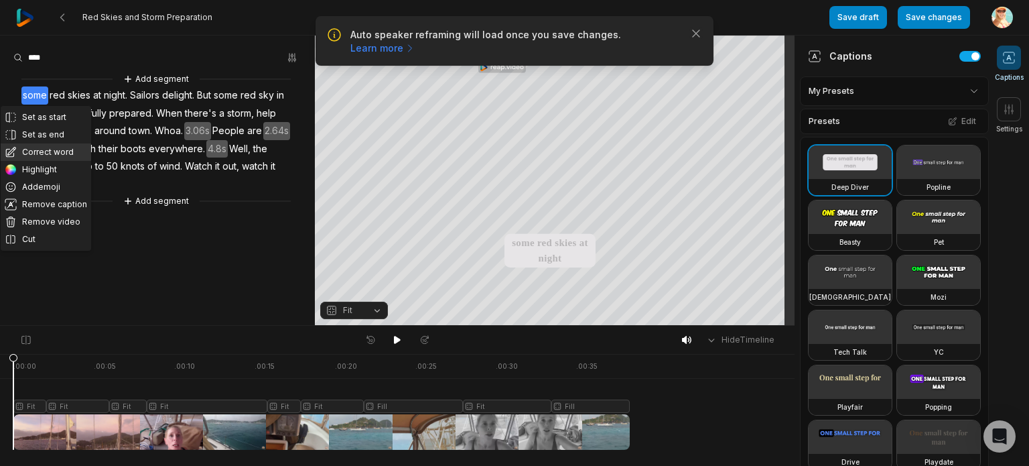
click at [56, 147] on button "Correct word" at bounding box center [46, 151] width 90 height 17
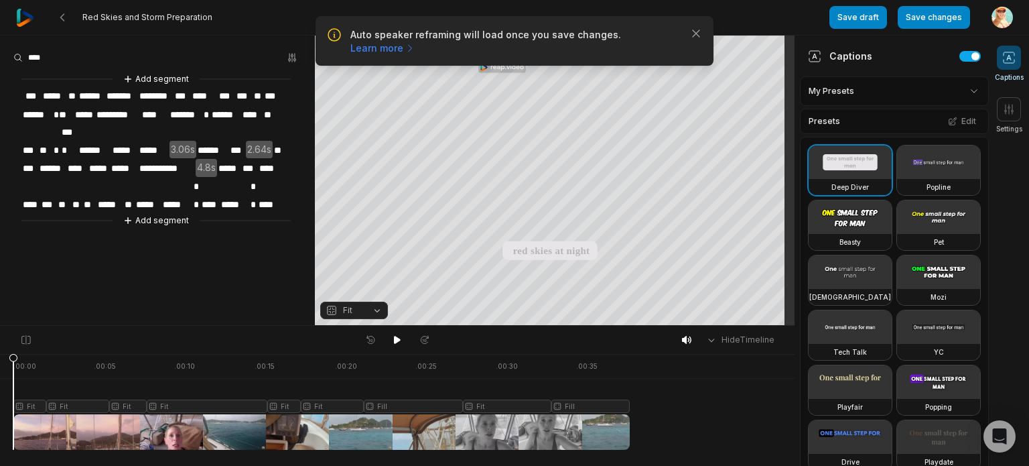
drag, startPoint x: 28, startPoint y: 93, endPoint x: 27, endPoint y: 110, distance: 16.8
click at [29, 92] on span "***" at bounding box center [32, 96] width 17 height 18
click at [109, 95] on span "*******" at bounding box center [124, 96] width 33 height 18
click at [106, 97] on span "******" at bounding box center [93, 96] width 27 height 18
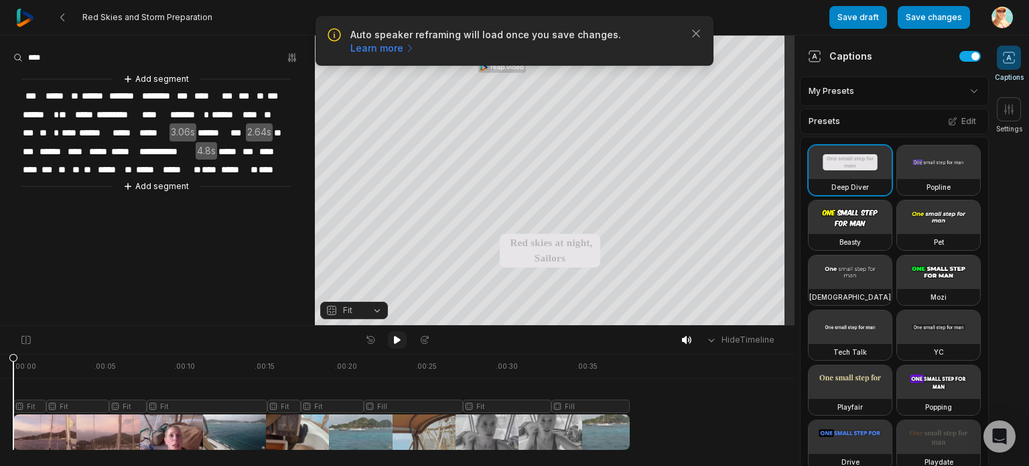
click at [397, 339] on icon at bounding box center [397, 340] width 7 height 8
click at [397, 339] on icon at bounding box center [397, 339] width 11 height 11
click at [259, 95] on span "**" at bounding box center [260, 96] width 11 height 18
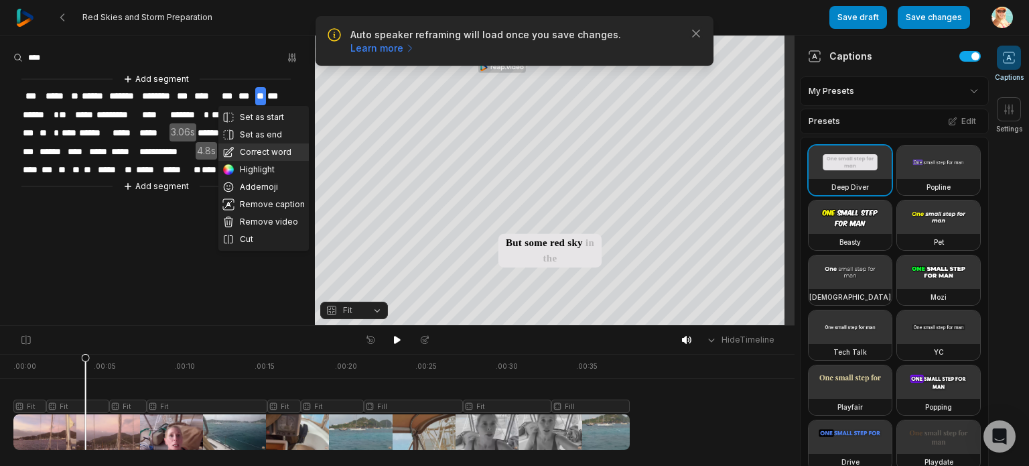
click at [278, 154] on button "Correct word" at bounding box center [263, 151] width 90 height 17
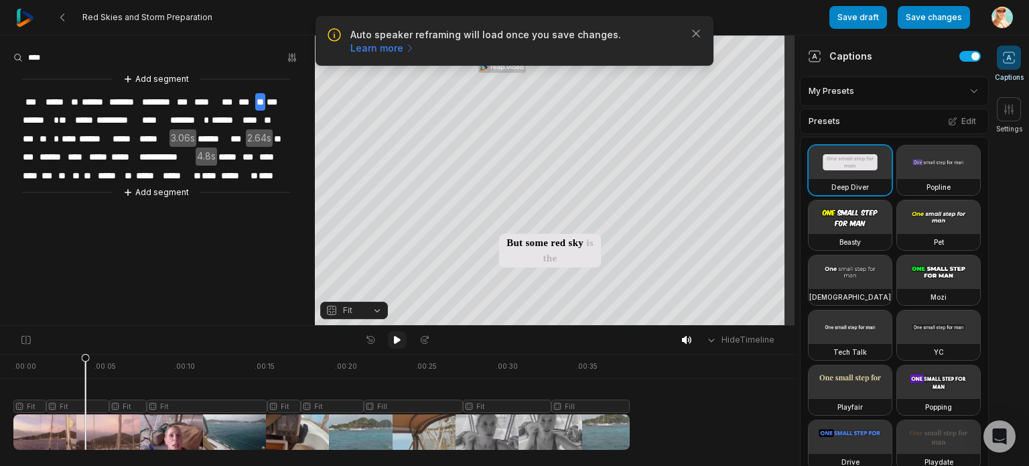
click at [397, 342] on icon at bounding box center [397, 340] width 7 height 8
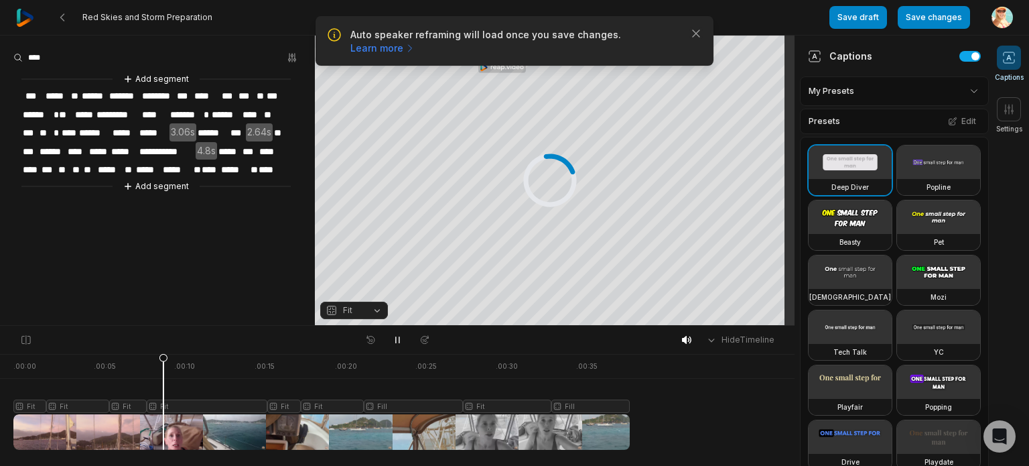
drag, startPoint x: 236, startPoint y: 358, endPoint x: 169, endPoint y: 355, distance: 67.7
click at [169, 355] on div at bounding box center [321, 402] width 616 height 96
click at [169, 352] on div "Hide Timeline" at bounding box center [397, 340] width 794 height 28
click at [161, 358] on div at bounding box center [321, 402] width 616 height 96
click at [397, 338] on icon at bounding box center [397, 339] width 11 height 11
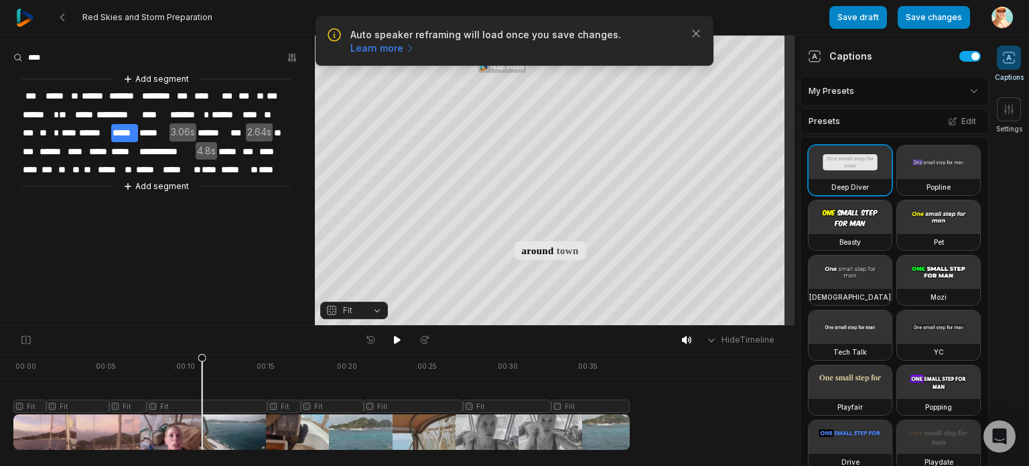
click at [252, 113] on span "****" at bounding box center [251, 115] width 21 height 18
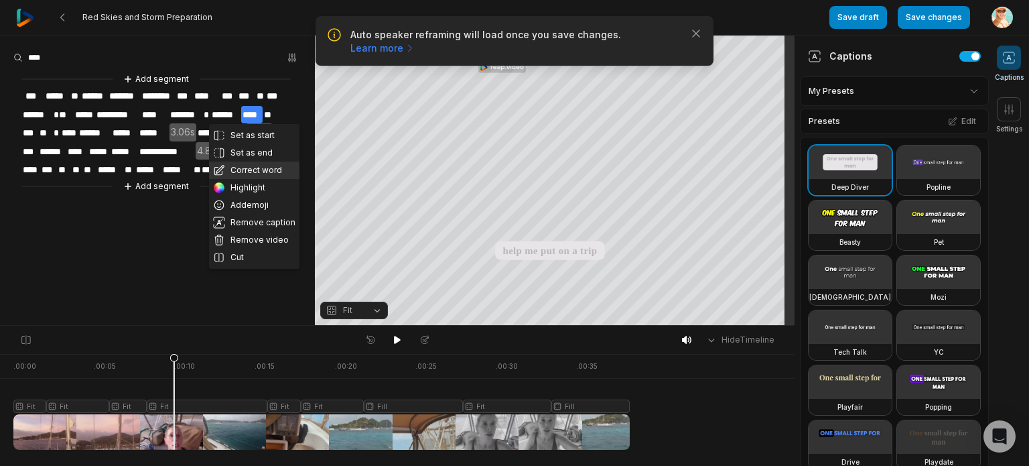
click at [241, 165] on button "Correct word" at bounding box center [254, 169] width 90 height 17
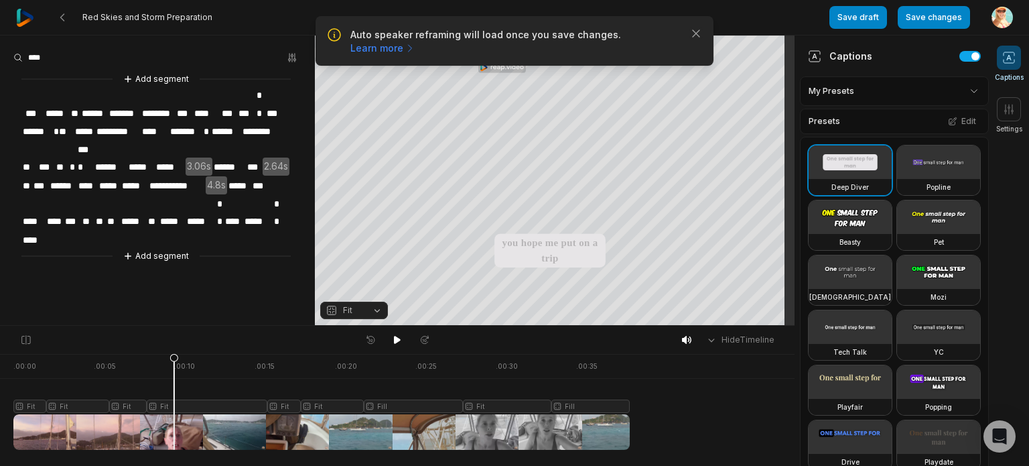
click at [30, 158] on span "**" at bounding box center [29, 167] width 16 height 18
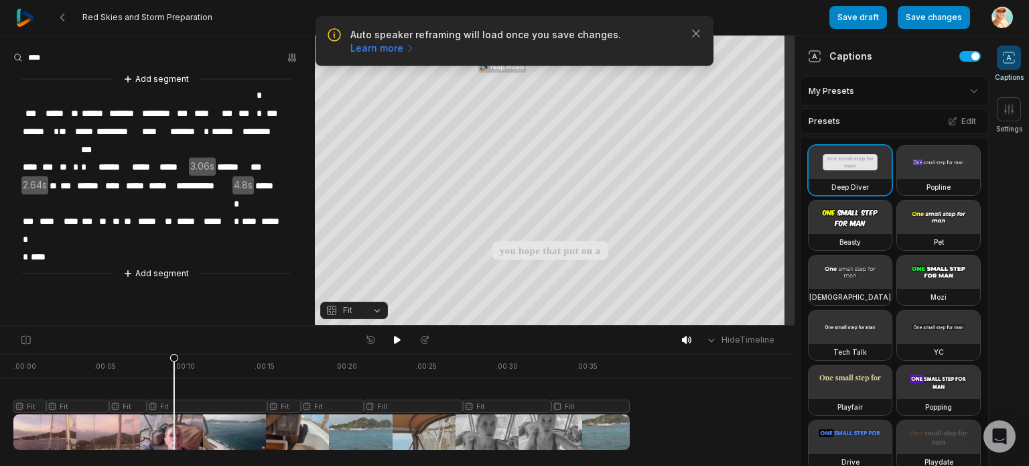
click at [50, 158] on span "***" at bounding box center [49, 167] width 17 height 18
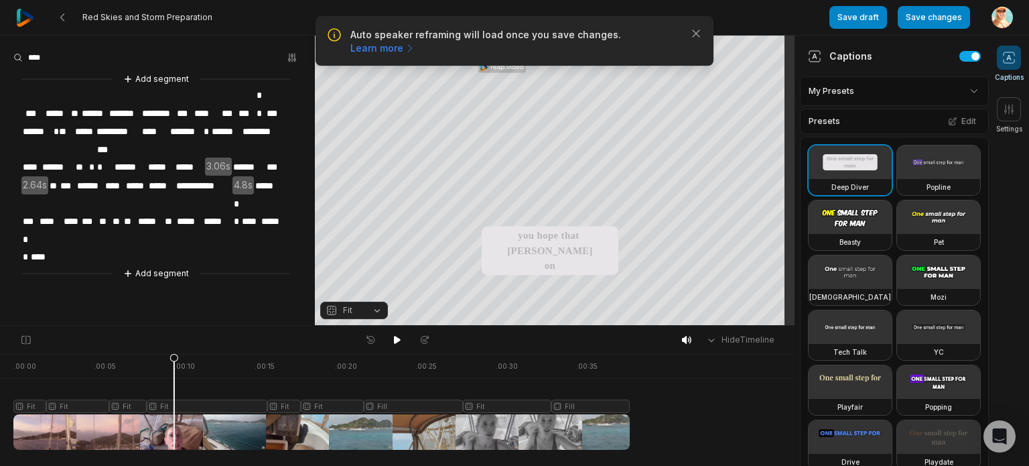
click at [82, 158] on span "**" at bounding box center [81, 167] width 14 height 18
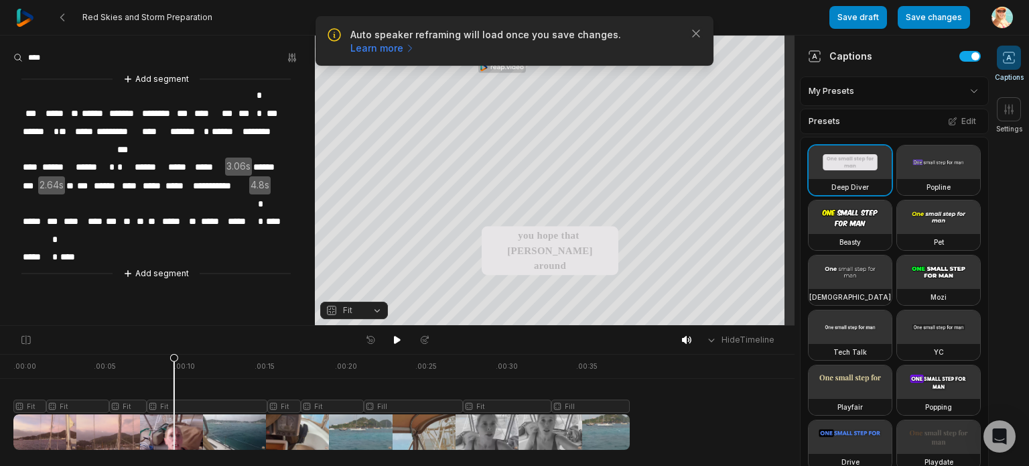
drag, startPoint x: 111, startPoint y: 131, endPoint x: 119, endPoint y: 161, distance: 30.7
click at [113, 158] on span "*" at bounding box center [112, 167] width 8 height 18
click at [111, 158] on span "*" at bounding box center [112, 167] width 8 height 18
click at [120, 141] on span "****" at bounding box center [124, 150] width 17 height 18
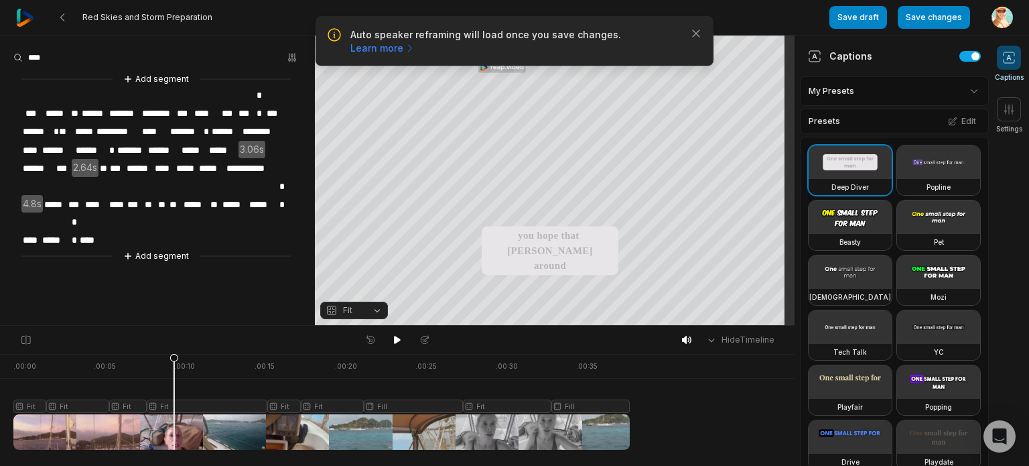
click at [113, 141] on span "*" at bounding box center [112, 150] width 8 height 18
click at [156, 141] on span "*******" at bounding box center [142, 150] width 31 height 18
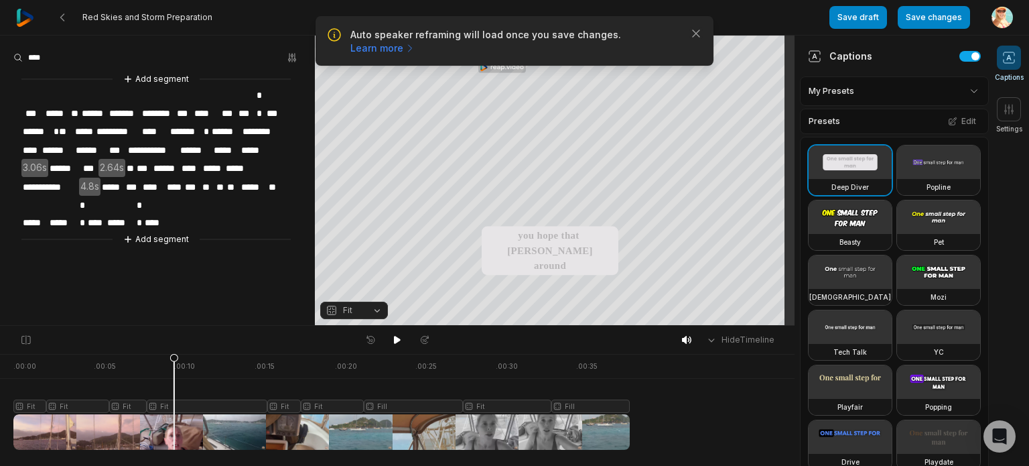
click at [194, 141] on span "******" at bounding box center [195, 150] width 33 height 18
drag, startPoint x: 208, startPoint y: 129, endPoint x: 210, endPoint y: 159, distance: 29.6
click at [208, 141] on span "******" at bounding box center [195, 150] width 33 height 18
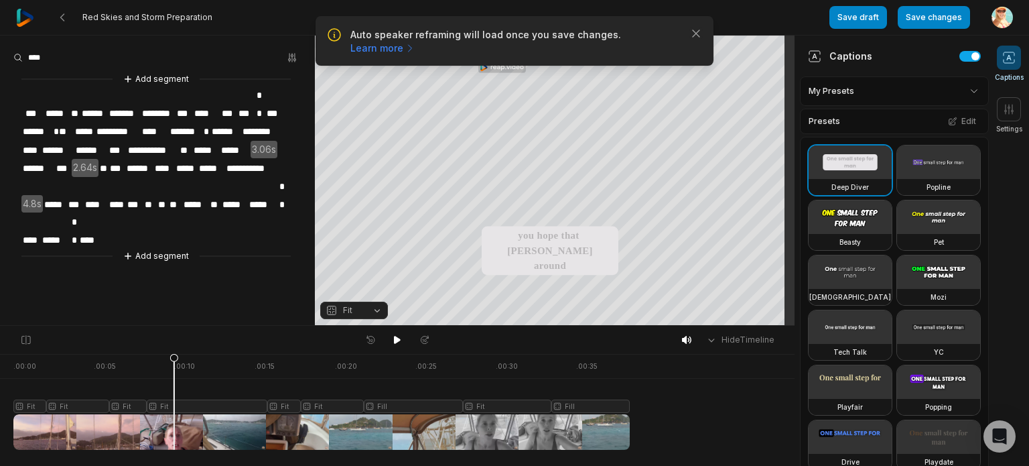
click at [189, 141] on span "**" at bounding box center [185, 150] width 13 height 18
click at [194, 141] on span "*****" at bounding box center [195, 150] width 27 height 18
click at [194, 141] on span "***" at bounding box center [191, 150] width 19 height 18
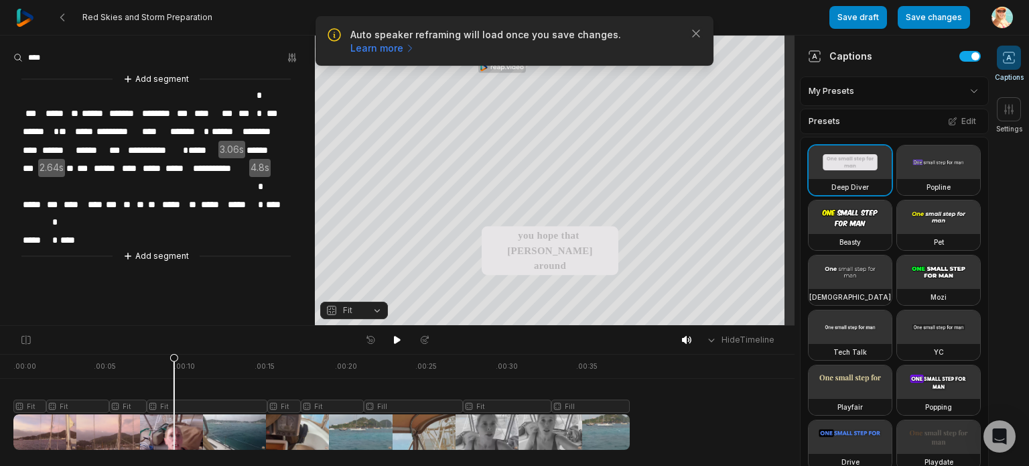
click at [180, 141] on span at bounding box center [180, 150] width 3 height 18
drag, startPoint x: 184, startPoint y: 127, endPoint x: 189, endPoint y: 137, distance: 10.5
click at [186, 141] on span "*" at bounding box center [184, 150] width 5 height 18
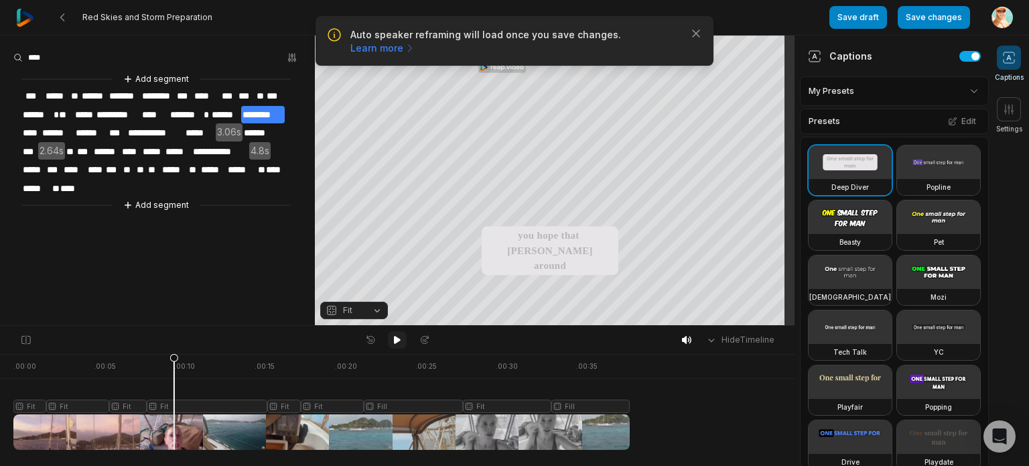
click at [398, 340] on icon at bounding box center [397, 340] width 7 height 8
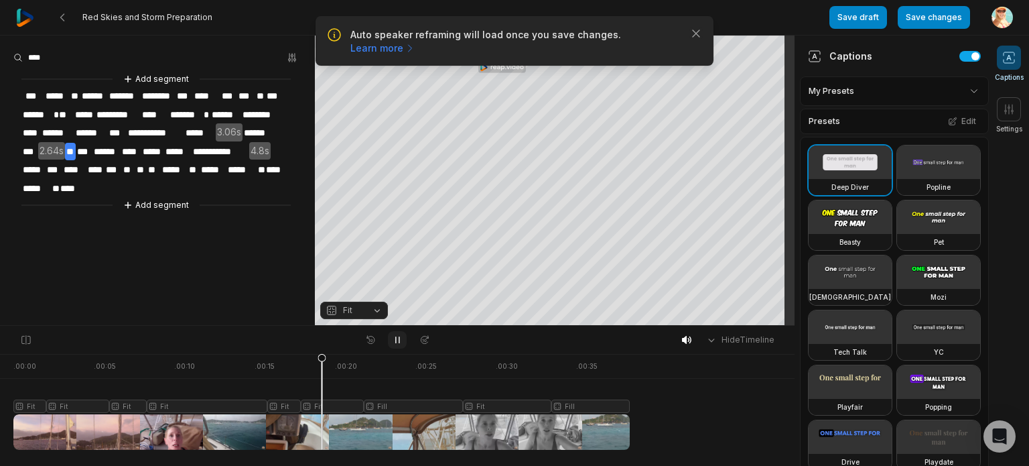
click at [398, 340] on icon at bounding box center [397, 339] width 11 height 11
click at [398, 340] on icon at bounding box center [397, 340] width 7 height 8
click at [398, 340] on icon at bounding box center [397, 339] width 11 height 11
click at [72, 145] on span "**" at bounding box center [70, 152] width 11 height 18
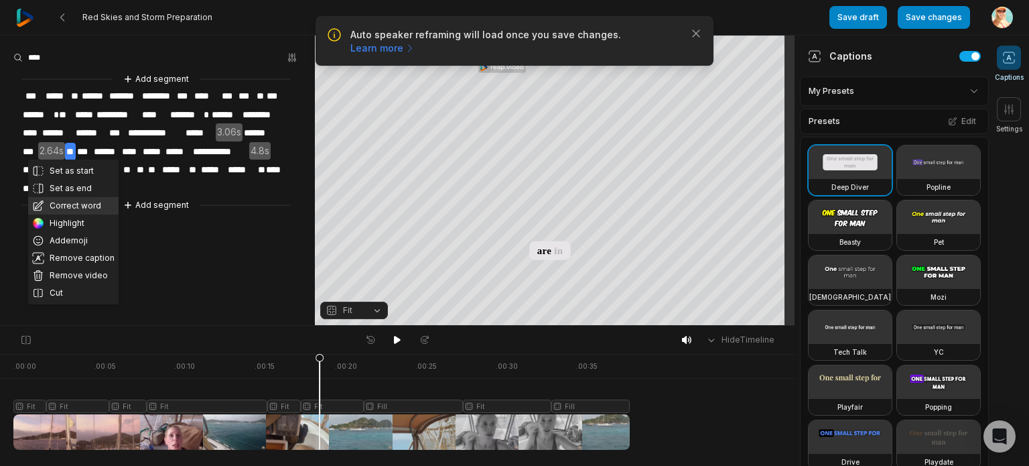
click at [79, 200] on button "Correct word" at bounding box center [73, 205] width 90 height 17
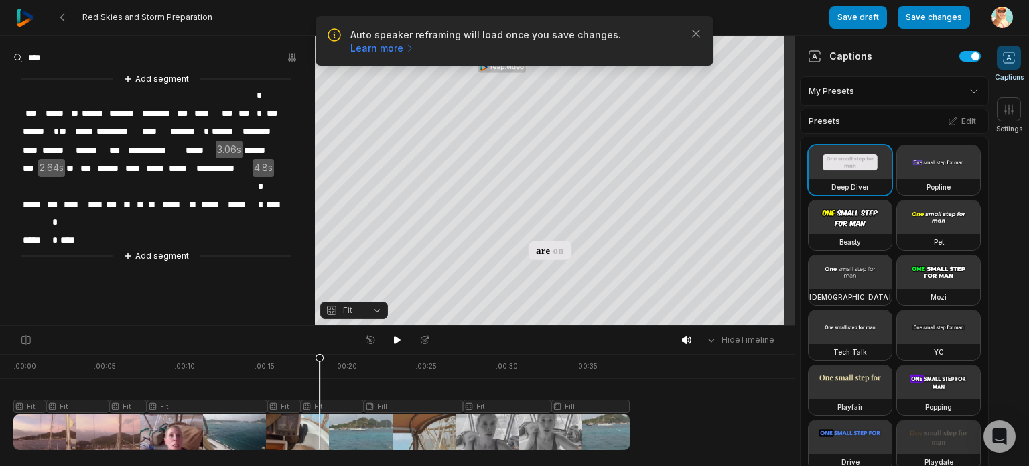
click at [113, 159] on span "******" at bounding box center [110, 168] width 28 height 18
click at [135, 159] on span "****" at bounding box center [127, 168] width 21 height 18
click at [398, 342] on icon at bounding box center [397, 339] width 11 height 11
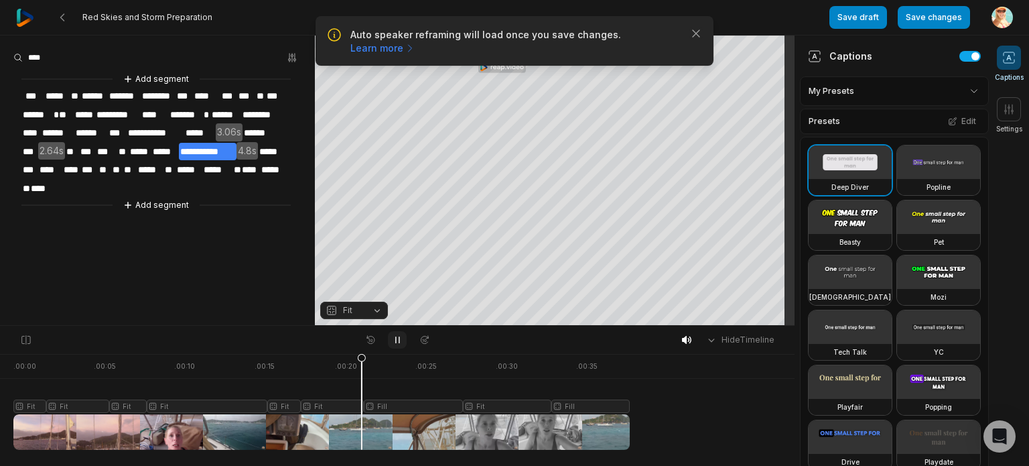
click at [398, 342] on icon at bounding box center [397, 339] width 11 height 11
click at [169, 144] on span "*****" at bounding box center [164, 152] width 27 height 18
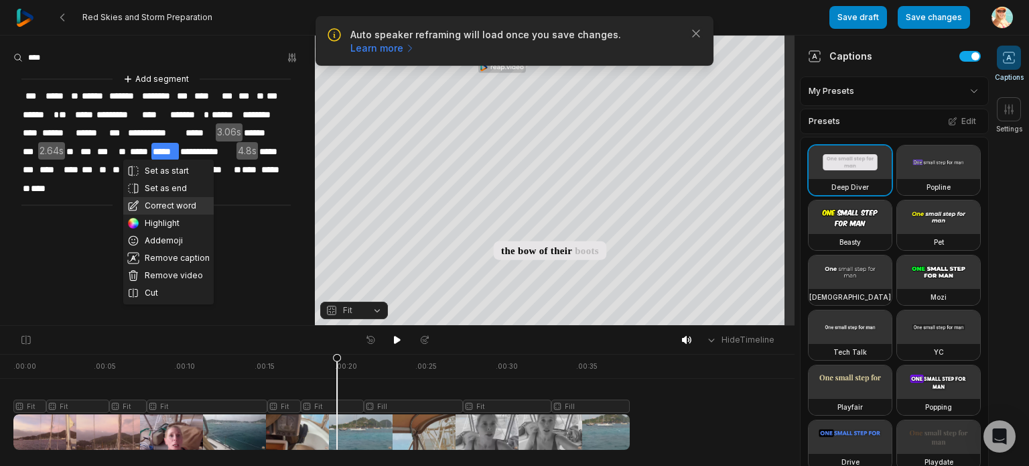
click at [171, 202] on button "Correct word" at bounding box center [168, 205] width 90 height 17
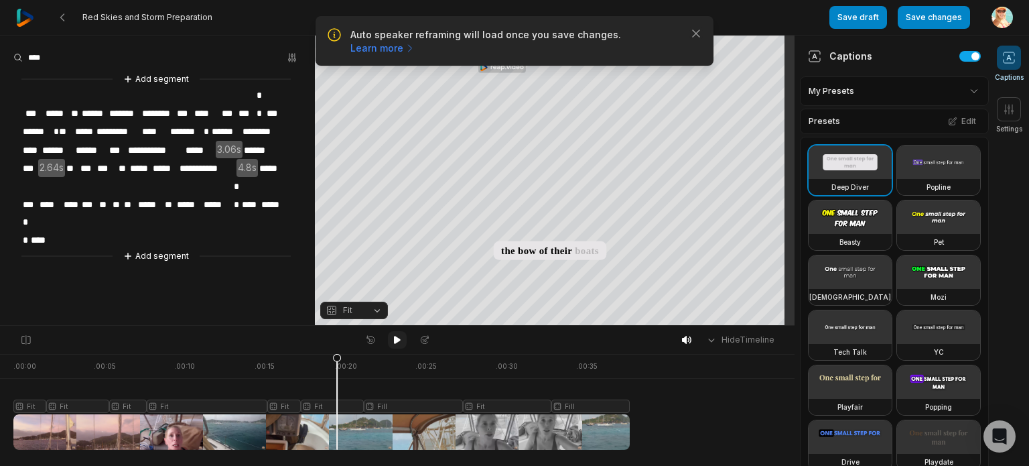
click at [398, 342] on icon at bounding box center [397, 339] width 11 height 11
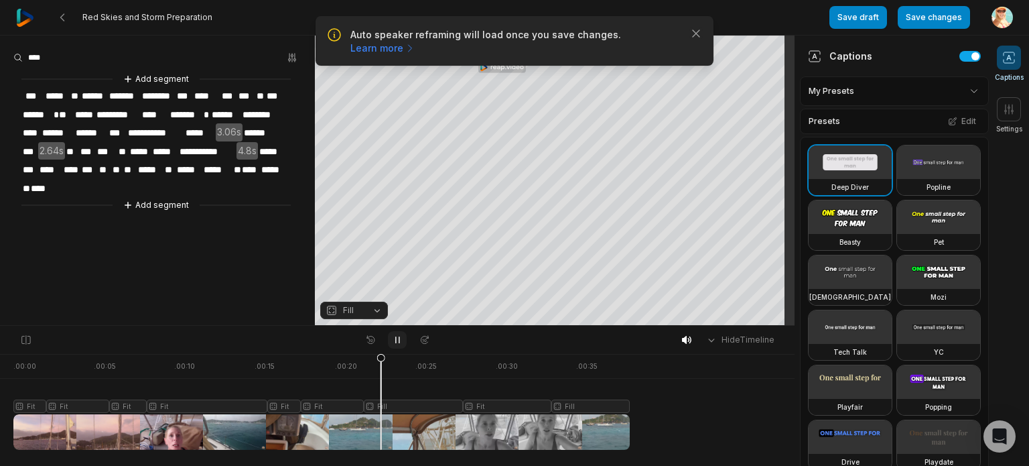
click at [398, 342] on icon at bounding box center [397, 339] width 11 height 11
click at [390, 408] on div at bounding box center [321, 402] width 616 height 96
click at [376, 309] on button "Fill" at bounding box center [354, 309] width 68 height 17
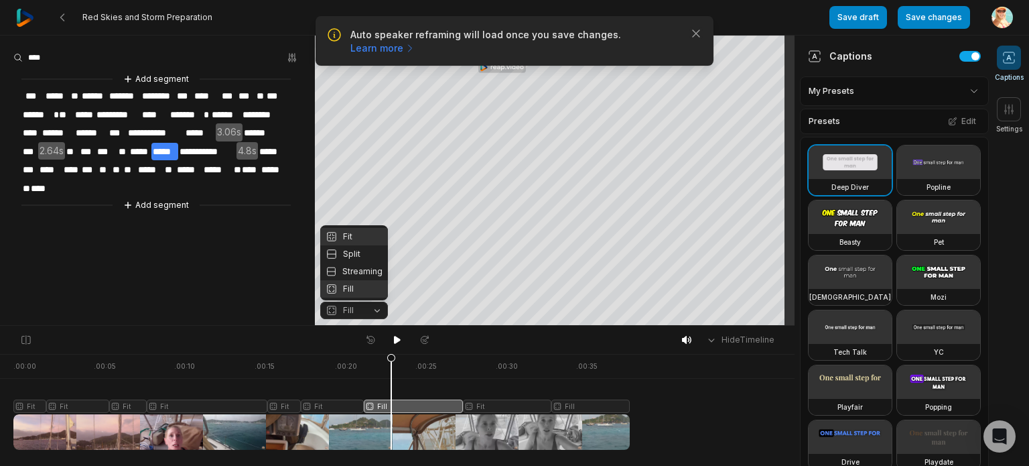
click at [349, 232] on div "Fit" at bounding box center [354, 236] width 68 height 17
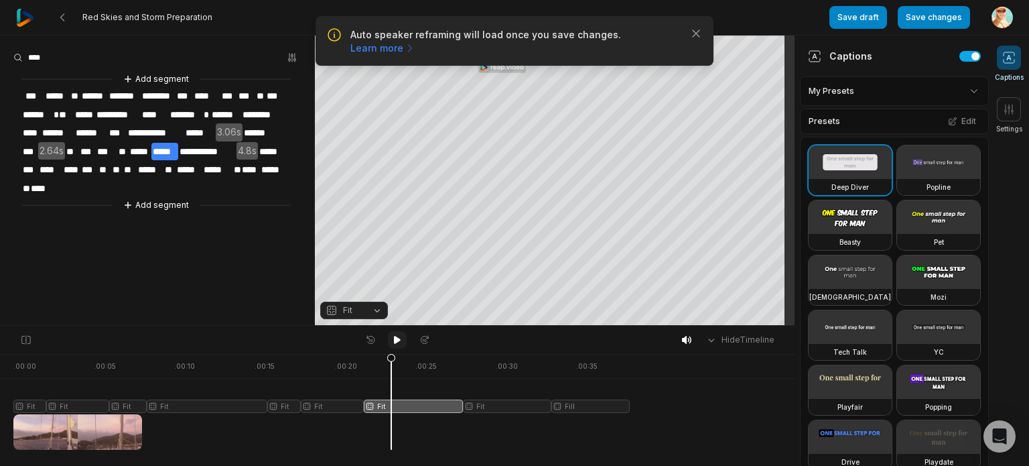
click at [397, 337] on icon at bounding box center [397, 340] width 7 height 8
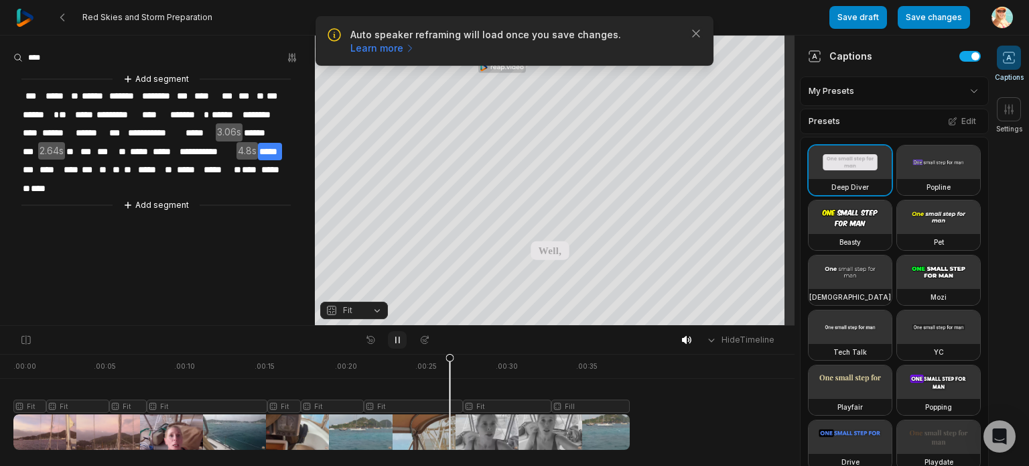
click at [397, 337] on icon at bounding box center [397, 339] width 11 height 11
click at [421, 426] on div at bounding box center [321, 402] width 616 height 96
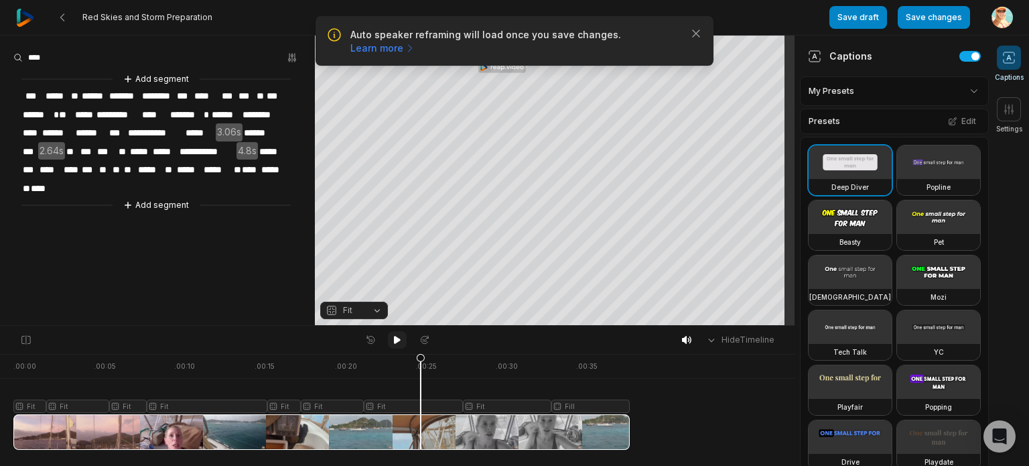
click at [395, 336] on icon at bounding box center [397, 340] width 7 height 8
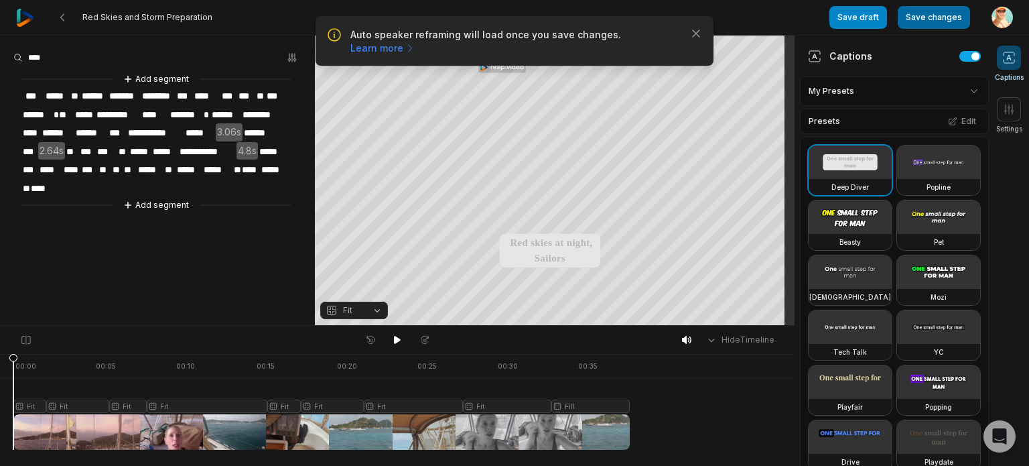
click at [936, 17] on button "Save changes" at bounding box center [934, 17] width 72 height 23
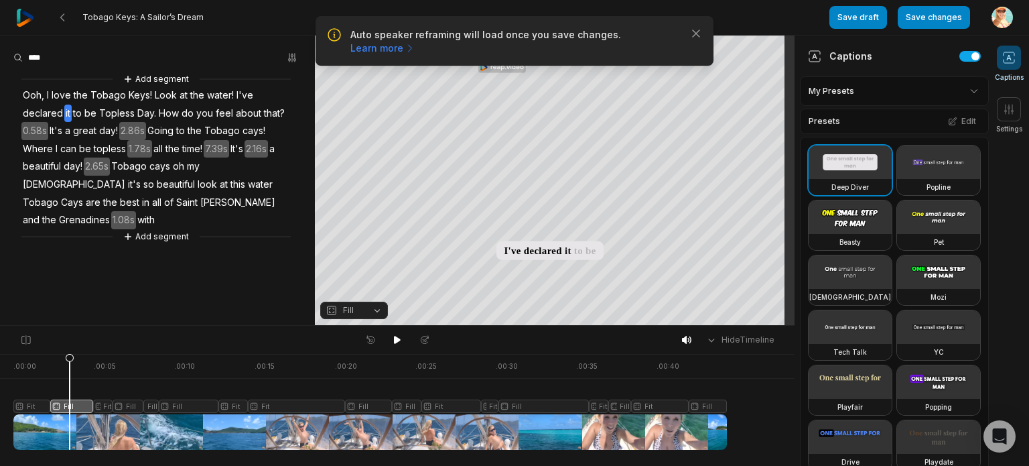
click at [378, 310] on button "Fill" at bounding box center [354, 309] width 68 height 17
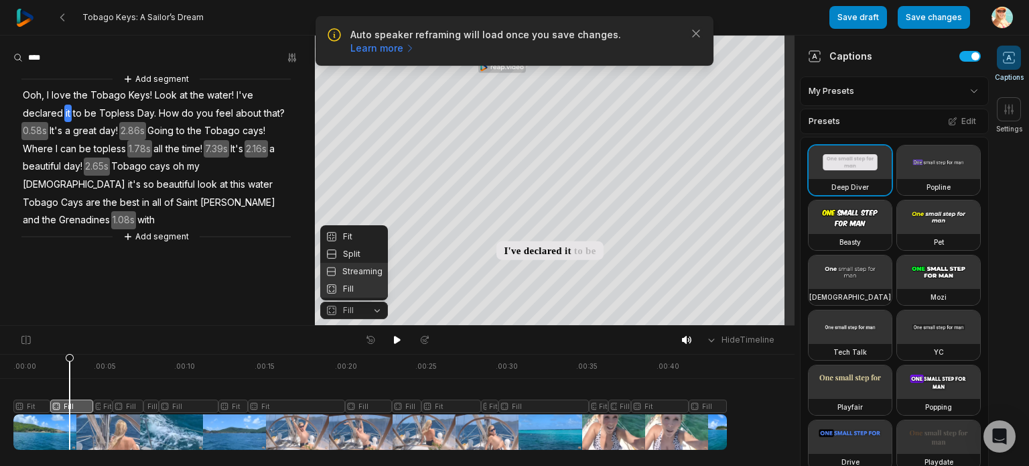
click at [358, 237] on div "Fit" at bounding box center [354, 236] width 68 height 17
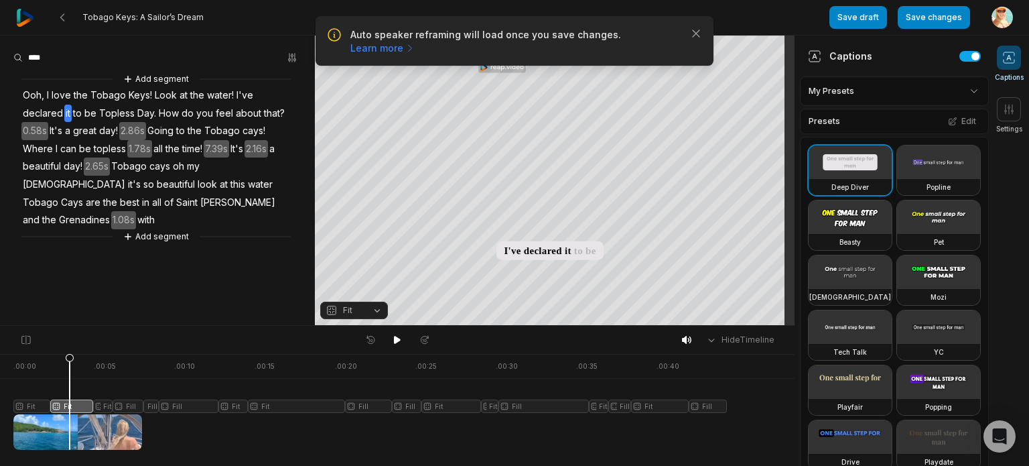
click at [374, 313] on button "Fit" at bounding box center [354, 309] width 68 height 17
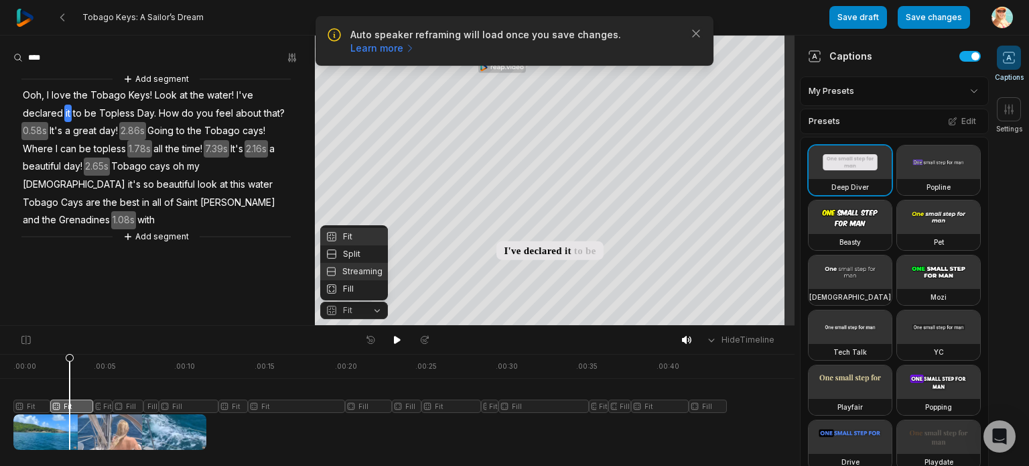
click at [351, 293] on div "Fill" at bounding box center [354, 288] width 68 height 17
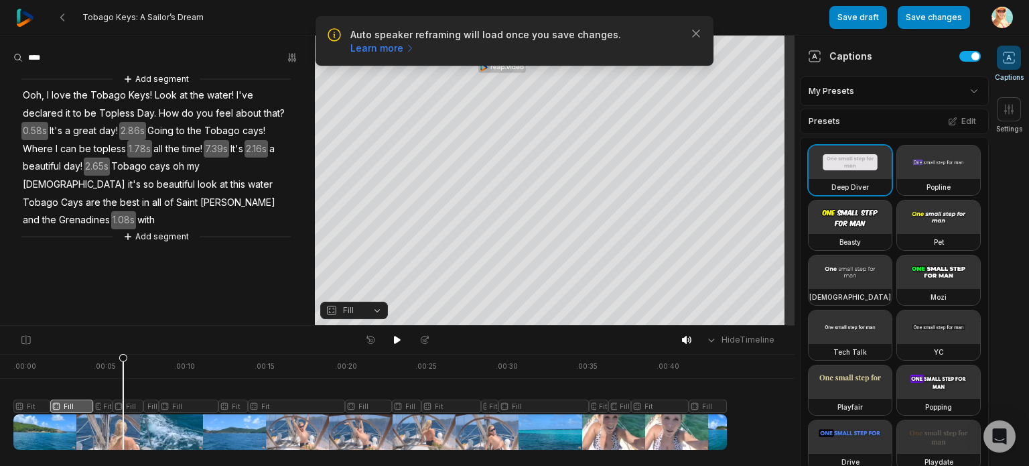
drag, startPoint x: 73, startPoint y: 356, endPoint x: 123, endPoint y: 358, distance: 50.3
click at [123, 358] on icon at bounding box center [123, 401] width 9 height 96
click at [125, 409] on icon at bounding box center [125, 405] width 8 height 102
click at [378, 308] on button "Fill" at bounding box center [354, 309] width 68 height 17
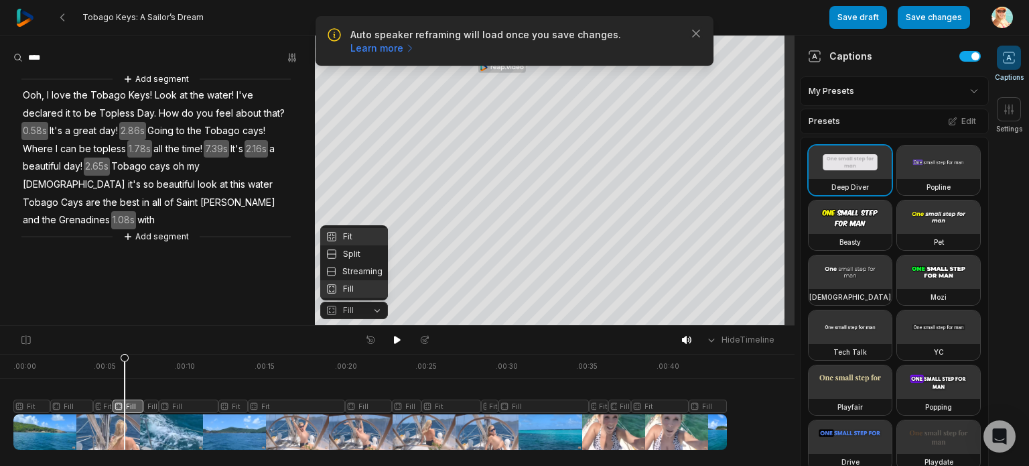
click at [356, 237] on div "Fit" at bounding box center [354, 236] width 68 height 17
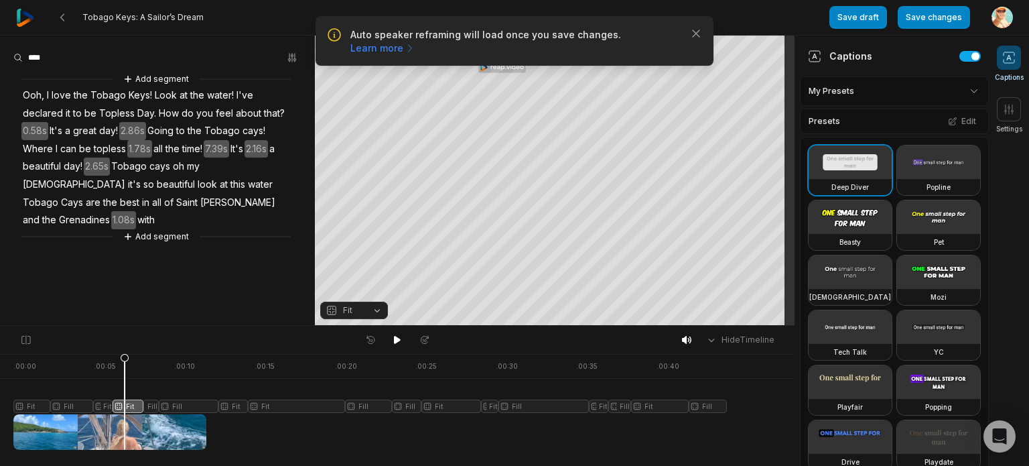
click at [153, 358] on div at bounding box center [369, 402] width 713 height 96
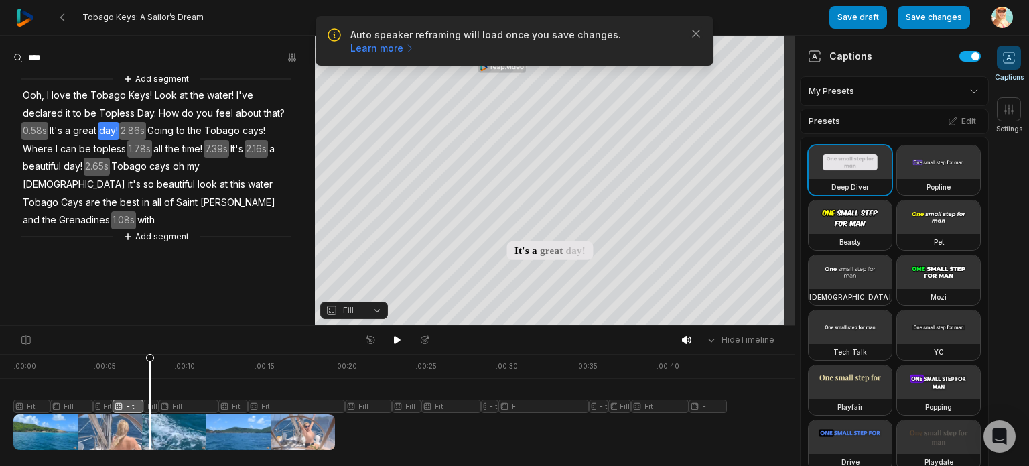
click at [150, 403] on div at bounding box center [369, 402] width 713 height 96
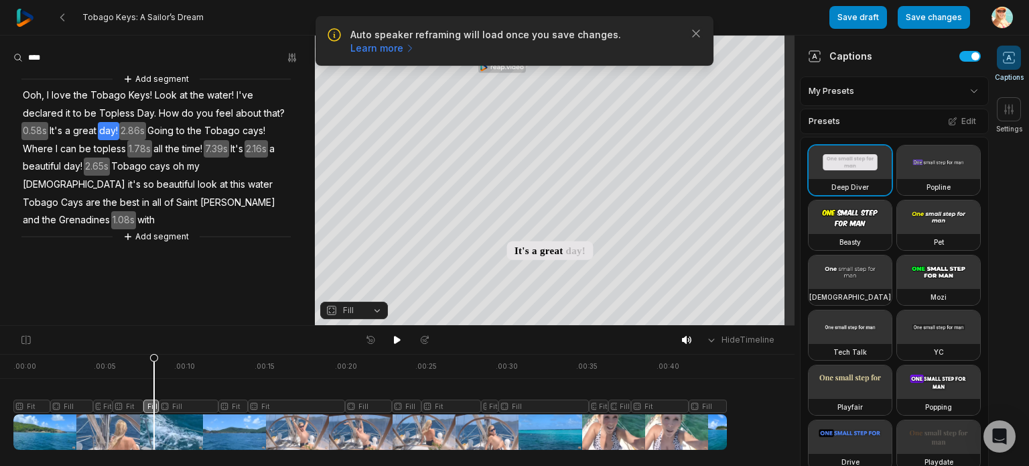
drag, startPoint x: 0, startPoint y: 269, endPoint x: 0, endPoint y: 167, distance: 101.8
click at [24, 19] on img at bounding box center [25, 18] width 18 height 18
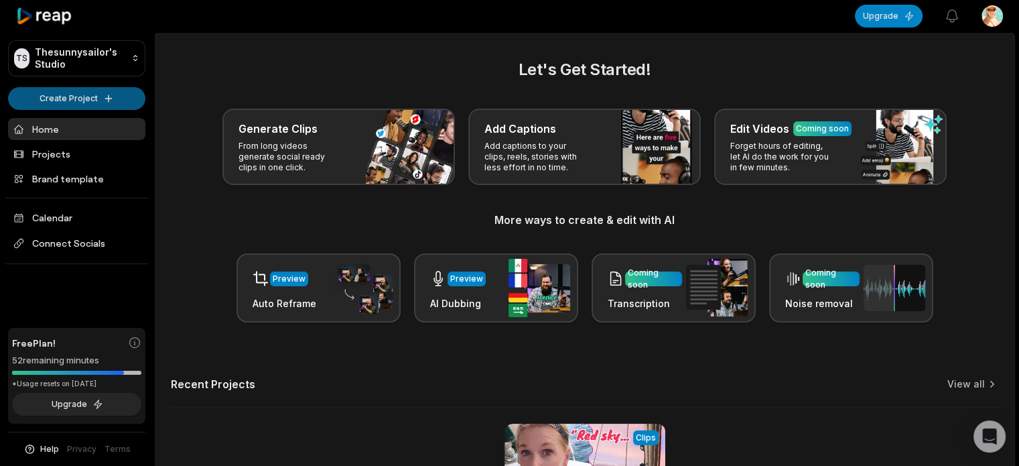
click at [76, 96] on html "TS Thesunnysailor's Studio Create Project Home Projects Brand template Calendar…" at bounding box center [509, 233] width 1019 height 466
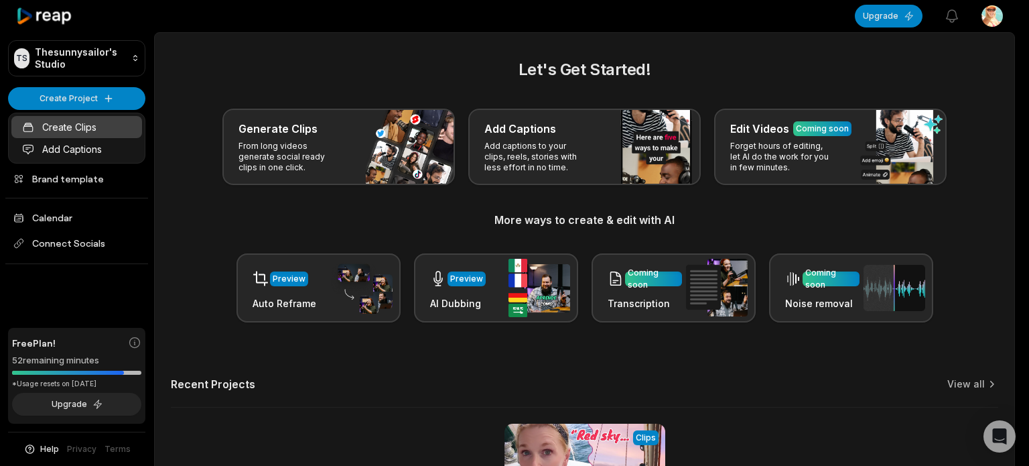
click at [76, 123] on link "Create Clips" at bounding box center [76, 127] width 131 height 22
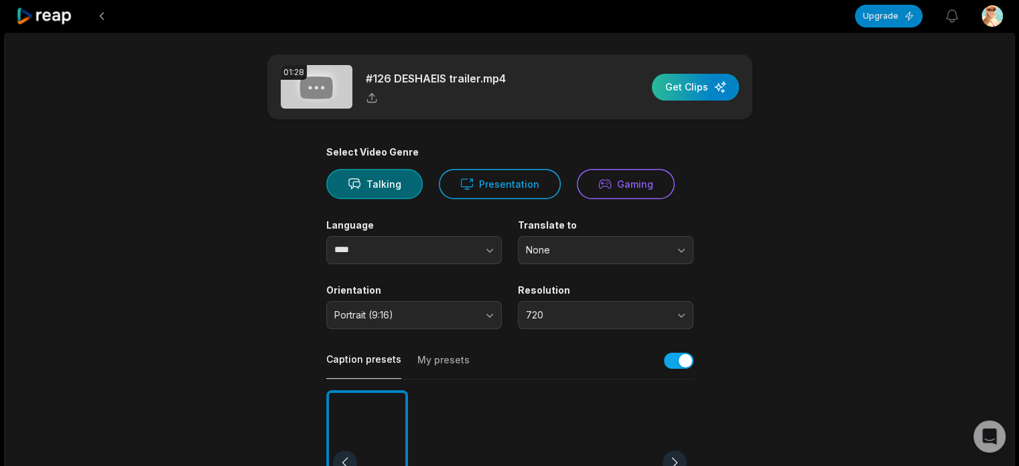
click at [702, 81] on div "button" at bounding box center [695, 87] width 87 height 27
click at [689, 86] on div "button" at bounding box center [695, 87] width 87 height 27
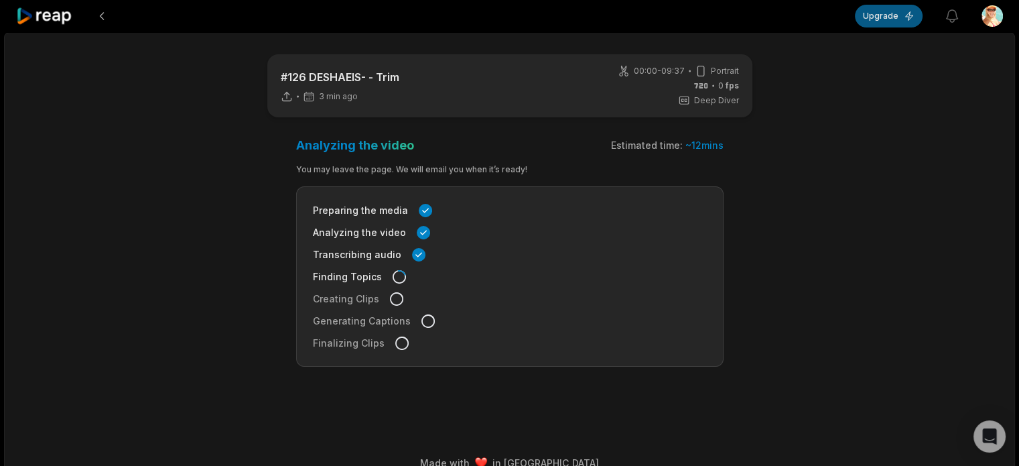
click at [894, 18] on button "Upgrade" at bounding box center [889, 16] width 68 height 23
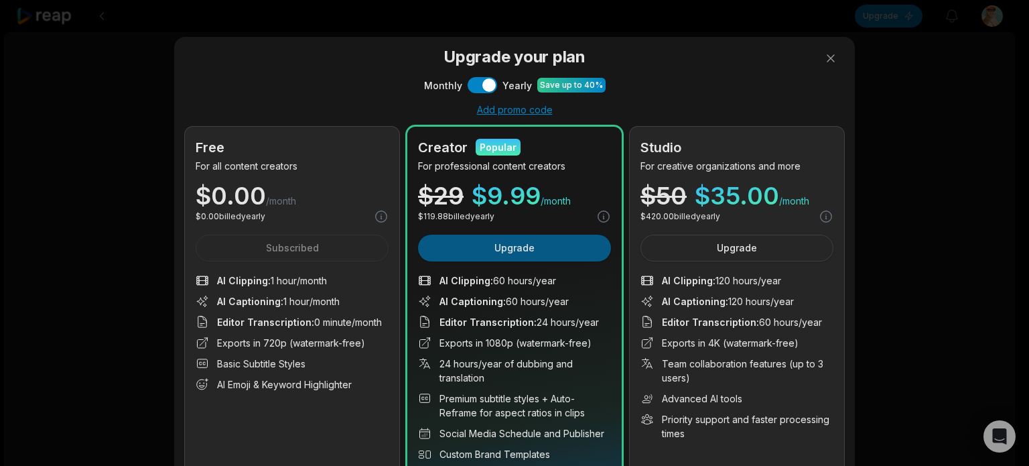
click at [519, 247] on button "Upgrade" at bounding box center [514, 247] width 193 height 27
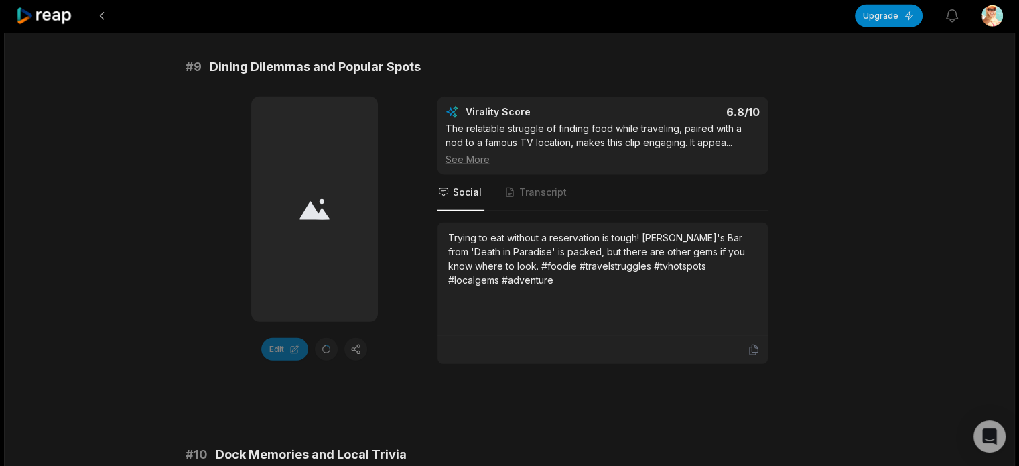
scroll to position [3729, 0]
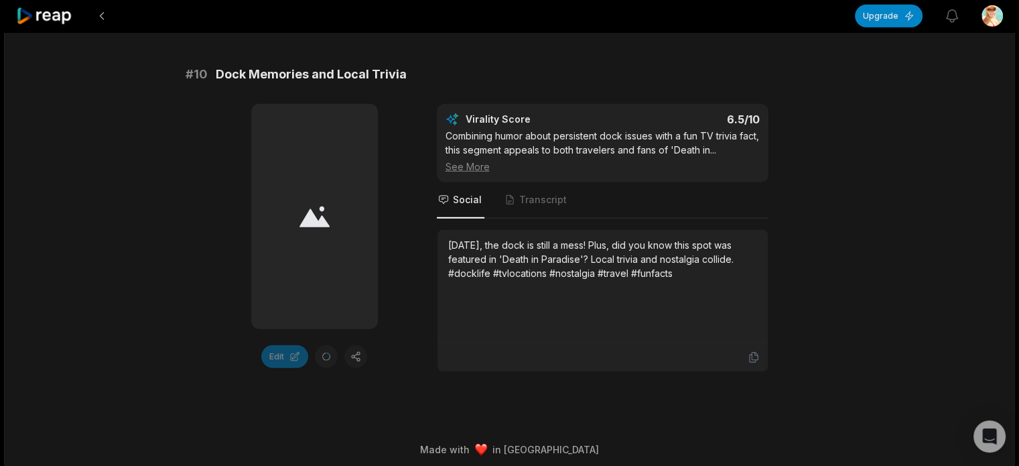
click at [541, 193] on span "Transcript" at bounding box center [543, 199] width 48 height 13
click at [456, 193] on span "Social" at bounding box center [467, 199] width 29 height 13
